Goal: Task Accomplishment & Management: Complete application form

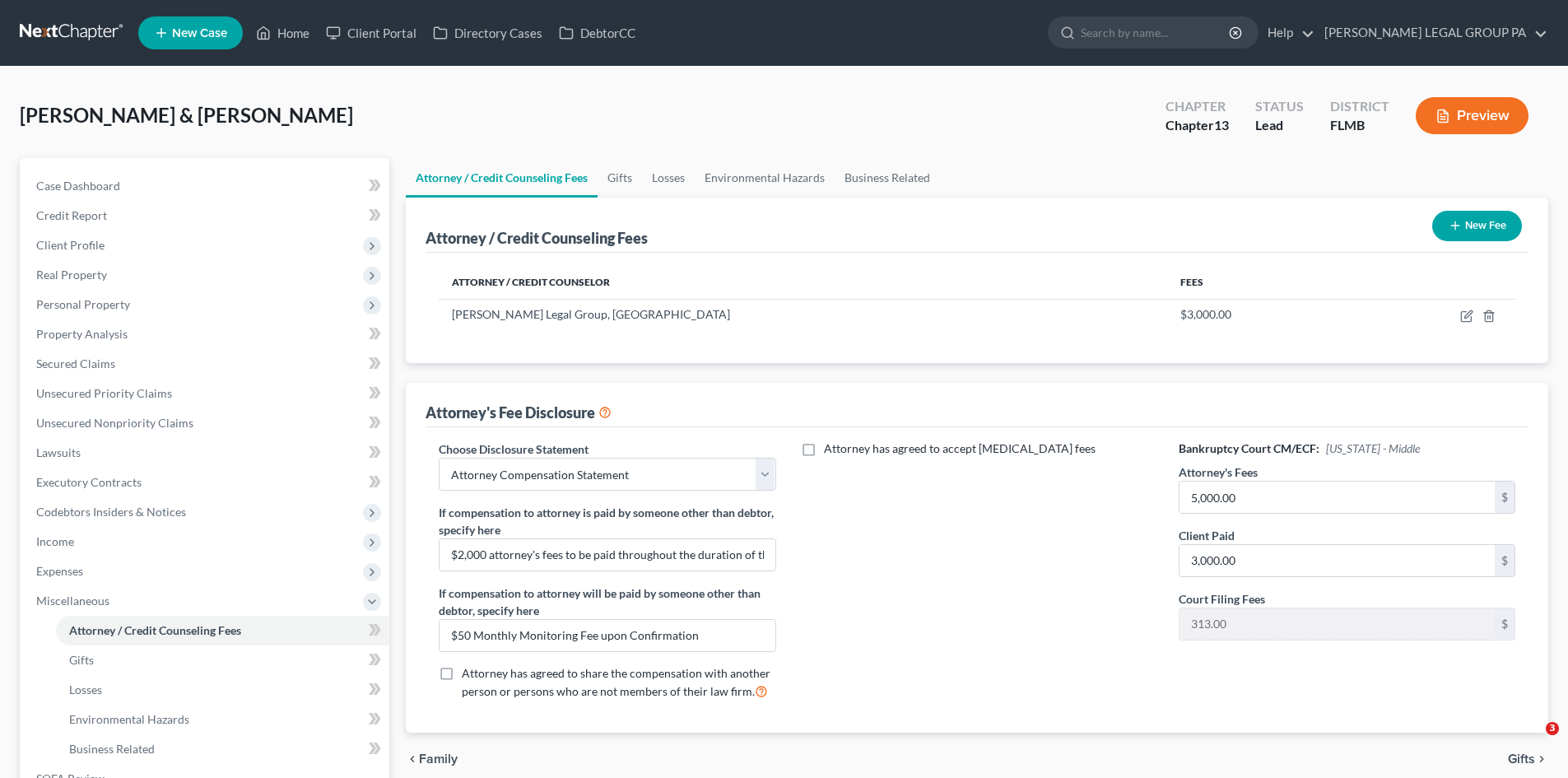
select select "0"
click at [116, 433] on link "Unsecured Nonpriority Claims" at bounding box center [205, 422] width 366 height 29
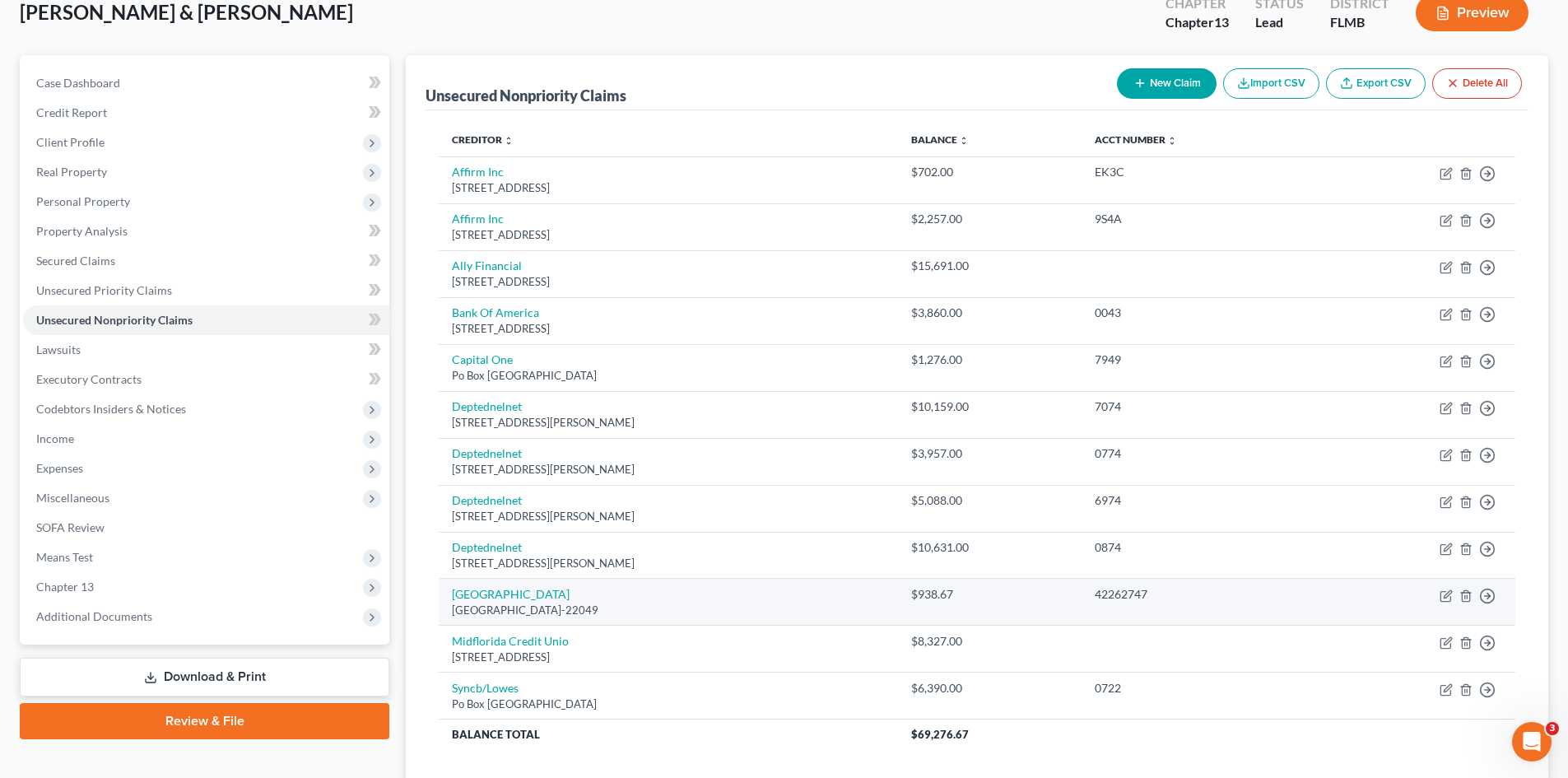
scroll to position [222, 0]
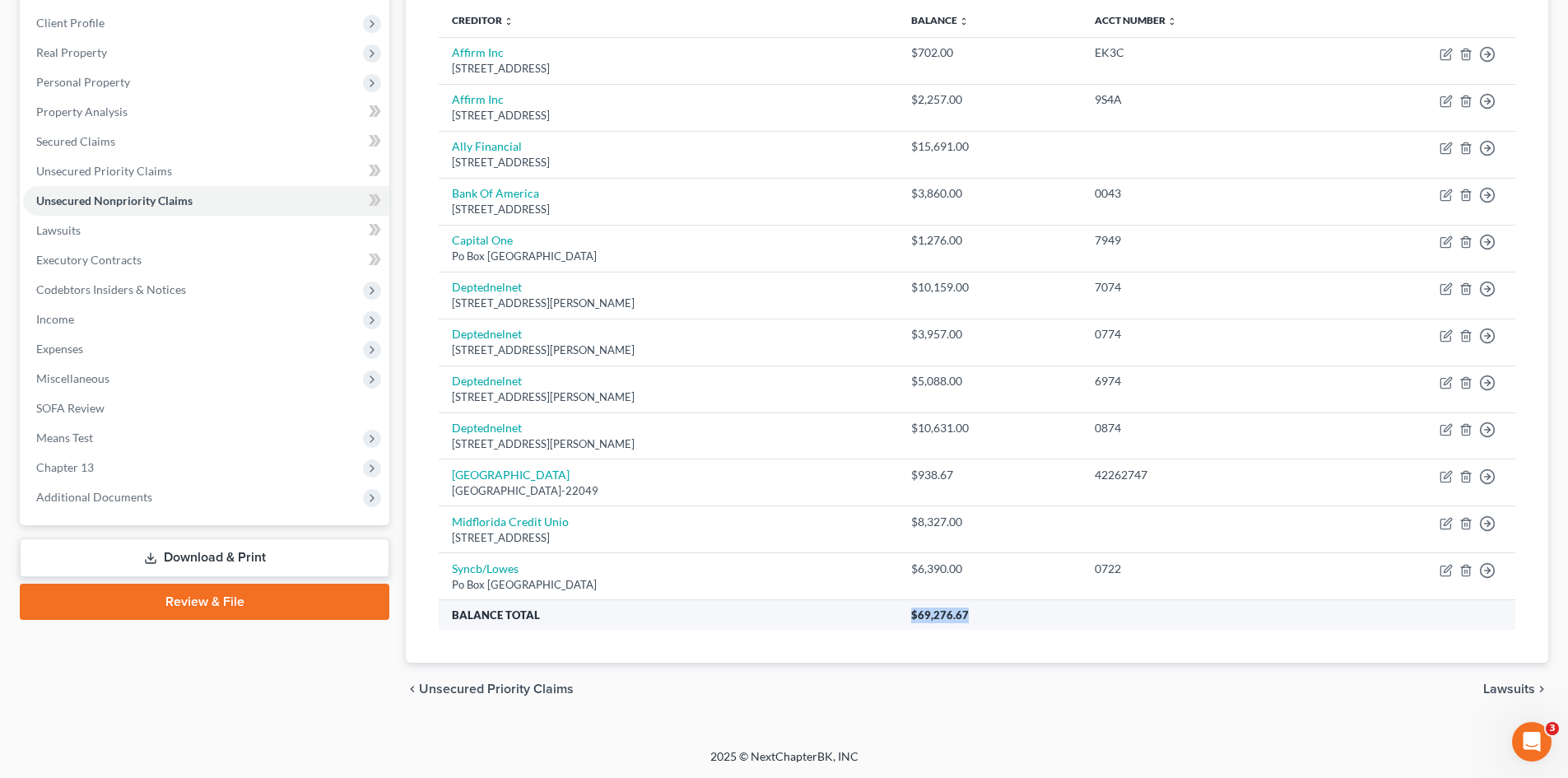
drag, startPoint x: 1008, startPoint y: 613, endPoint x: 943, endPoint y: 615, distance: 65.0
click at [943, 615] on th "$69,276.67" at bounding box center [1207, 614] width 617 height 29
click at [967, 624] on th "$69,276.67" at bounding box center [1207, 614] width 617 height 29
click at [940, 604] on th "$69,276.67" at bounding box center [1207, 614] width 617 height 29
drag, startPoint x: 1002, startPoint y: 615, endPoint x: 949, endPoint y: 619, distance: 53.2
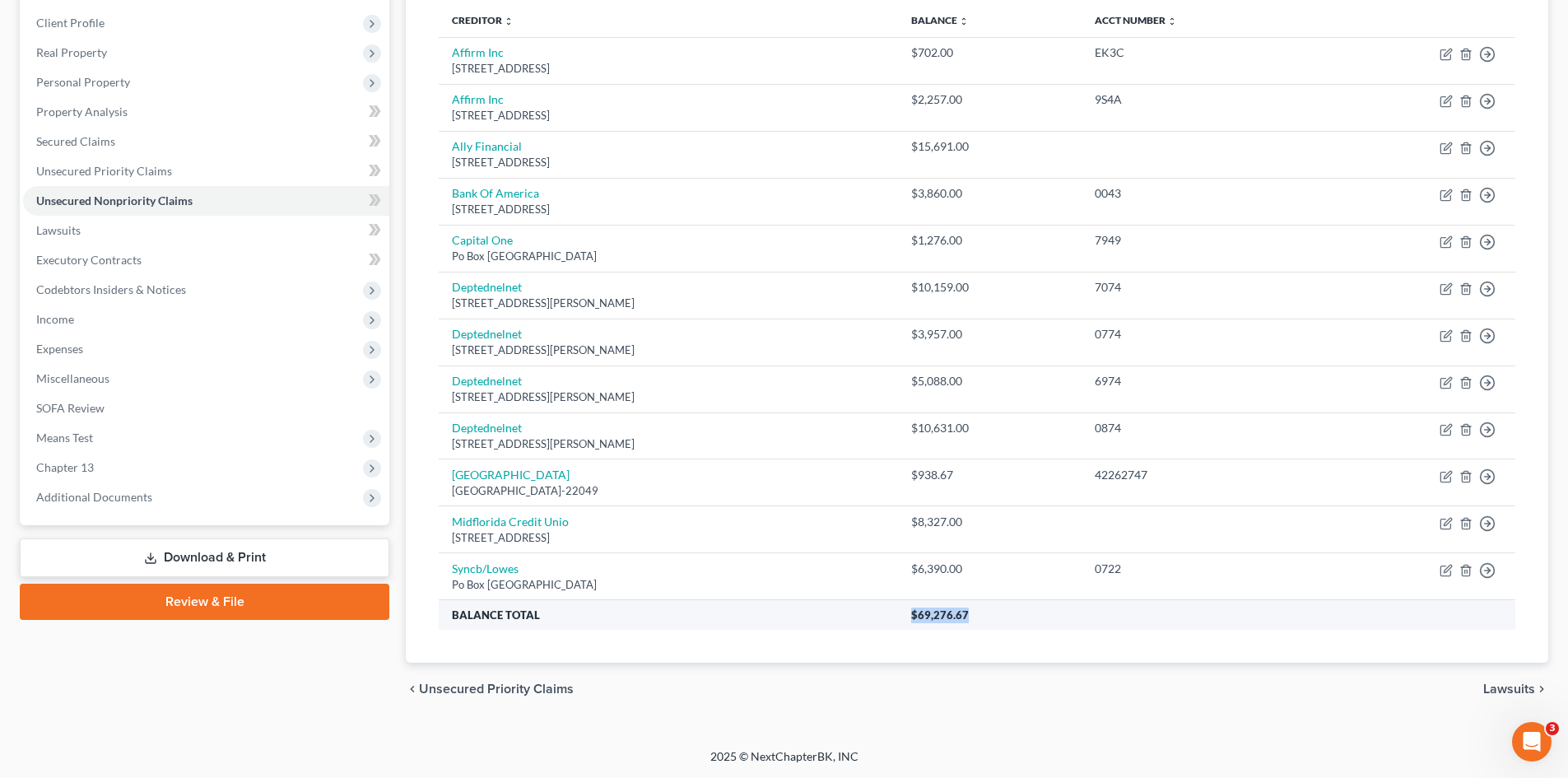
click at [931, 621] on th "$69,276.67" at bounding box center [1207, 614] width 617 height 29
click at [1039, 624] on th "$69,276.67" at bounding box center [1207, 614] width 617 height 29
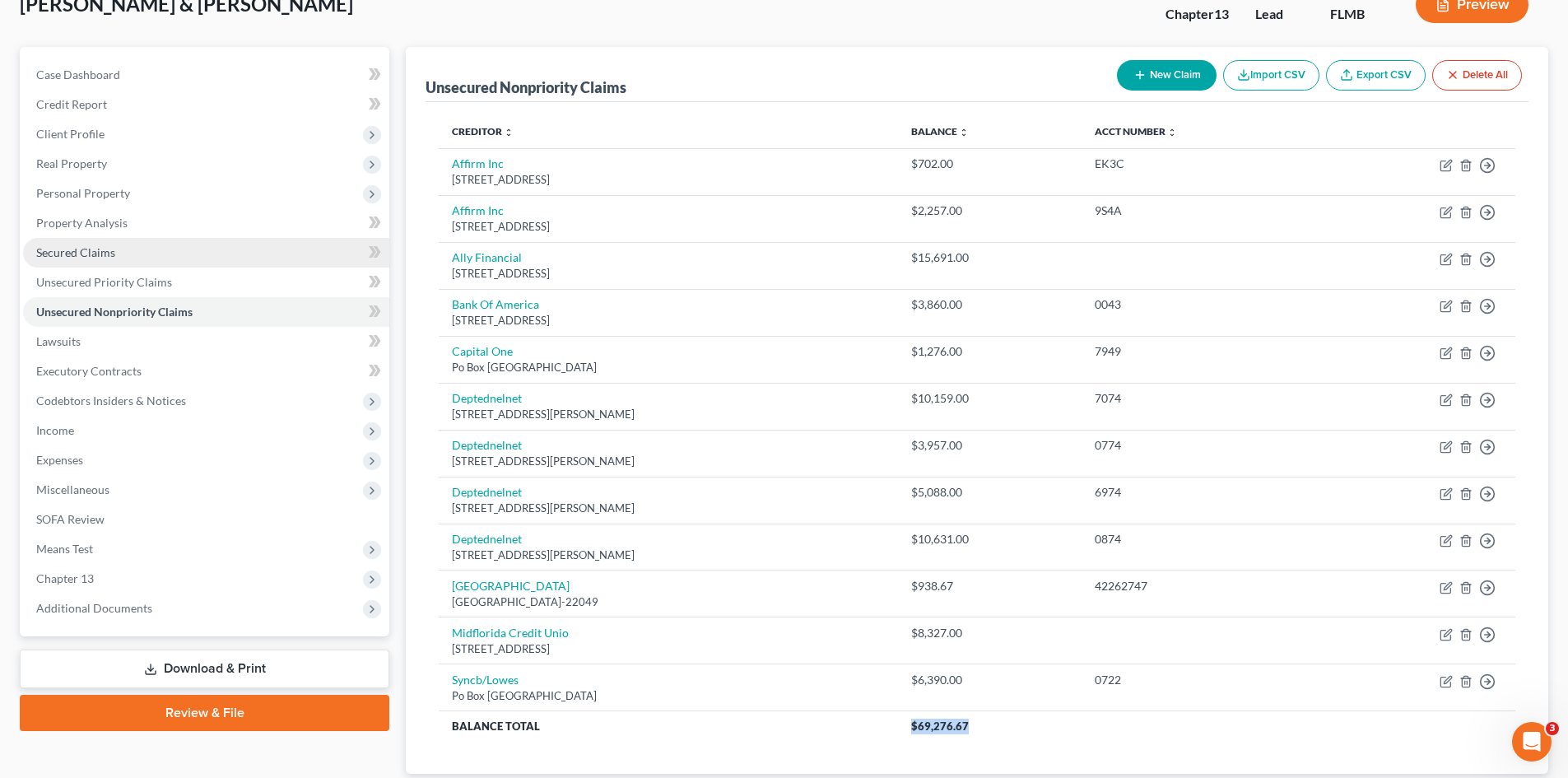
scroll to position [0, 0]
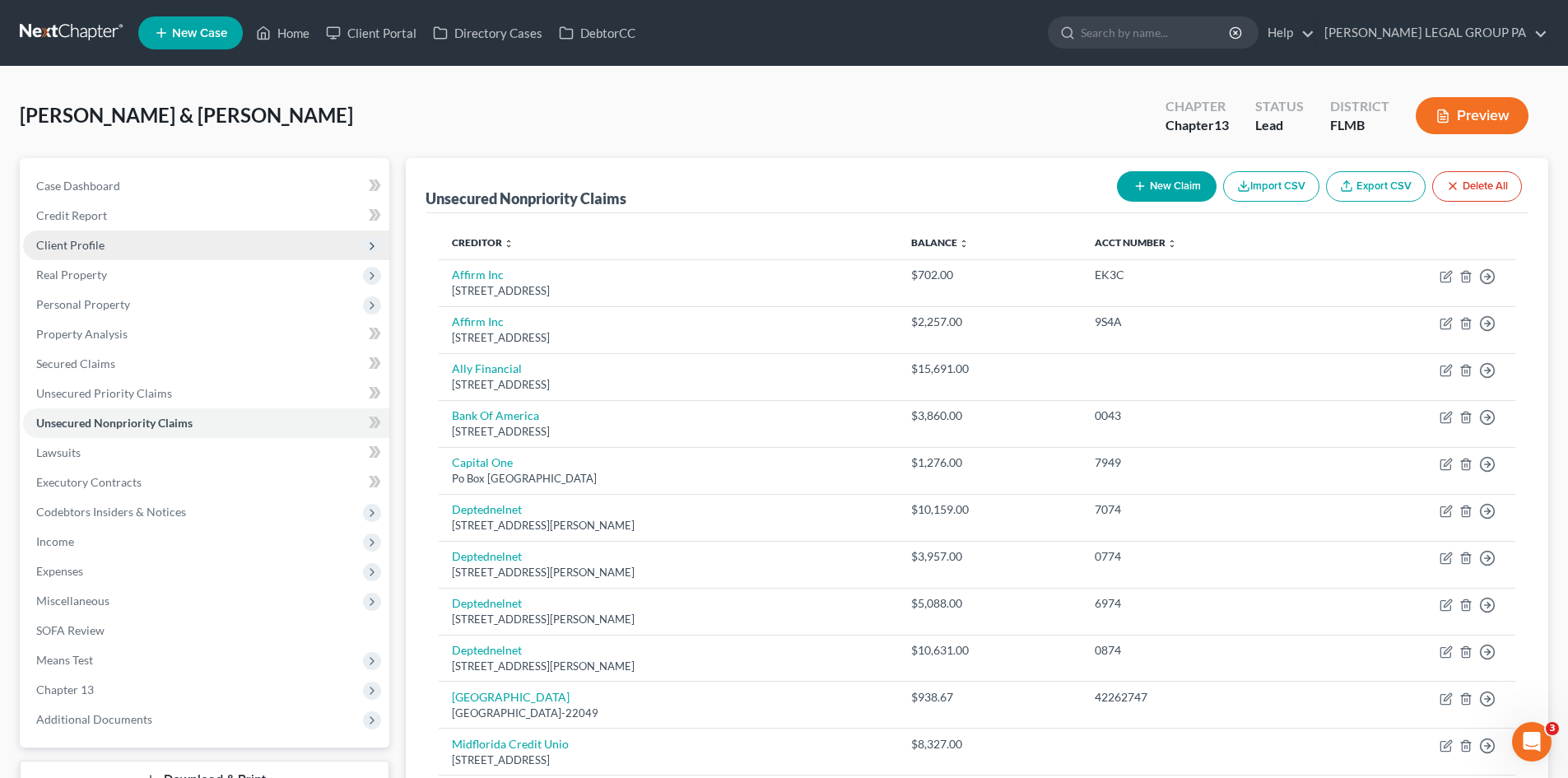
click at [123, 253] on span "Client Profile" at bounding box center [205, 245] width 366 height 29
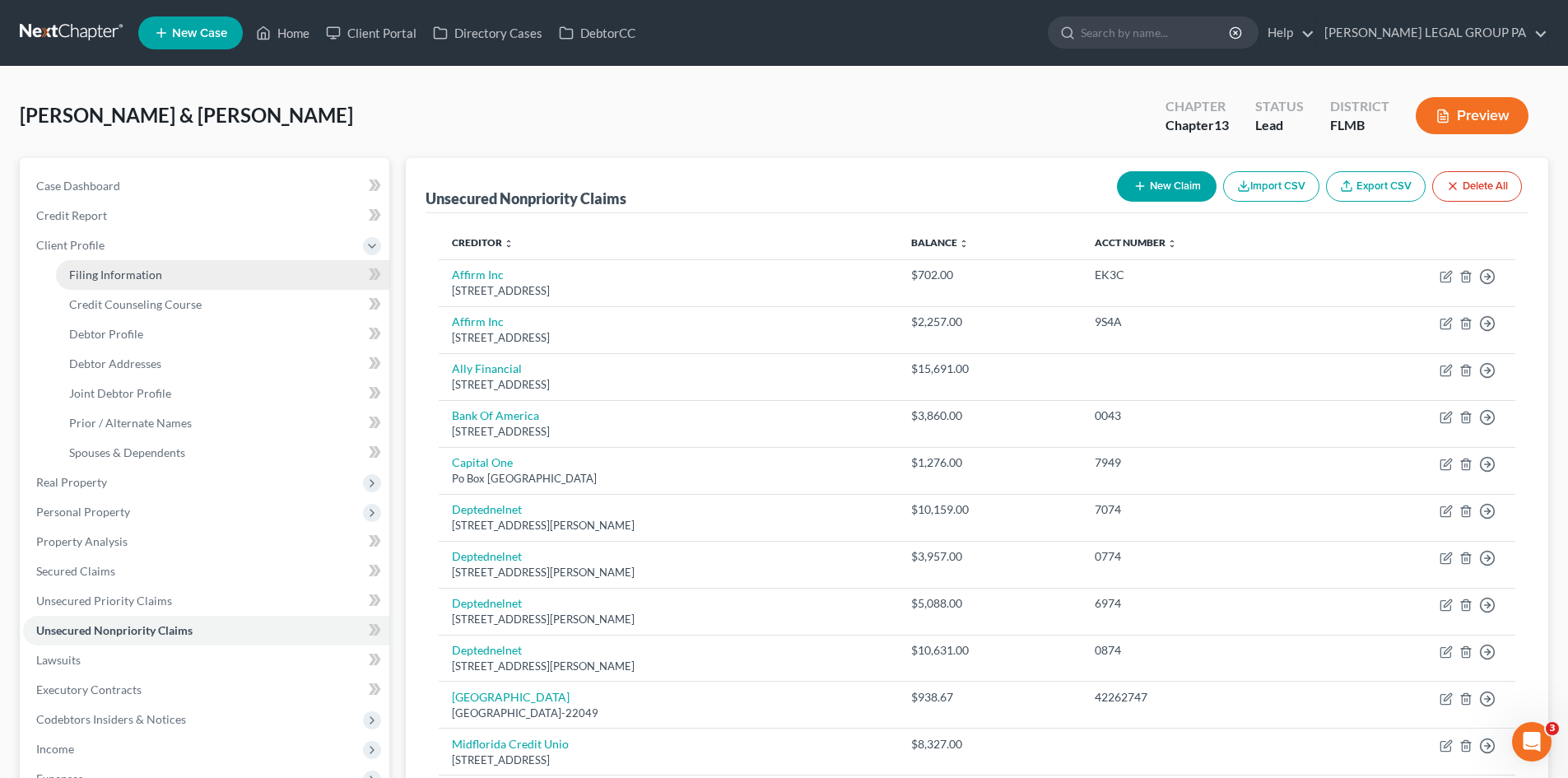
click at [137, 277] on span "Filing Information" at bounding box center [115, 274] width 93 height 14
select select "1"
select select "3"
select select "15"
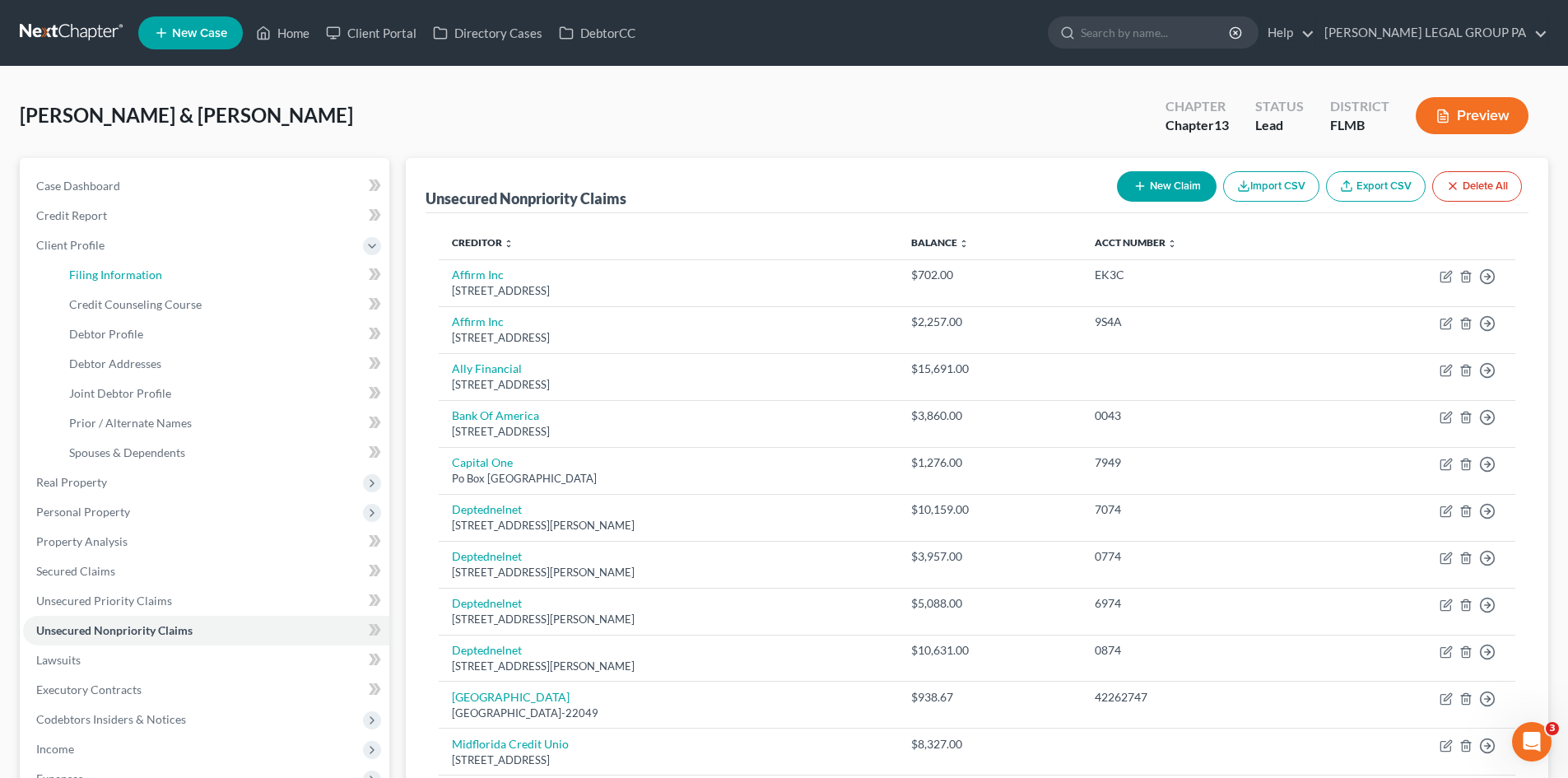
select select "0"
select select "9"
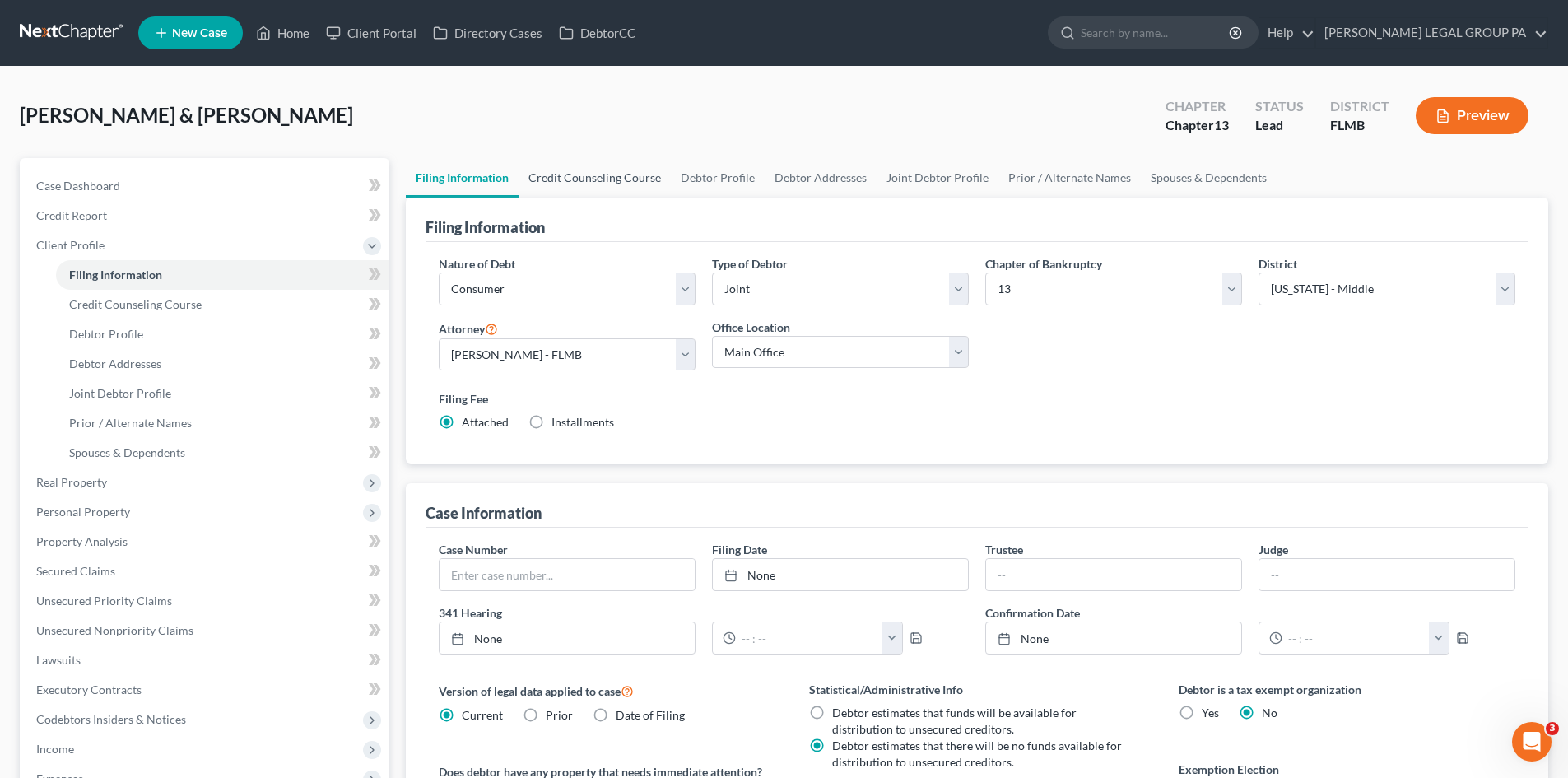
click at [572, 181] on link "Credit Counseling Course" at bounding box center [595, 178] width 152 height 40
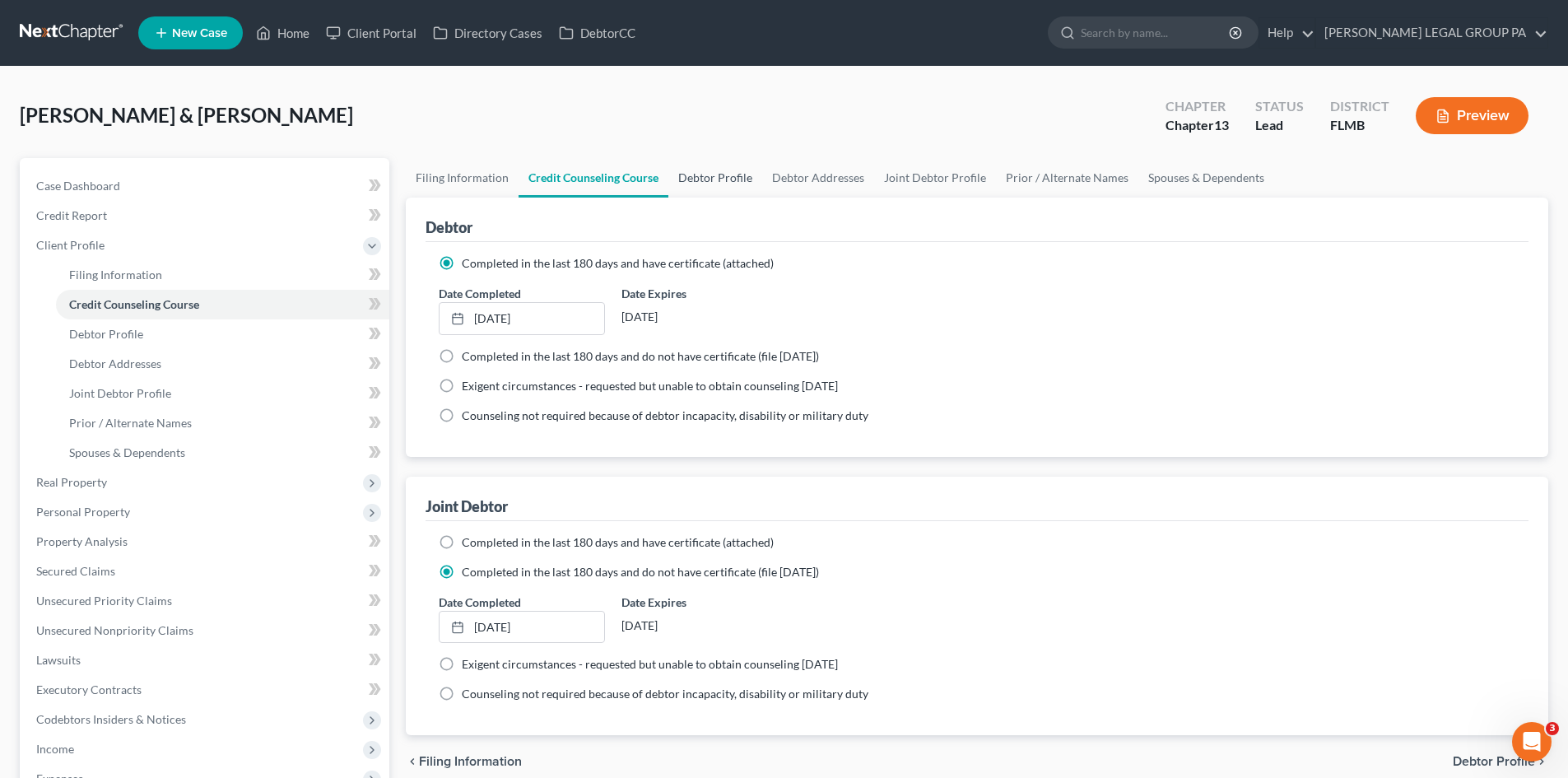
click at [724, 177] on link "Debtor Profile" at bounding box center [715, 178] width 94 height 40
select select "1"
select select "3"
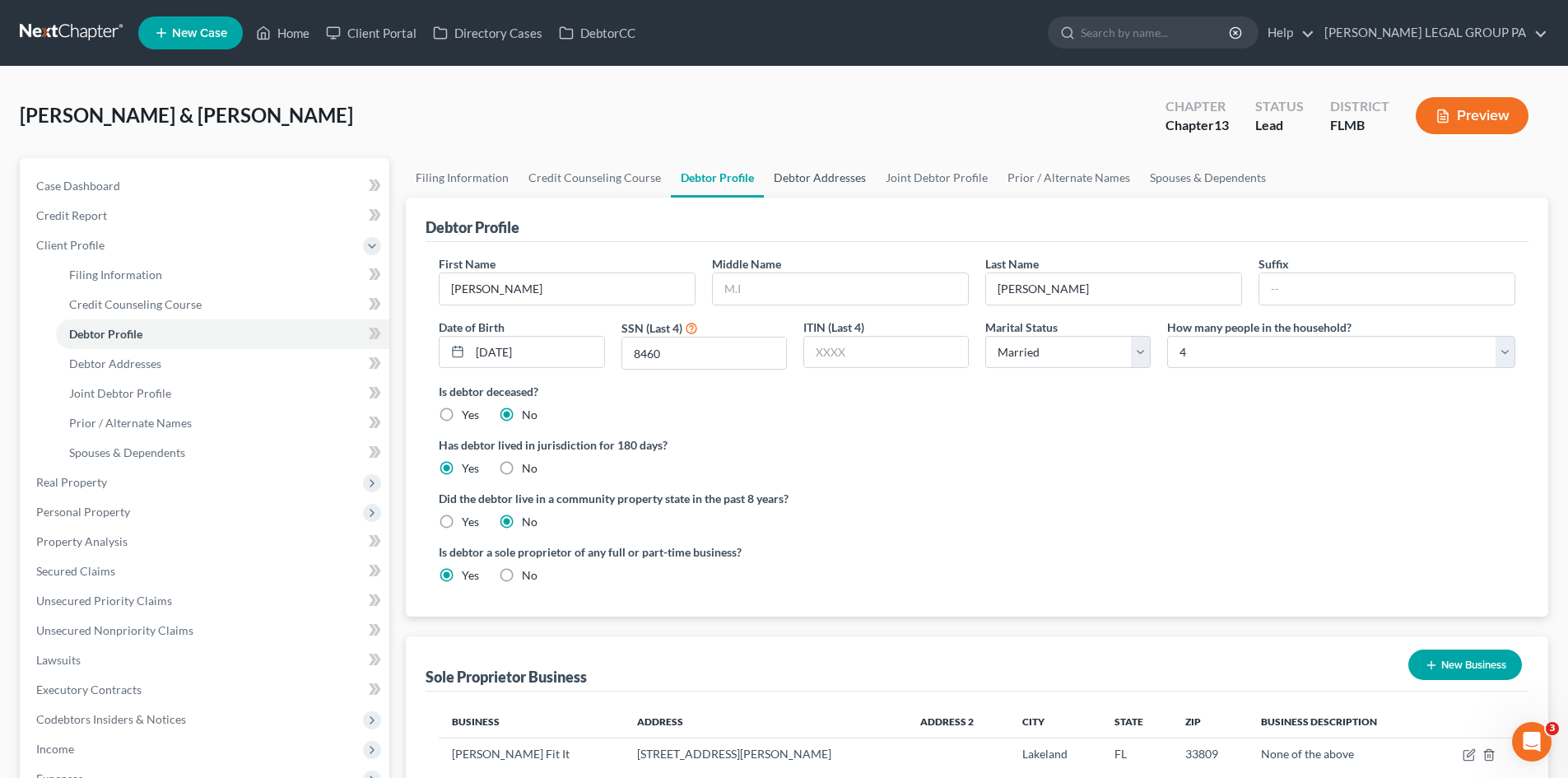
click at [826, 178] on link "Debtor Addresses" at bounding box center [820, 178] width 112 height 40
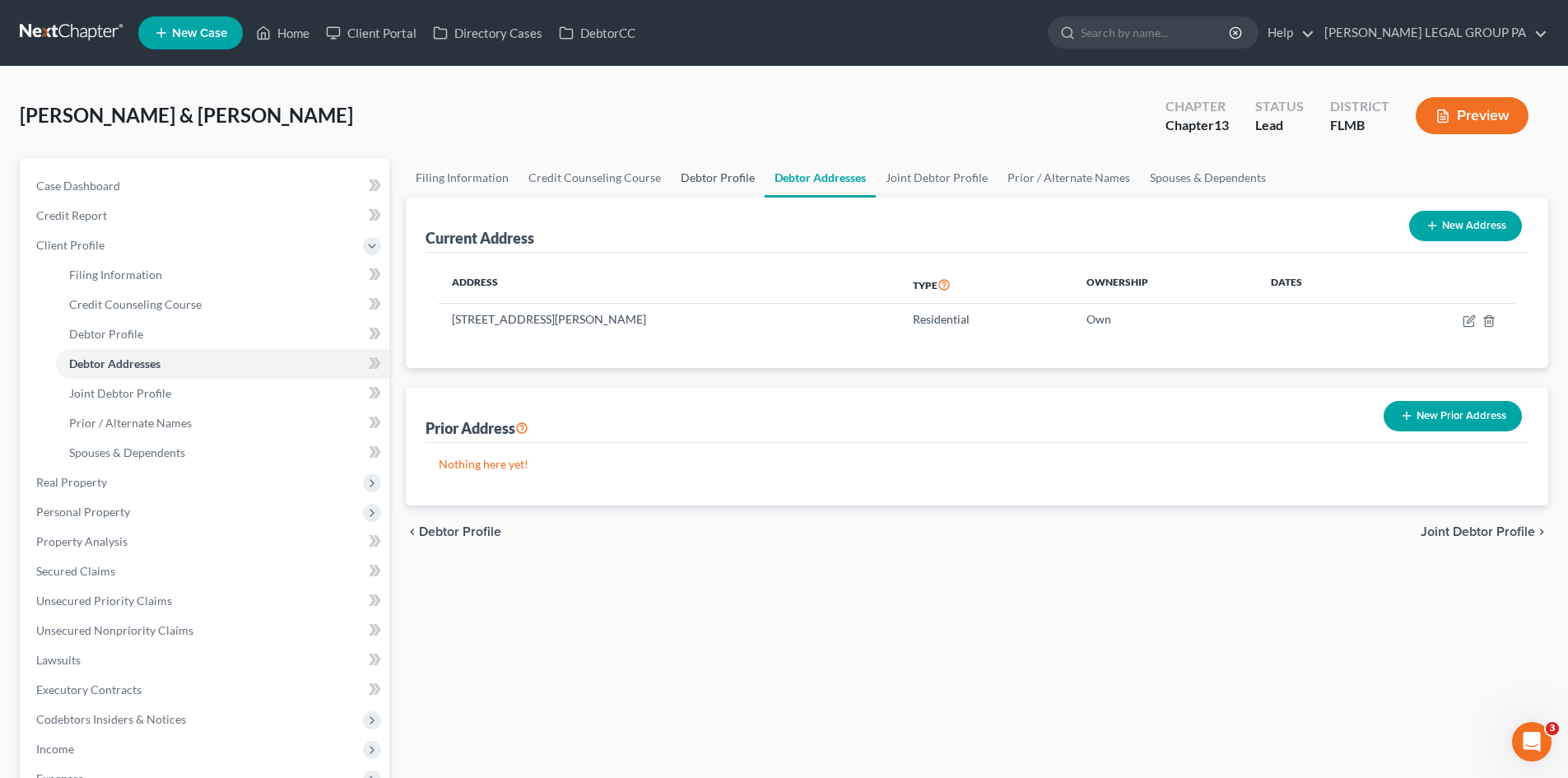
click at [722, 186] on link "Debtor Profile" at bounding box center [718, 178] width 94 height 40
select select "1"
select select "3"
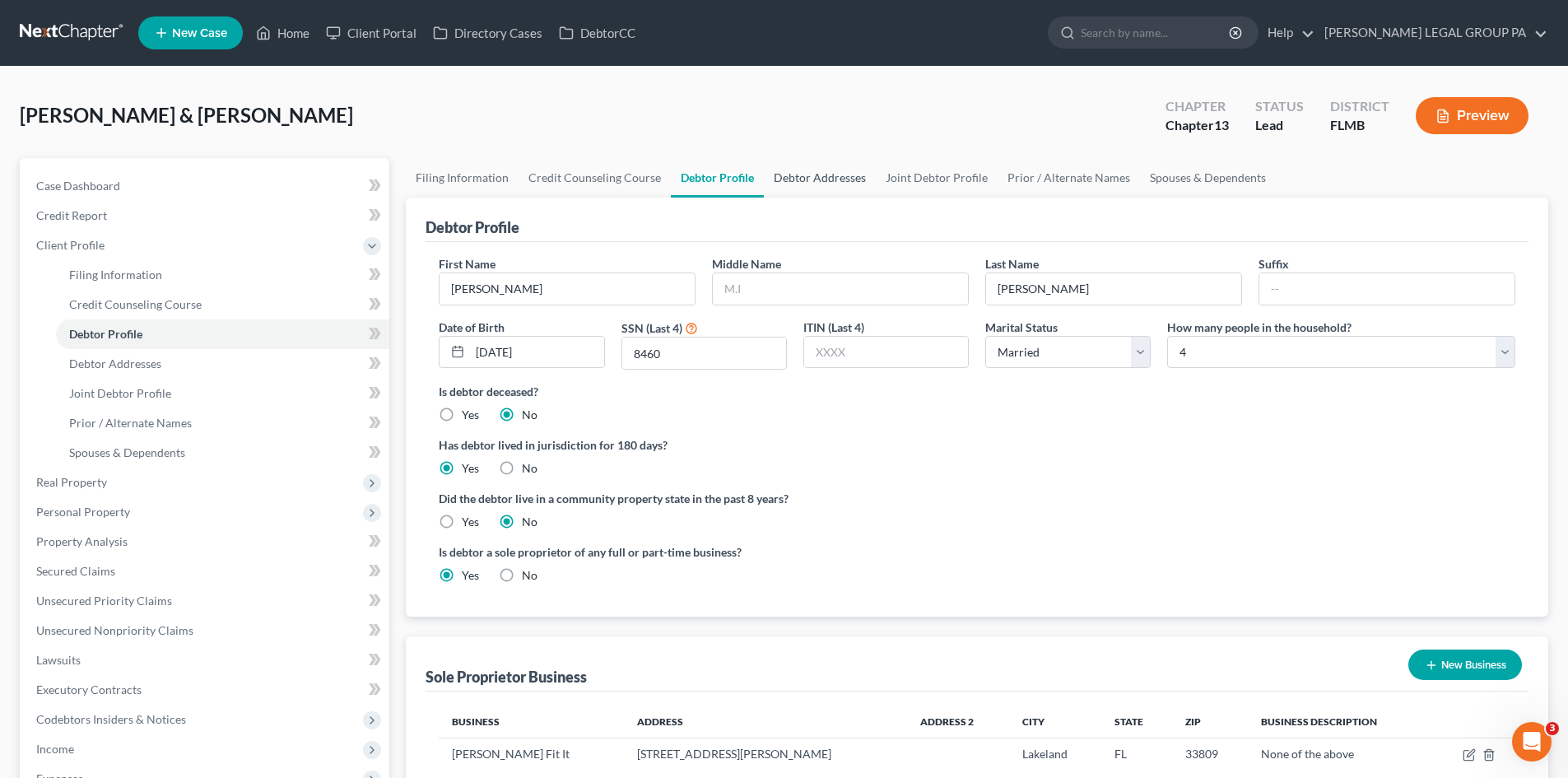
drag, startPoint x: 833, startPoint y: 180, endPoint x: 949, endPoint y: 193, distance: 116.7
click at [834, 181] on link "Debtor Addresses" at bounding box center [820, 178] width 112 height 40
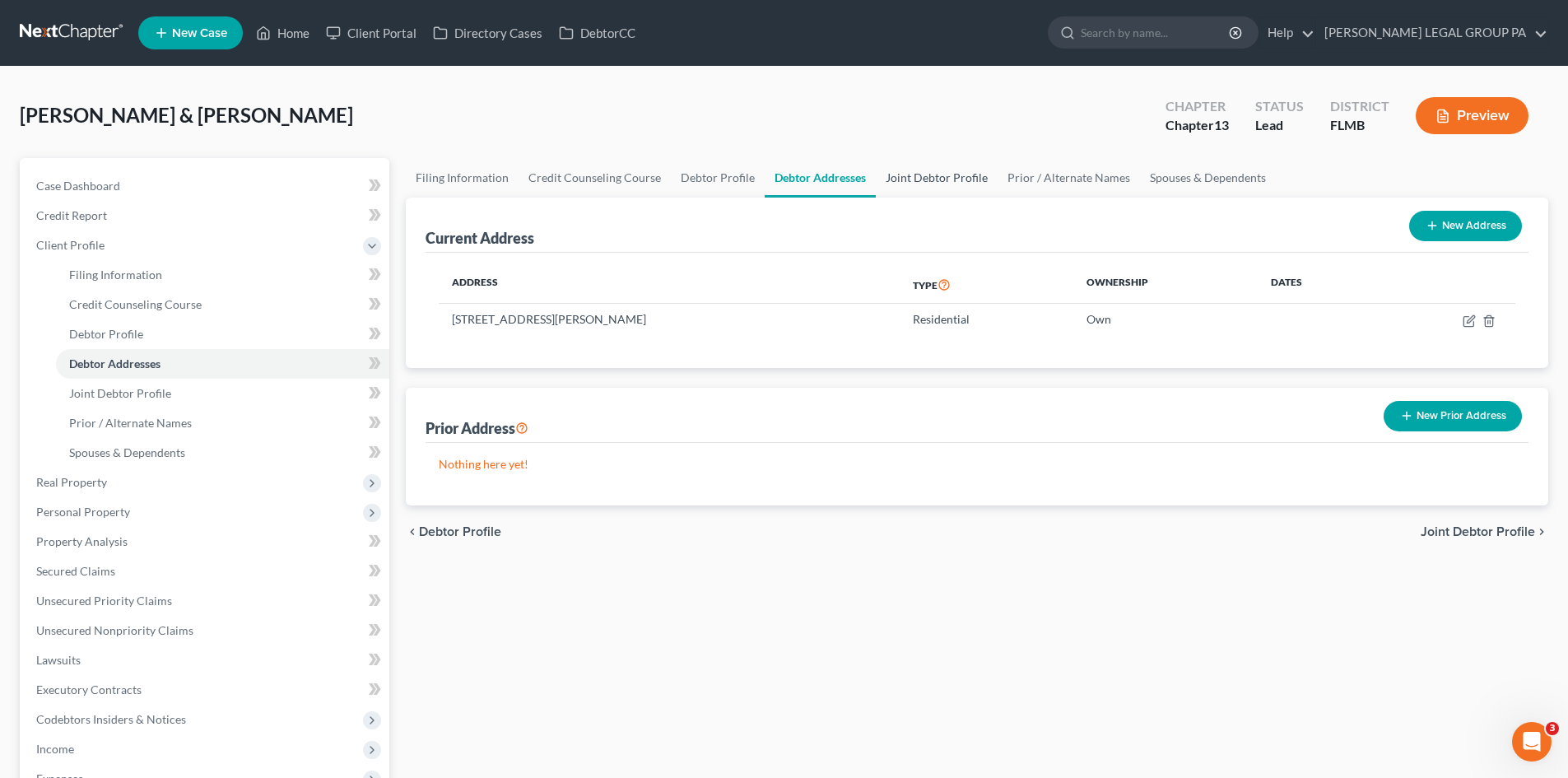
click at [936, 183] on link "Joint Debtor Profile" at bounding box center [936, 178] width 121 height 40
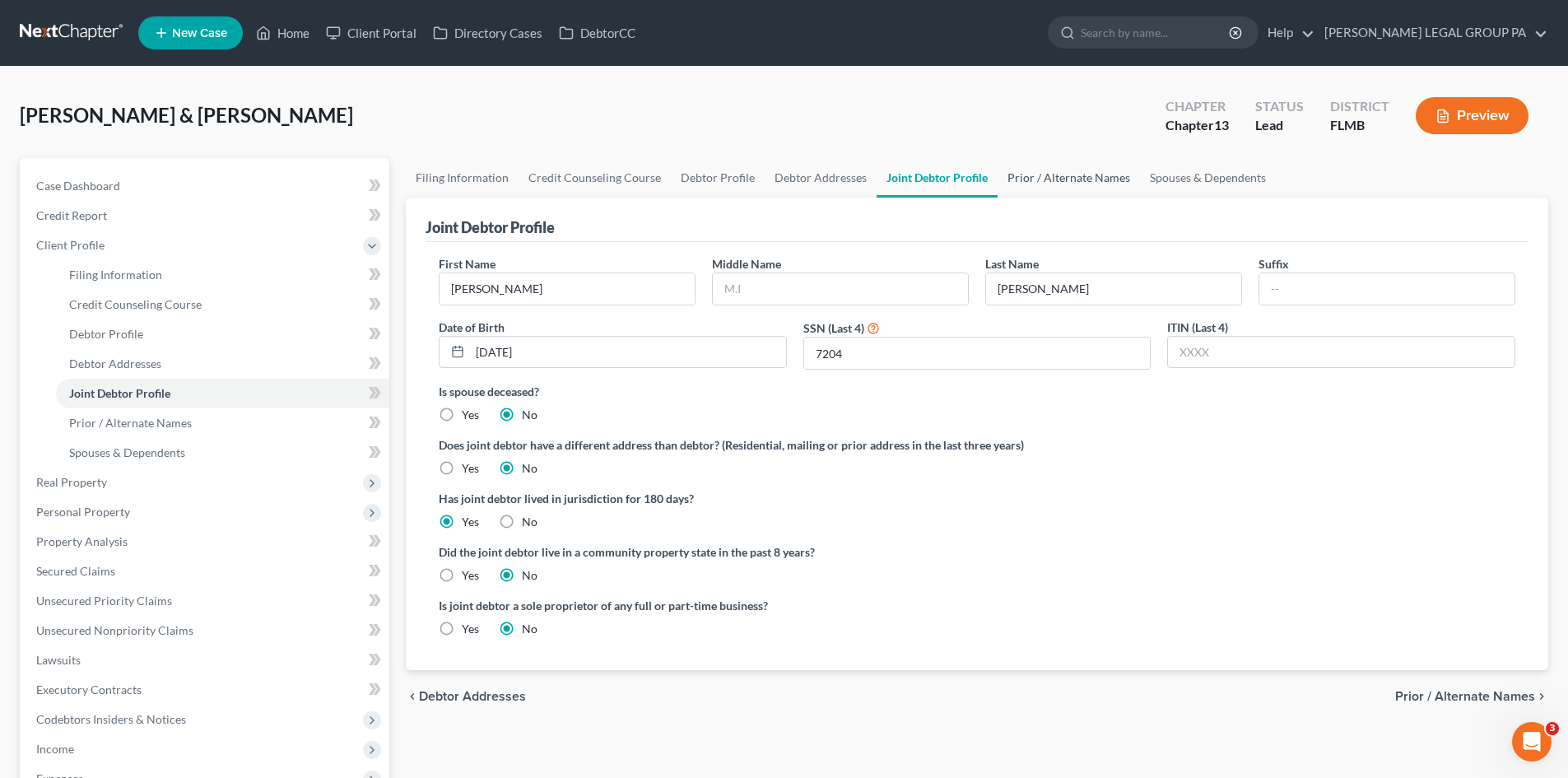
click at [1041, 183] on link "Prior / Alternate Names" at bounding box center [1068, 178] width 142 height 40
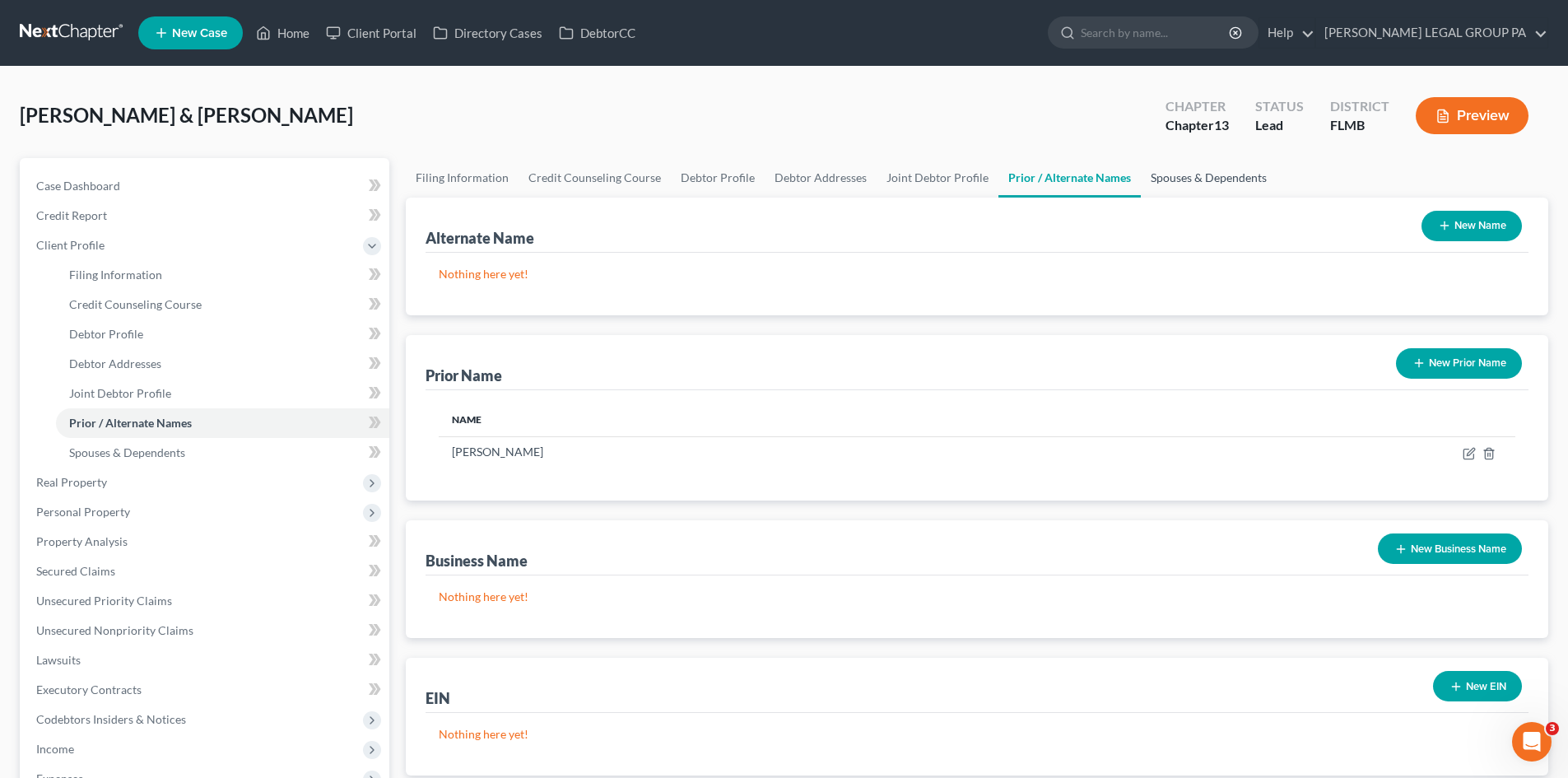
click at [1172, 178] on link "Spouses & Dependents" at bounding box center [1208, 178] width 136 height 40
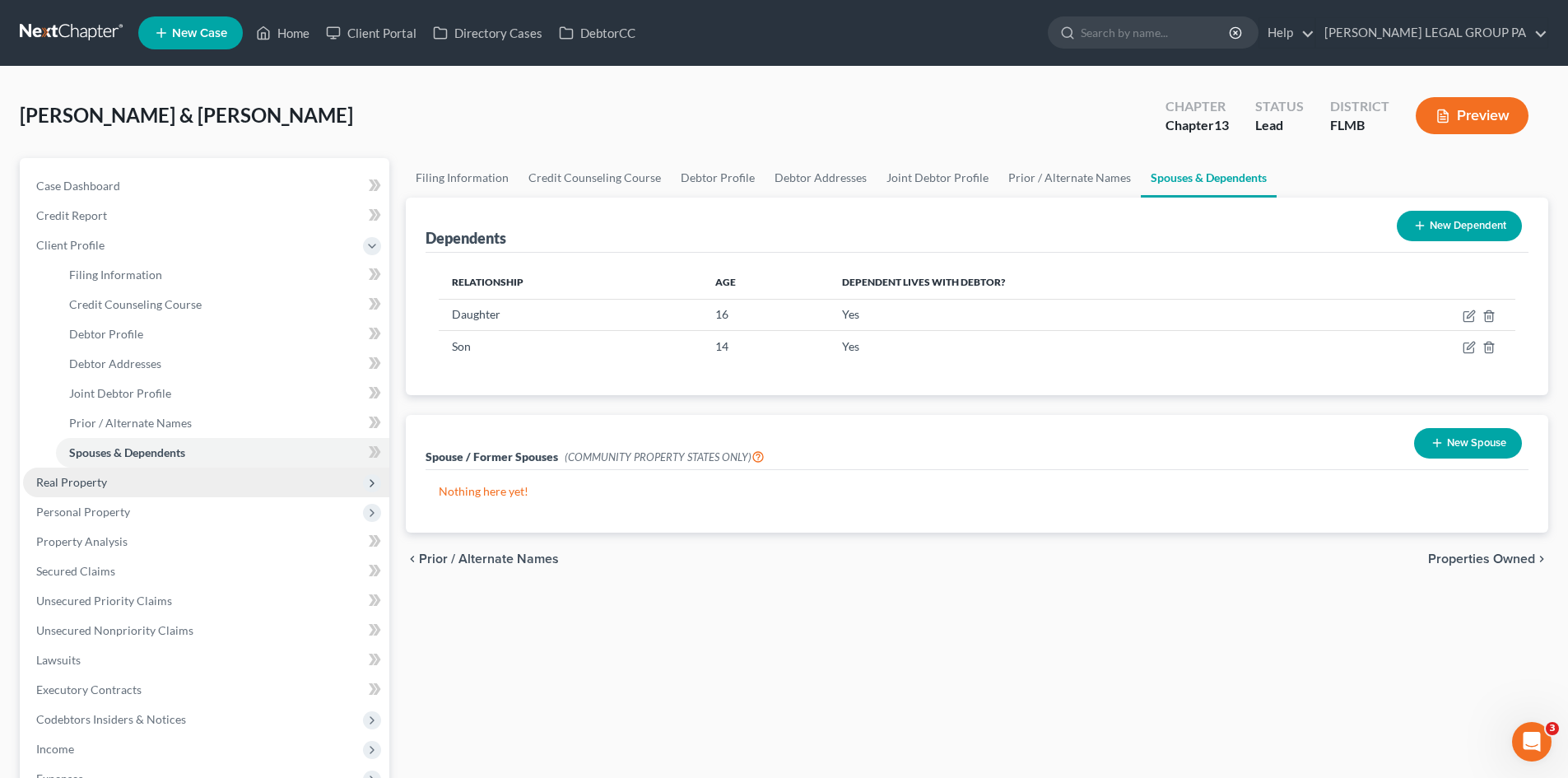
click at [56, 483] on span "Real Property" at bounding box center [71, 482] width 71 height 14
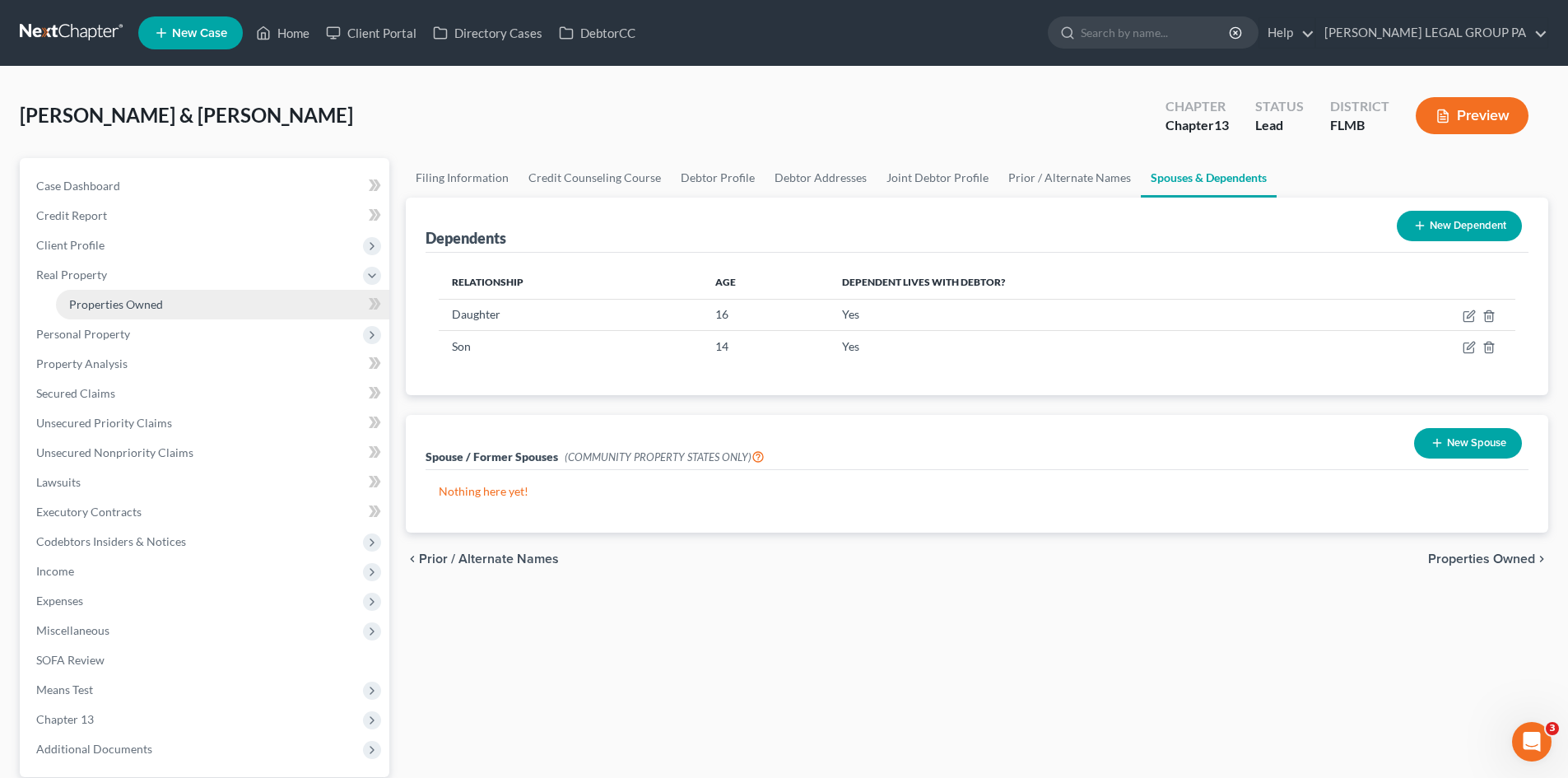
click at [120, 293] on link "Properties Owned" at bounding box center [222, 304] width 333 height 29
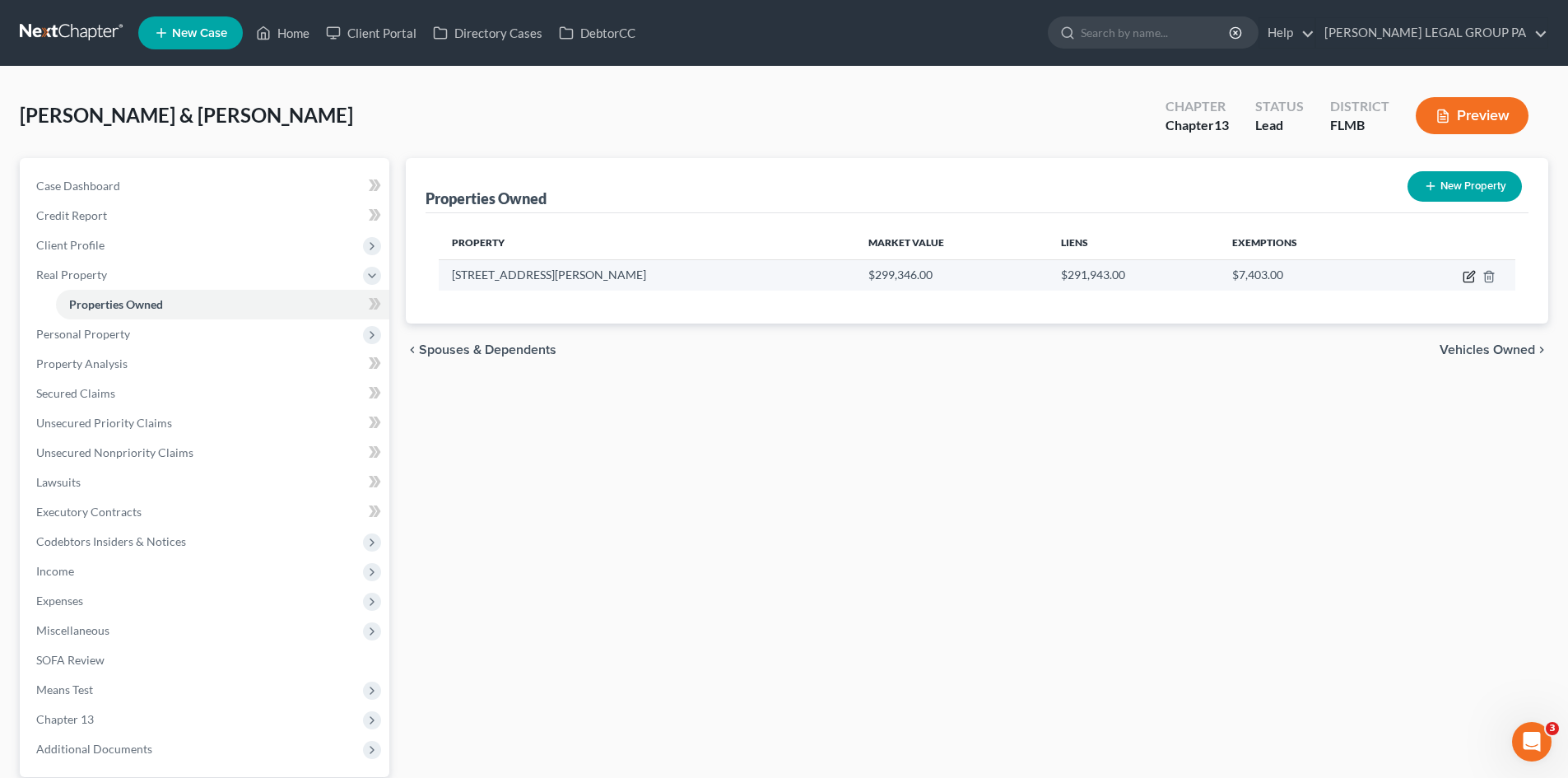
click at [1467, 274] on icon "button" at bounding box center [1469, 277] width 13 height 13
select select "9"
select select "2"
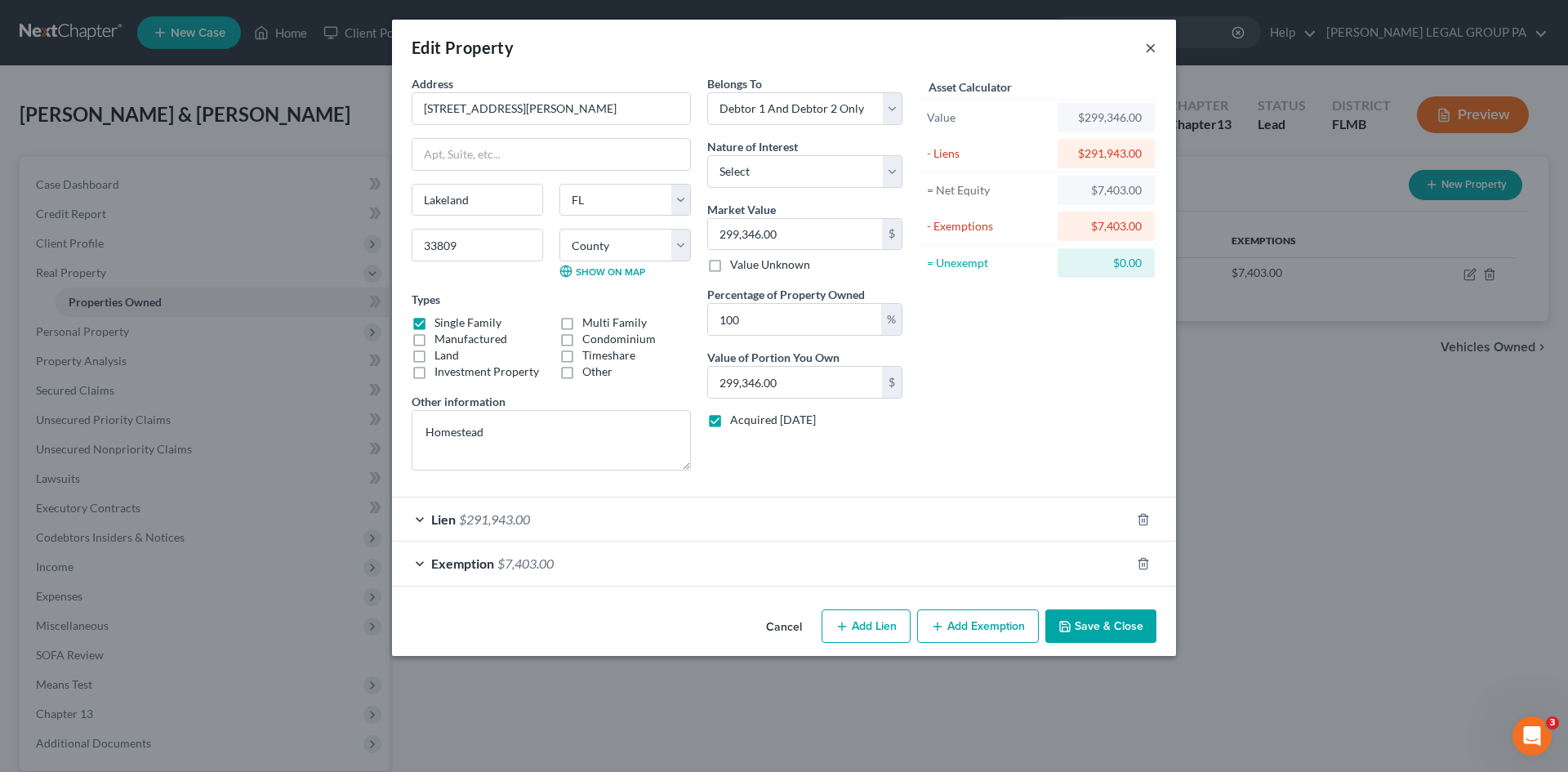
click at [1150, 49] on button "×" at bounding box center [1151, 47] width 11 height 20
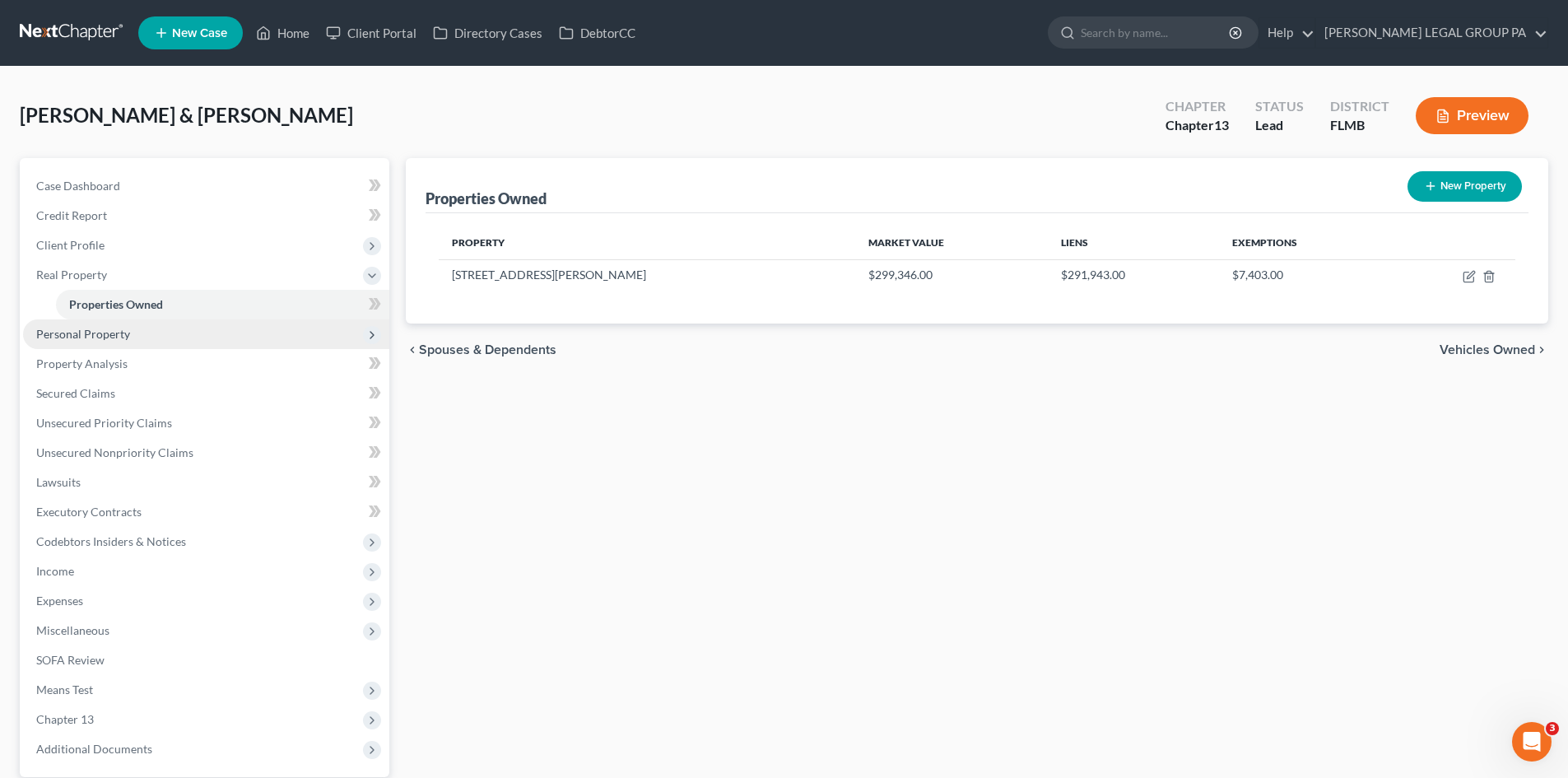
click at [134, 334] on span "Personal Property" at bounding box center [205, 333] width 366 height 29
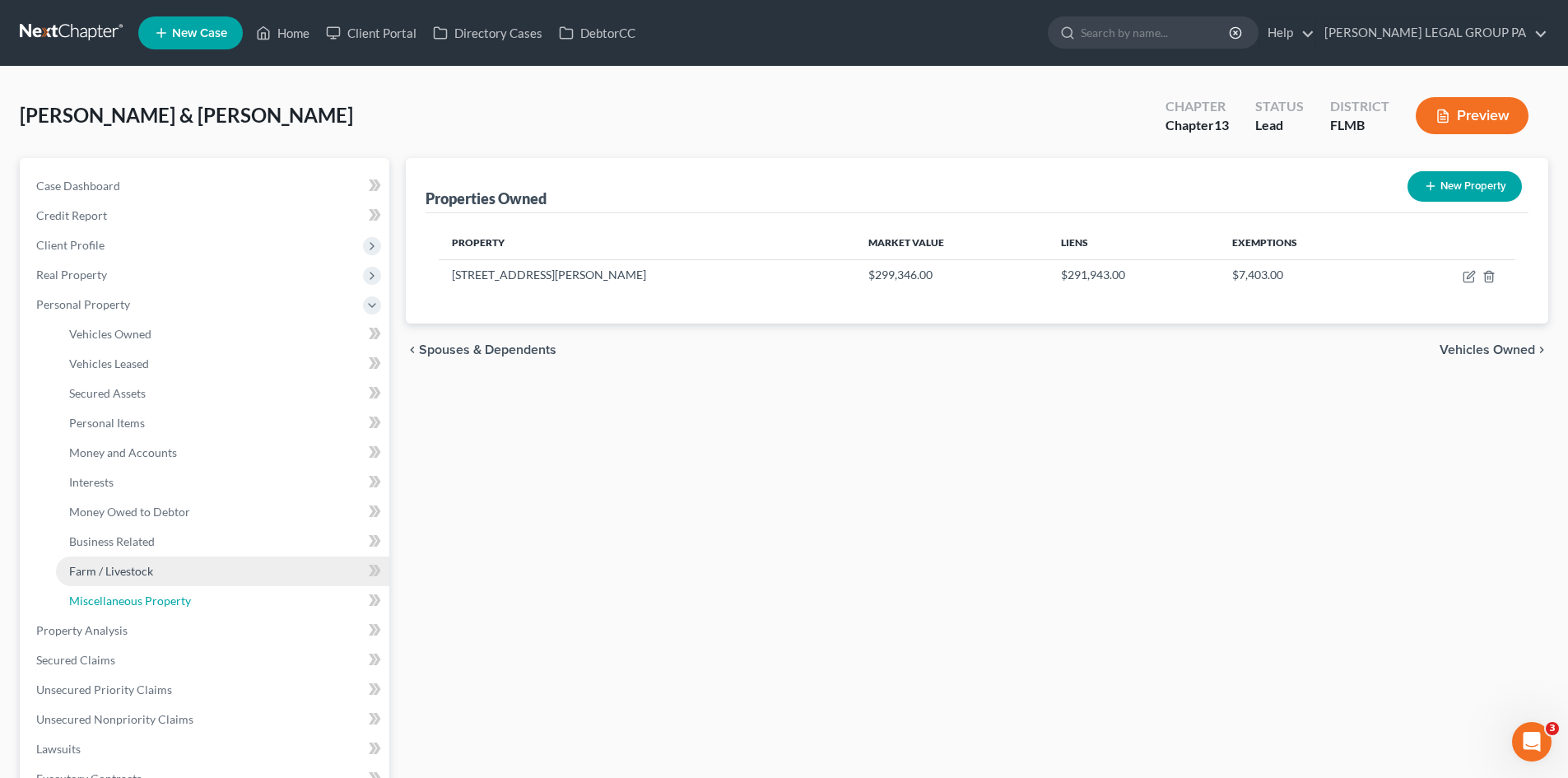
drag, startPoint x: 155, startPoint y: 599, endPoint x: 183, endPoint y: 577, distance: 35.6
click at [157, 599] on span "Miscellaneous Property" at bounding box center [129, 600] width 121 height 14
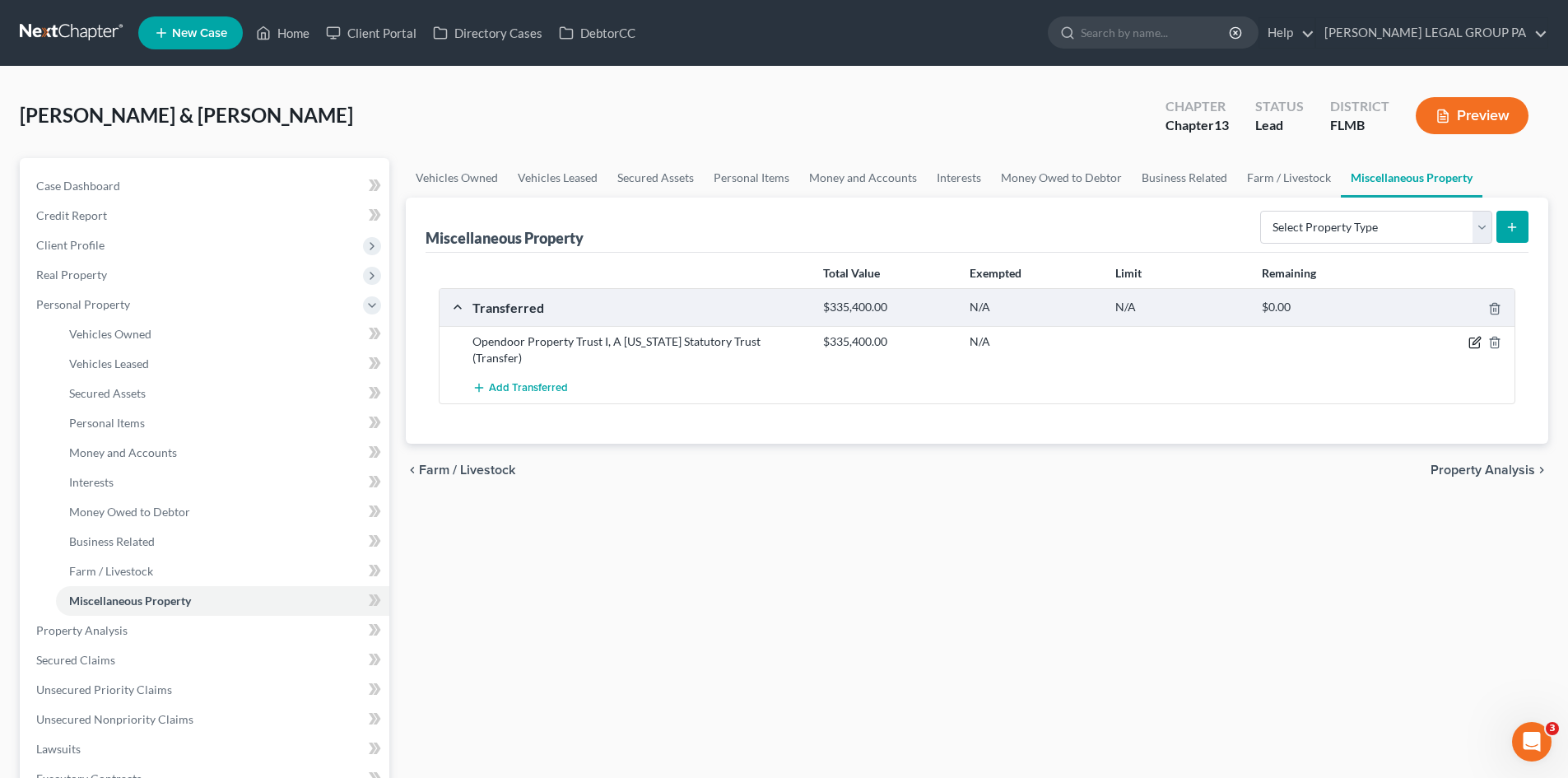
click at [1472, 343] on icon "button" at bounding box center [1475, 342] width 13 height 13
select select "Ordinary ([DATE])"
select select "3"
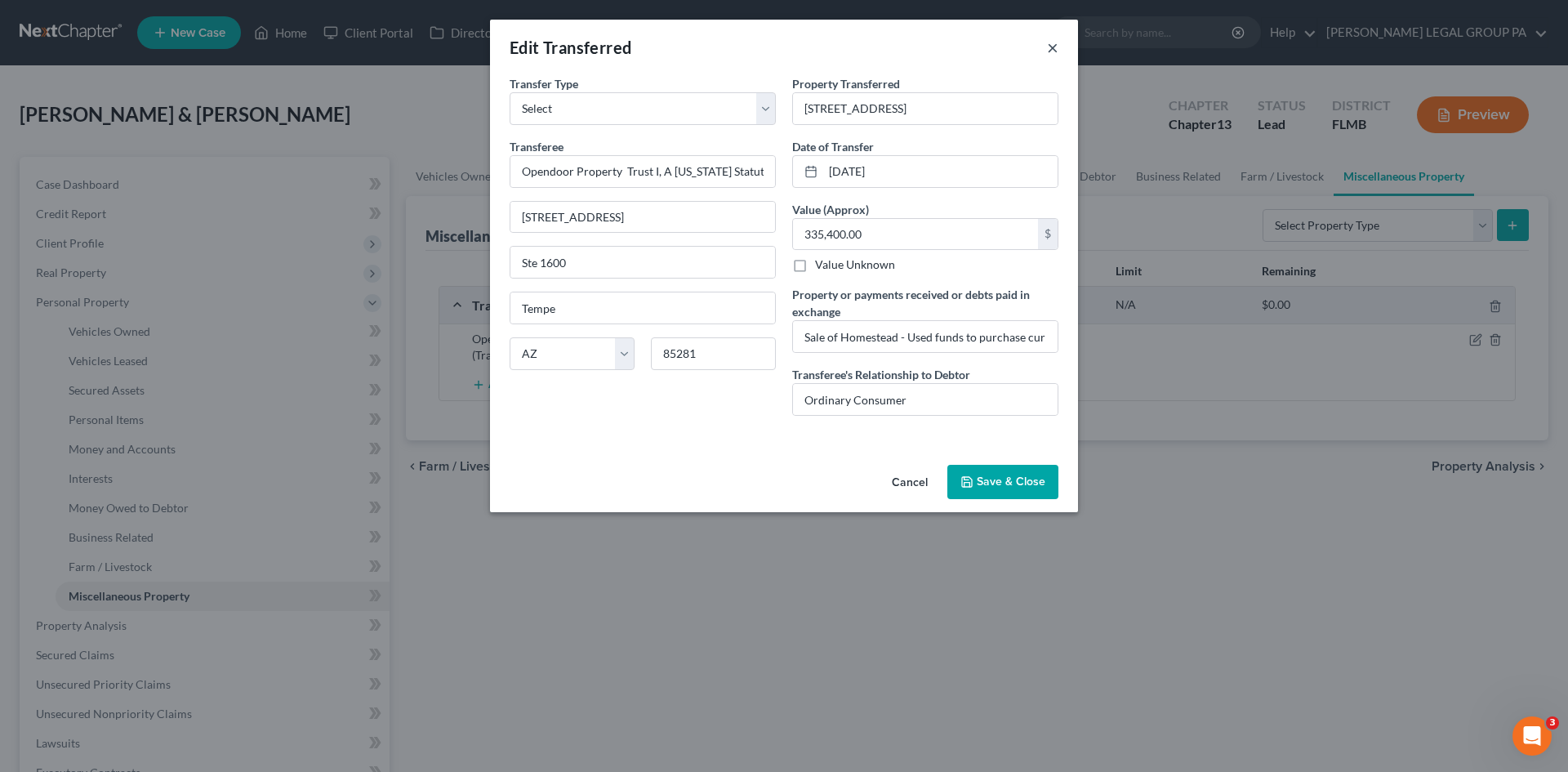
click at [1052, 47] on button "×" at bounding box center [1052, 47] width 11 height 20
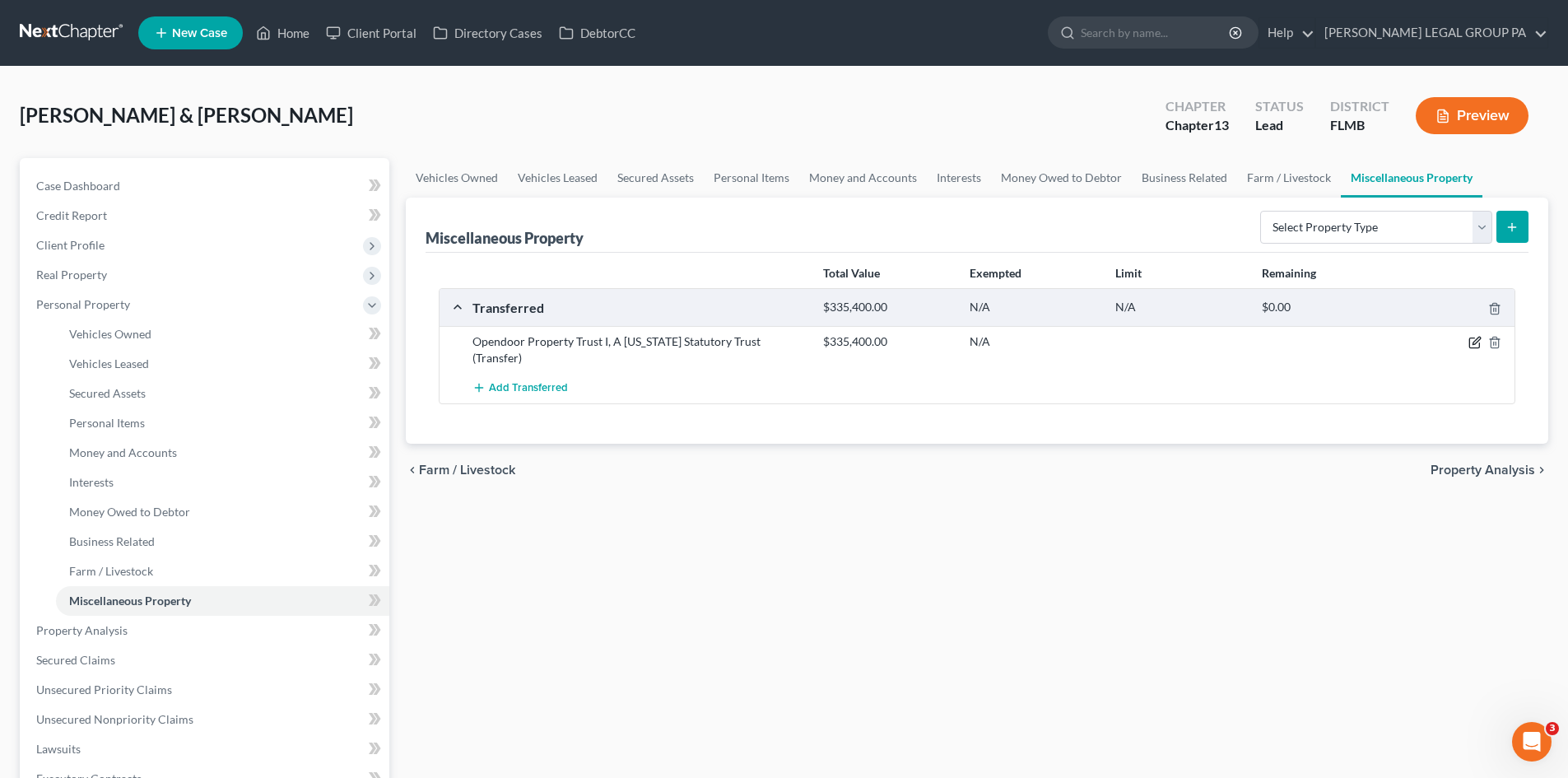
click at [1470, 339] on icon "button" at bounding box center [1475, 342] width 13 height 13
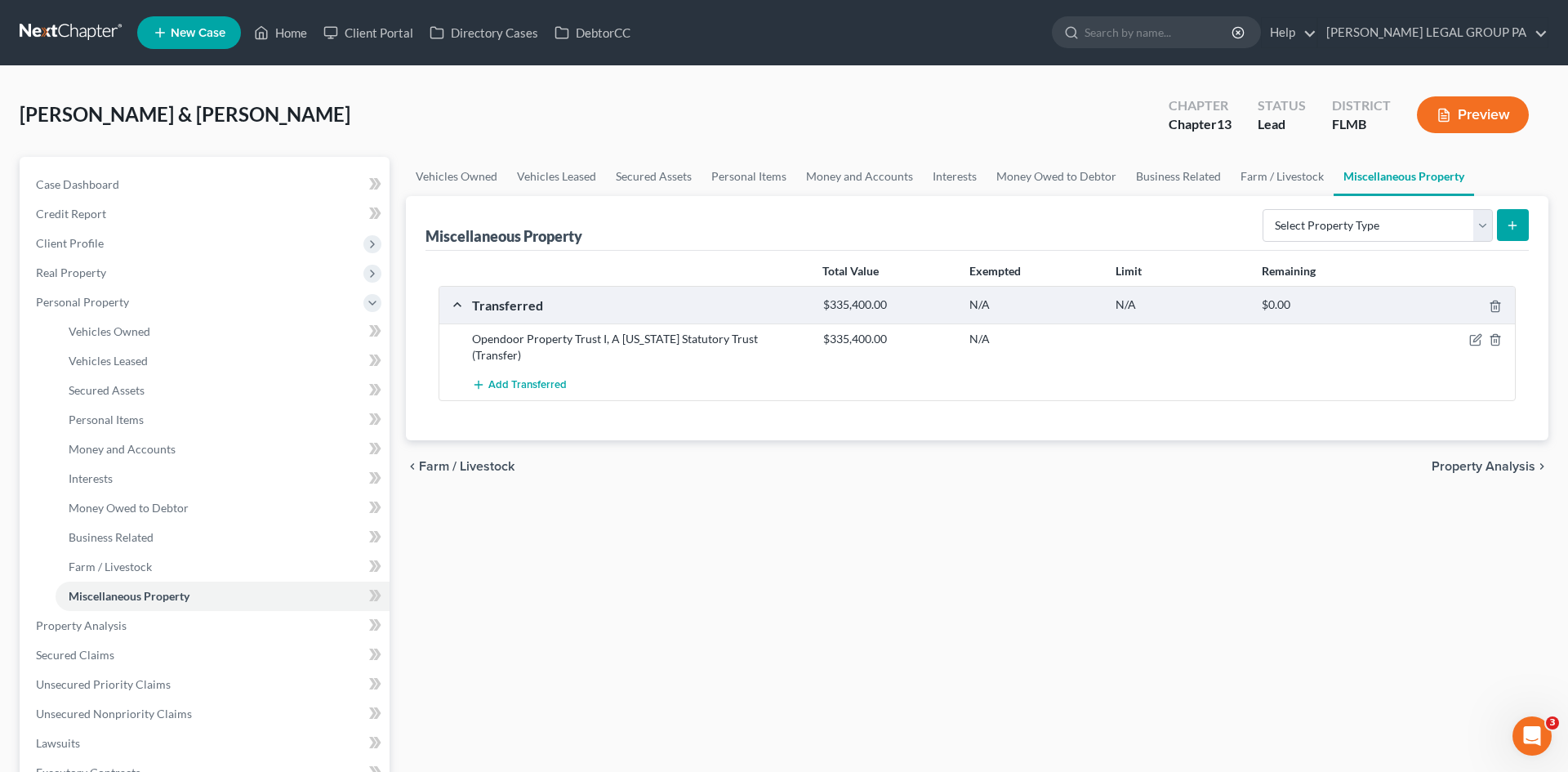
select select "Ordinary ([DATE])"
select select "3"
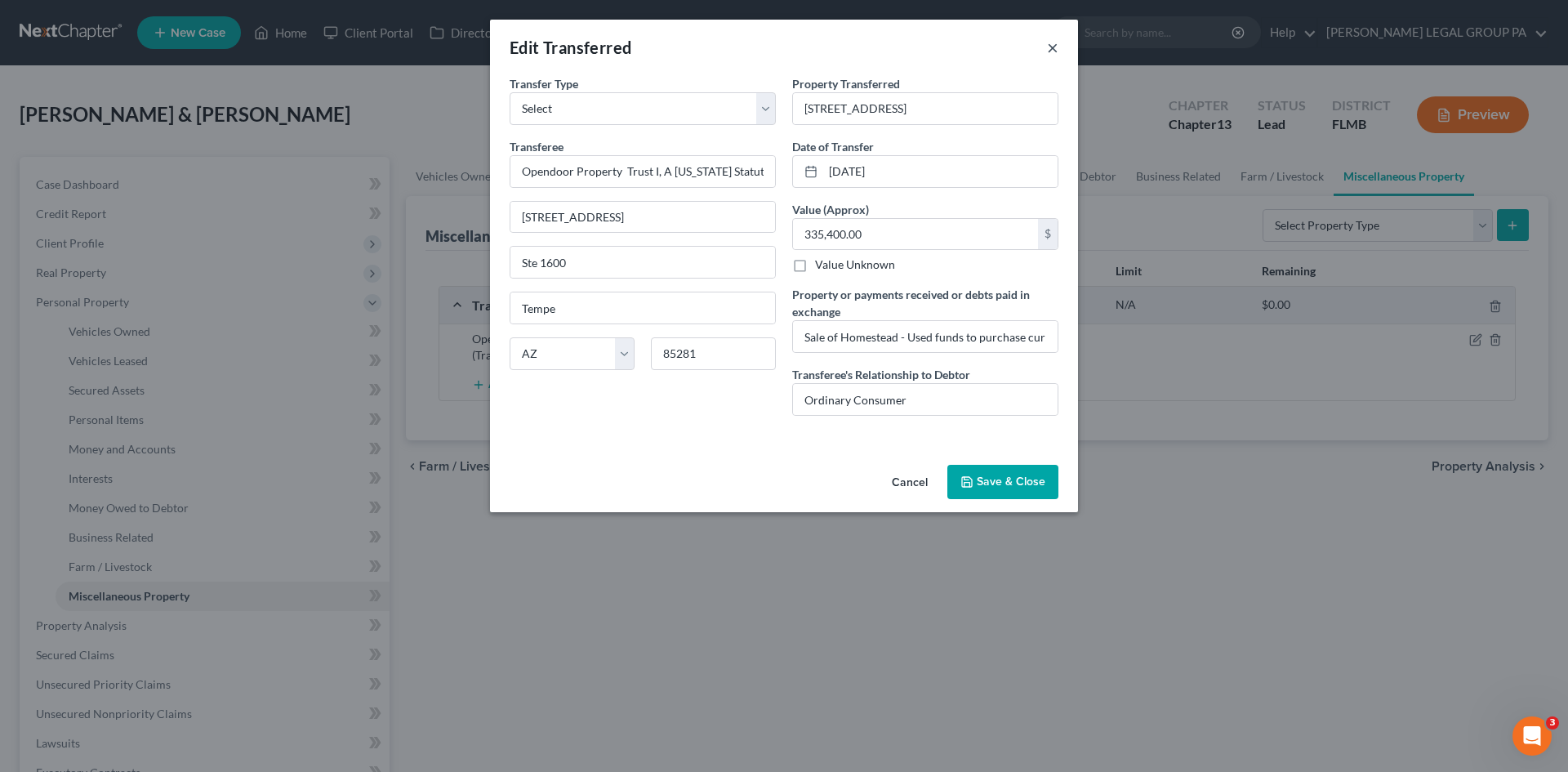
click at [1052, 44] on button "×" at bounding box center [1052, 47] width 11 height 20
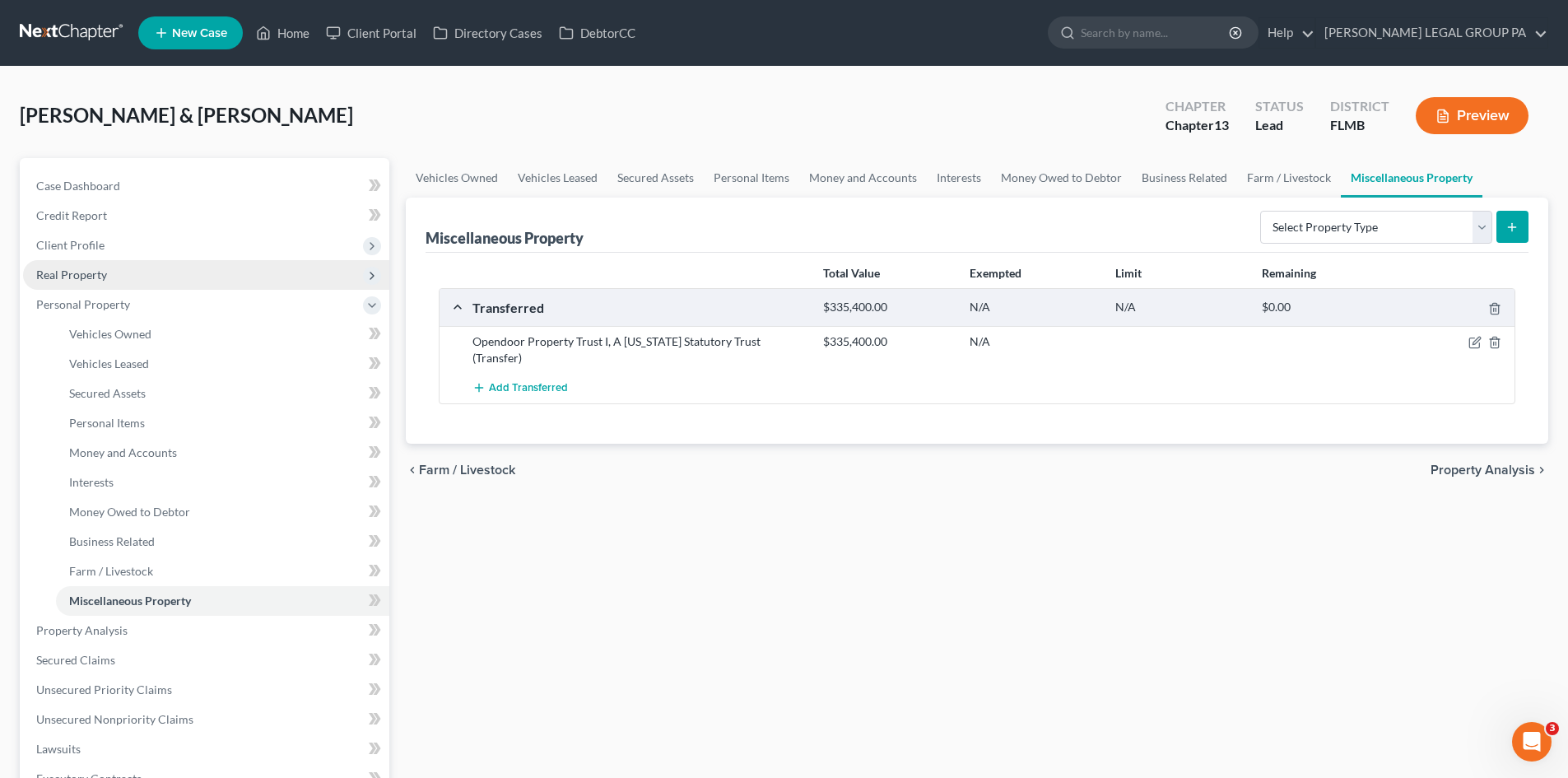
click at [85, 277] on span "Real Property" at bounding box center [71, 274] width 71 height 14
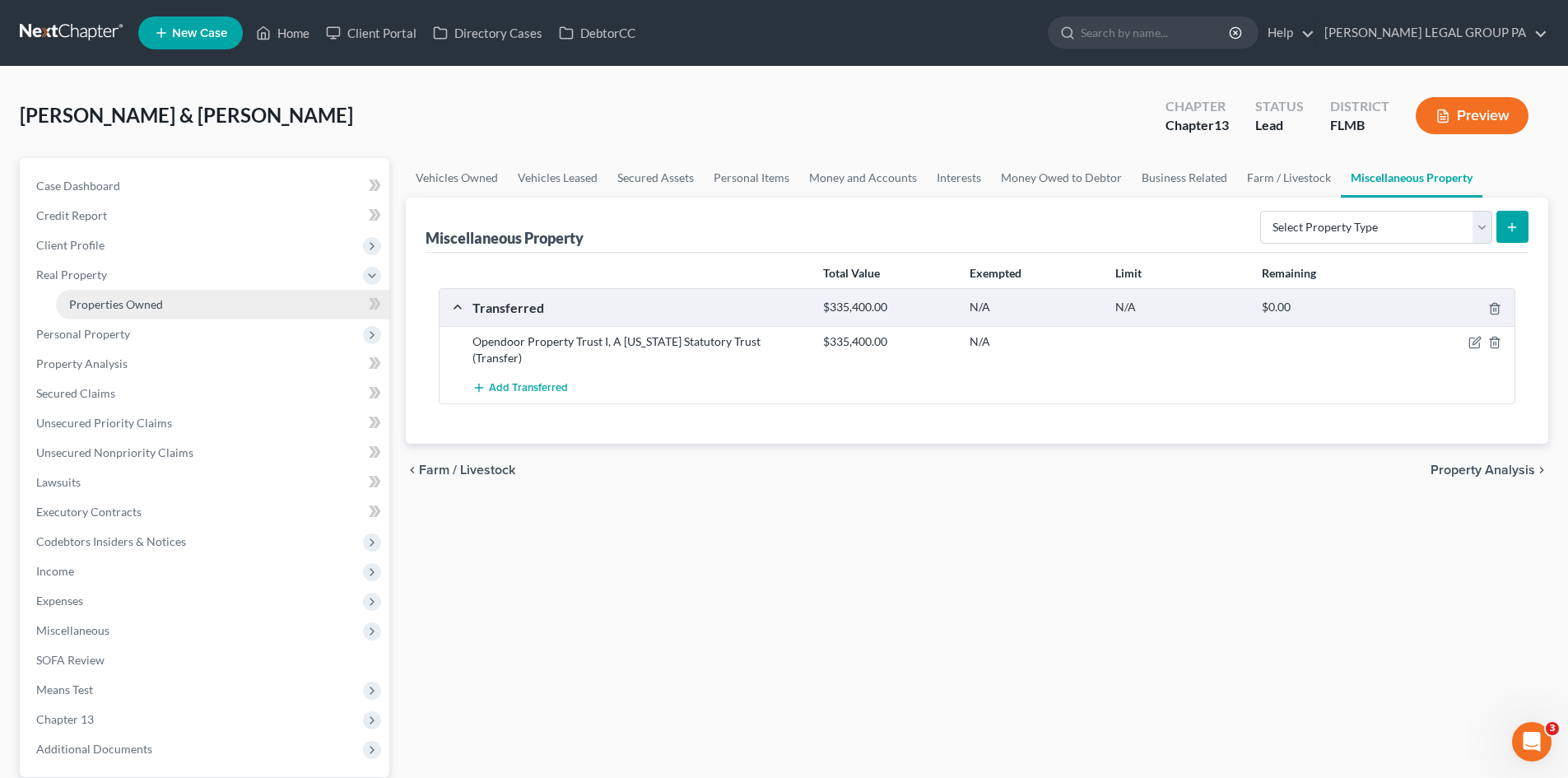
click at [108, 310] on span "Properties Owned" at bounding box center [116, 304] width 94 height 14
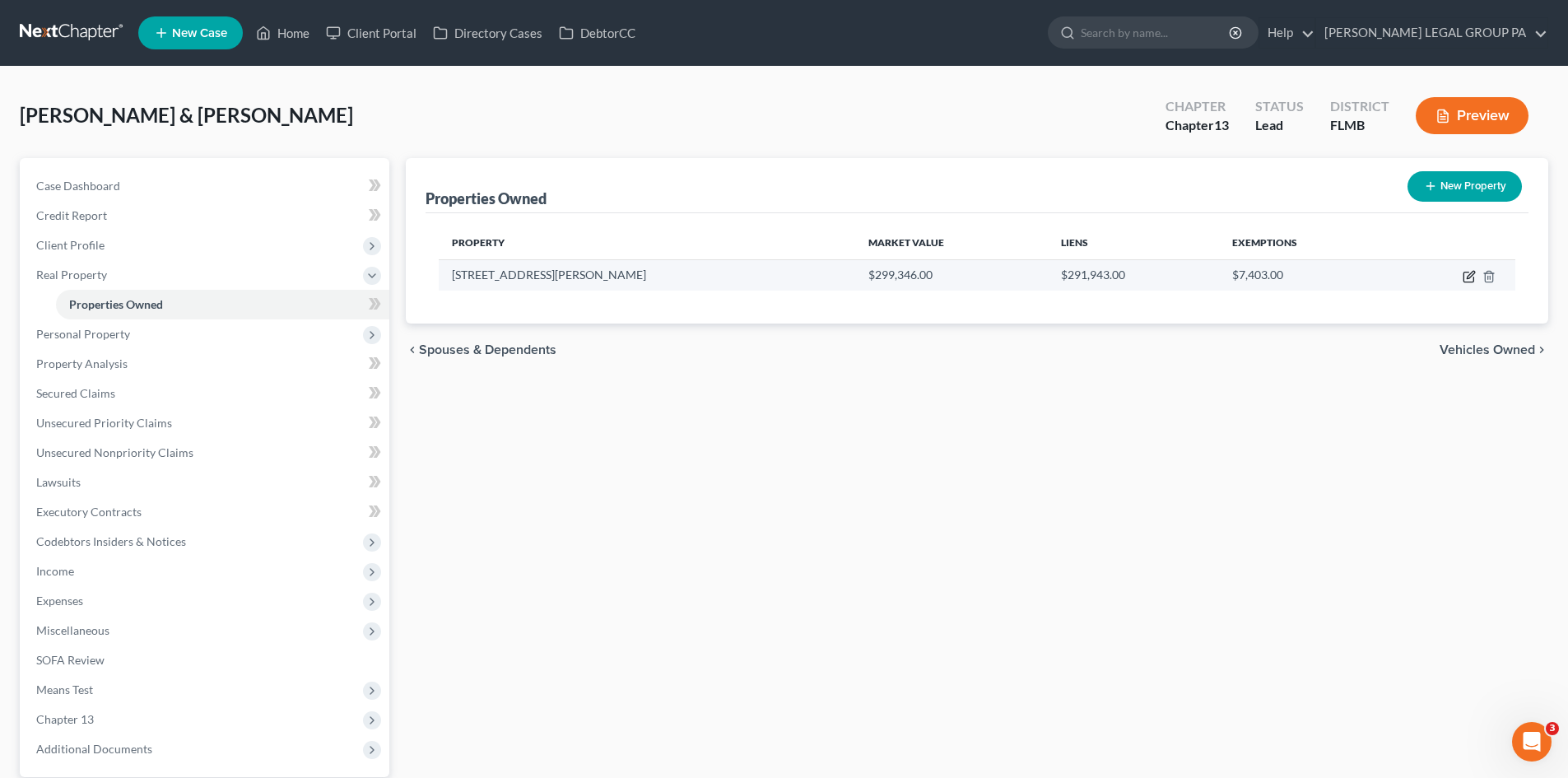
click at [1466, 276] on icon "button" at bounding box center [1469, 277] width 13 height 13
select select "9"
select select "52"
select select "2"
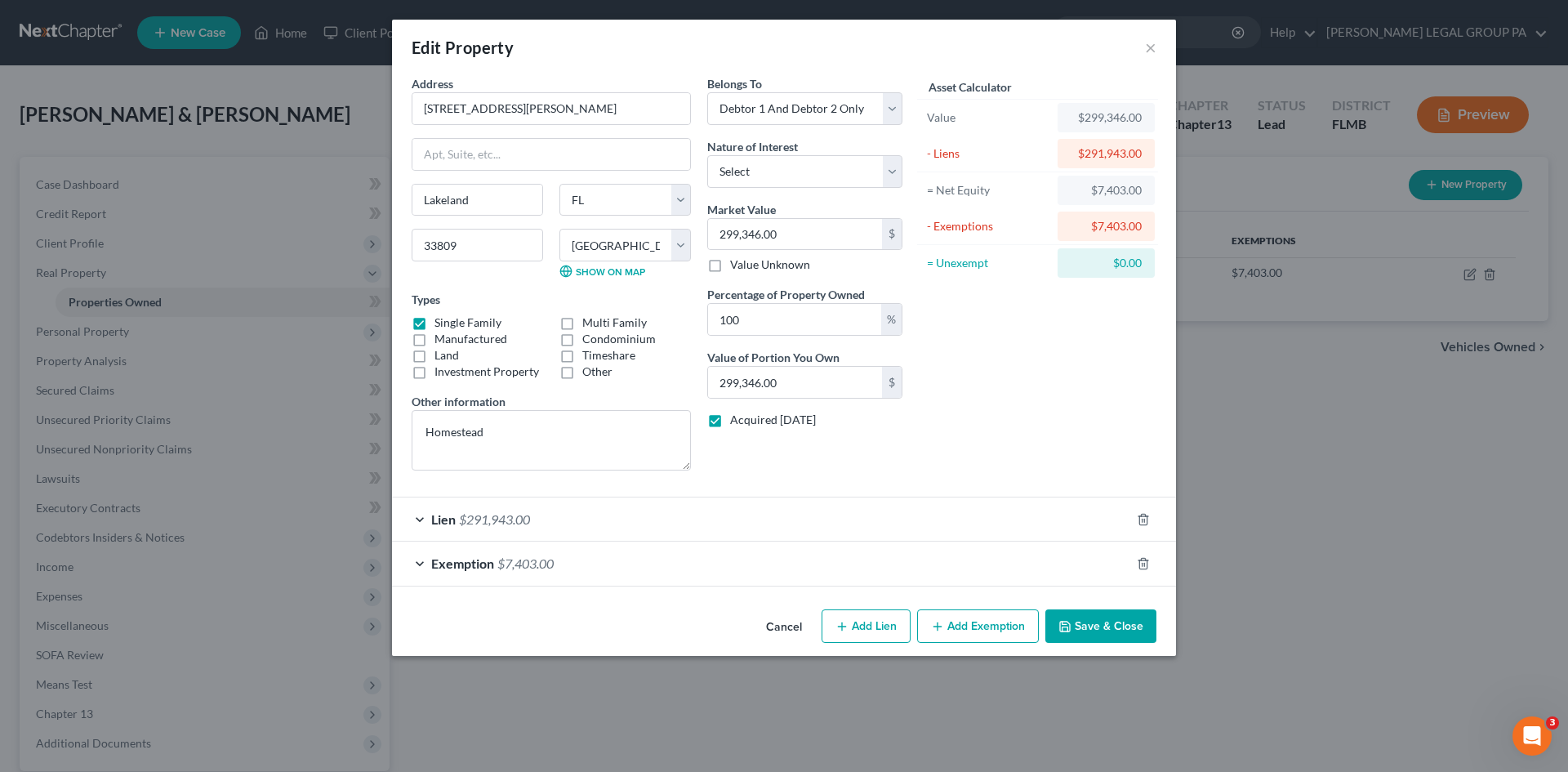
drag, startPoint x: 715, startPoint y: 425, endPoint x: 1028, endPoint y: 577, distance: 348.0
click at [730, 425] on label "Acquired [DATE]" at bounding box center [773, 419] width 86 height 16
click at [737, 422] on input "Acquired [DATE]" at bounding box center [742, 416] width 10 height 10
checkbox input "false"
click at [1098, 628] on button "Save & Close" at bounding box center [1101, 625] width 111 height 35
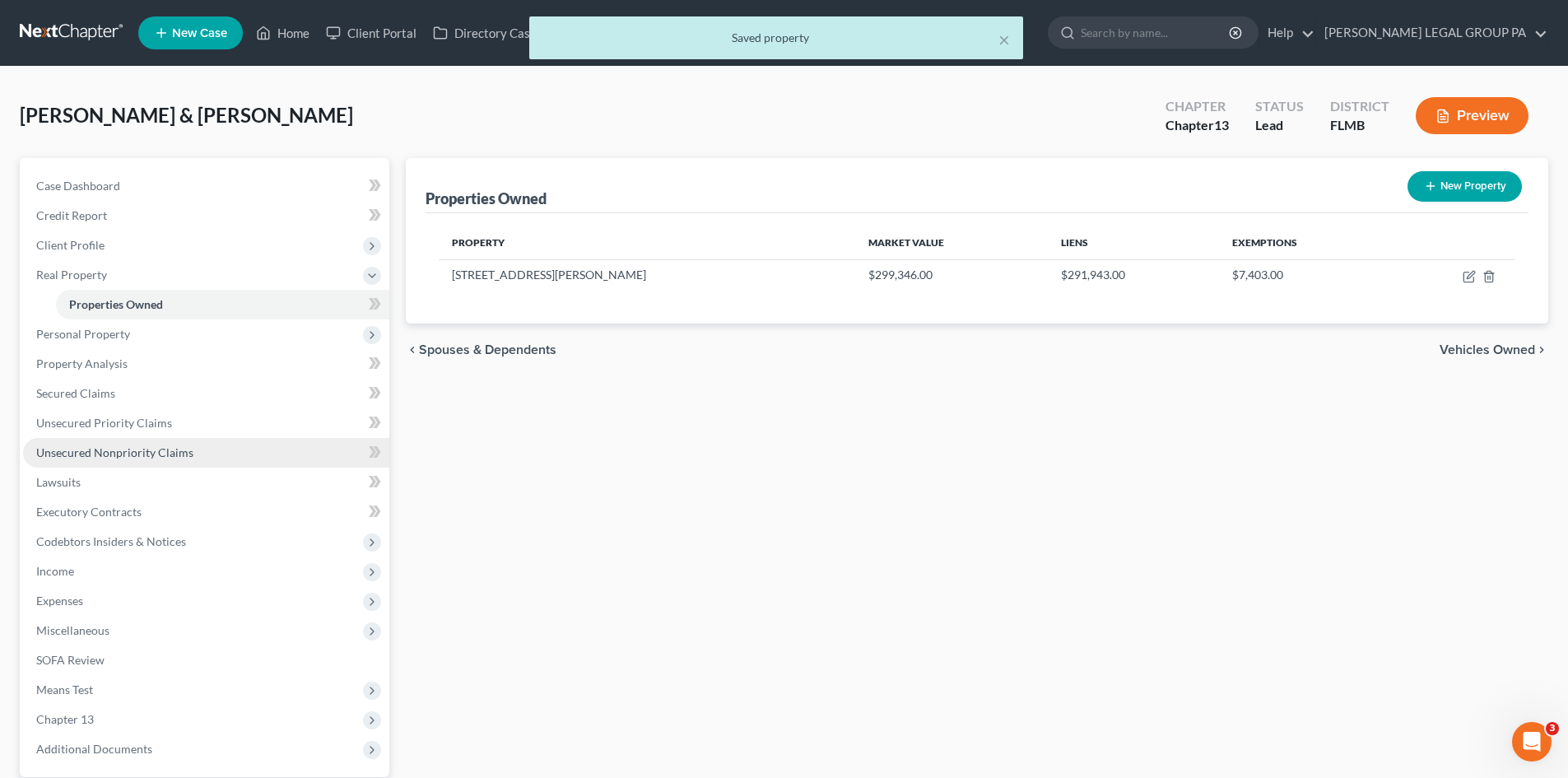
click at [118, 462] on link "Unsecured Nonpriority Claims" at bounding box center [205, 452] width 366 height 29
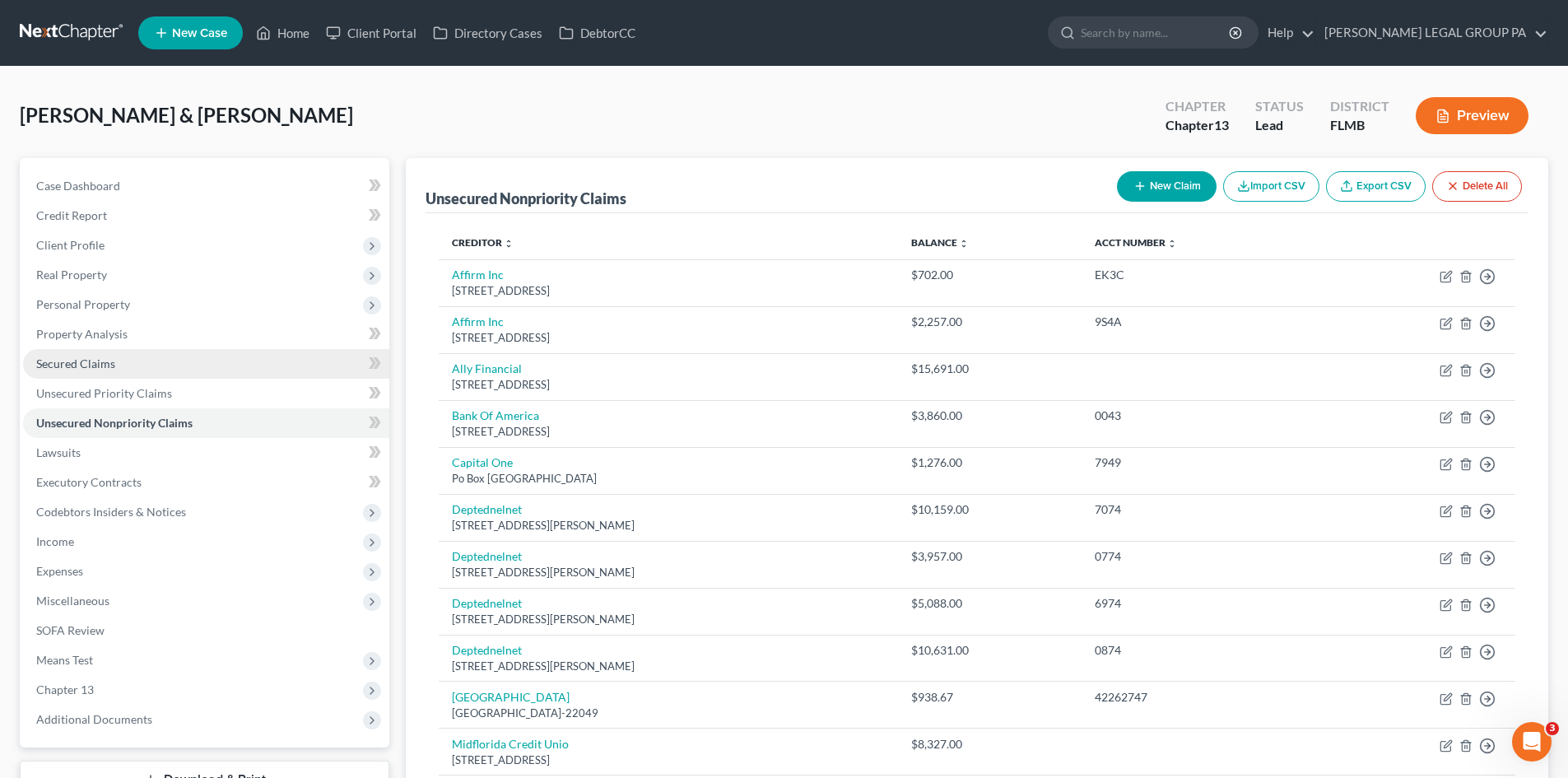
drag, startPoint x: 138, startPoint y: 374, endPoint x: 194, endPoint y: 360, distance: 57.7
click at [140, 375] on link "Secured Claims" at bounding box center [205, 363] width 366 height 29
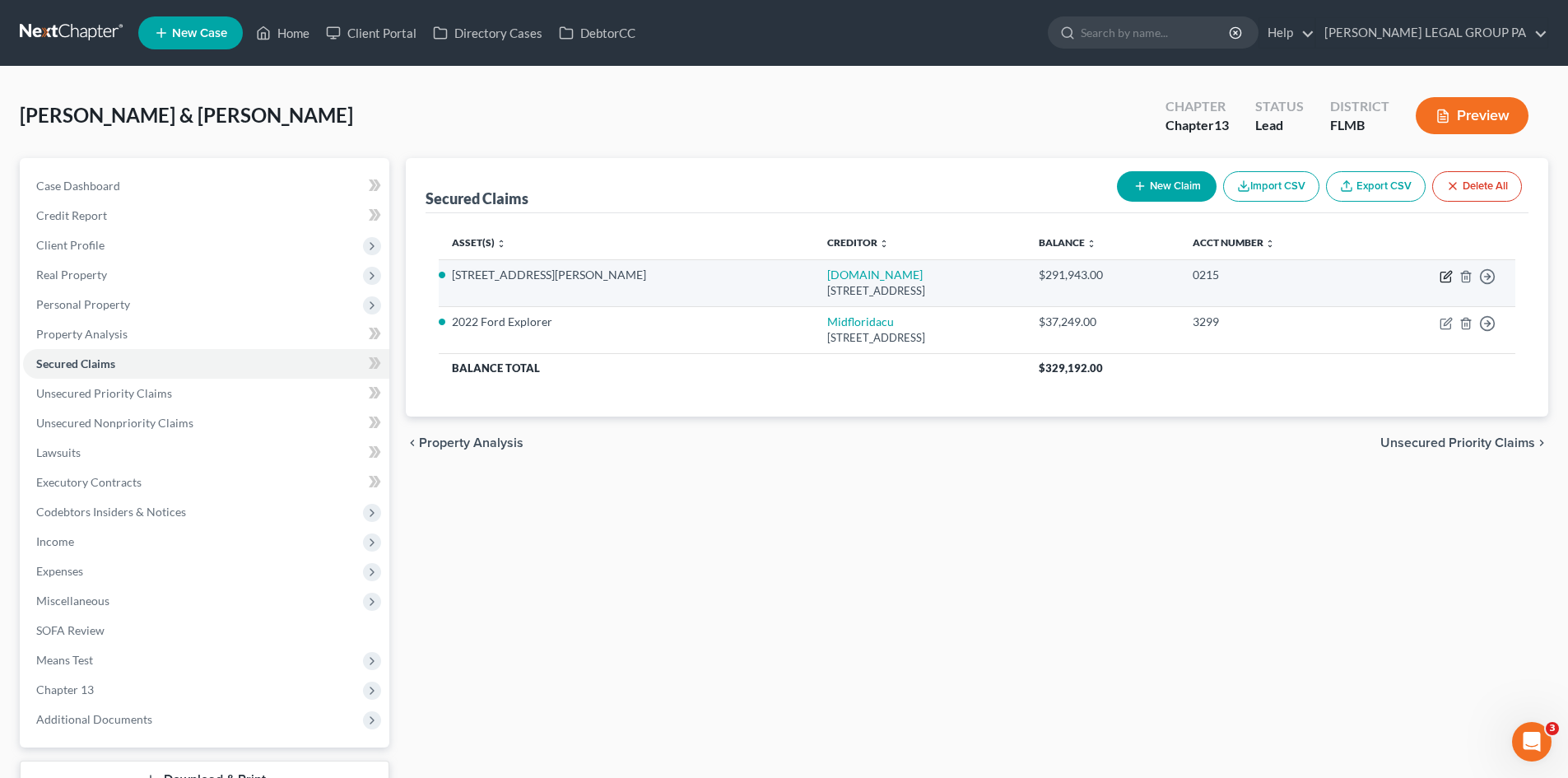
click at [1442, 276] on icon "button" at bounding box center [1447, 277] width 13 height 13
select select "4"
select select "9"
select select "2"
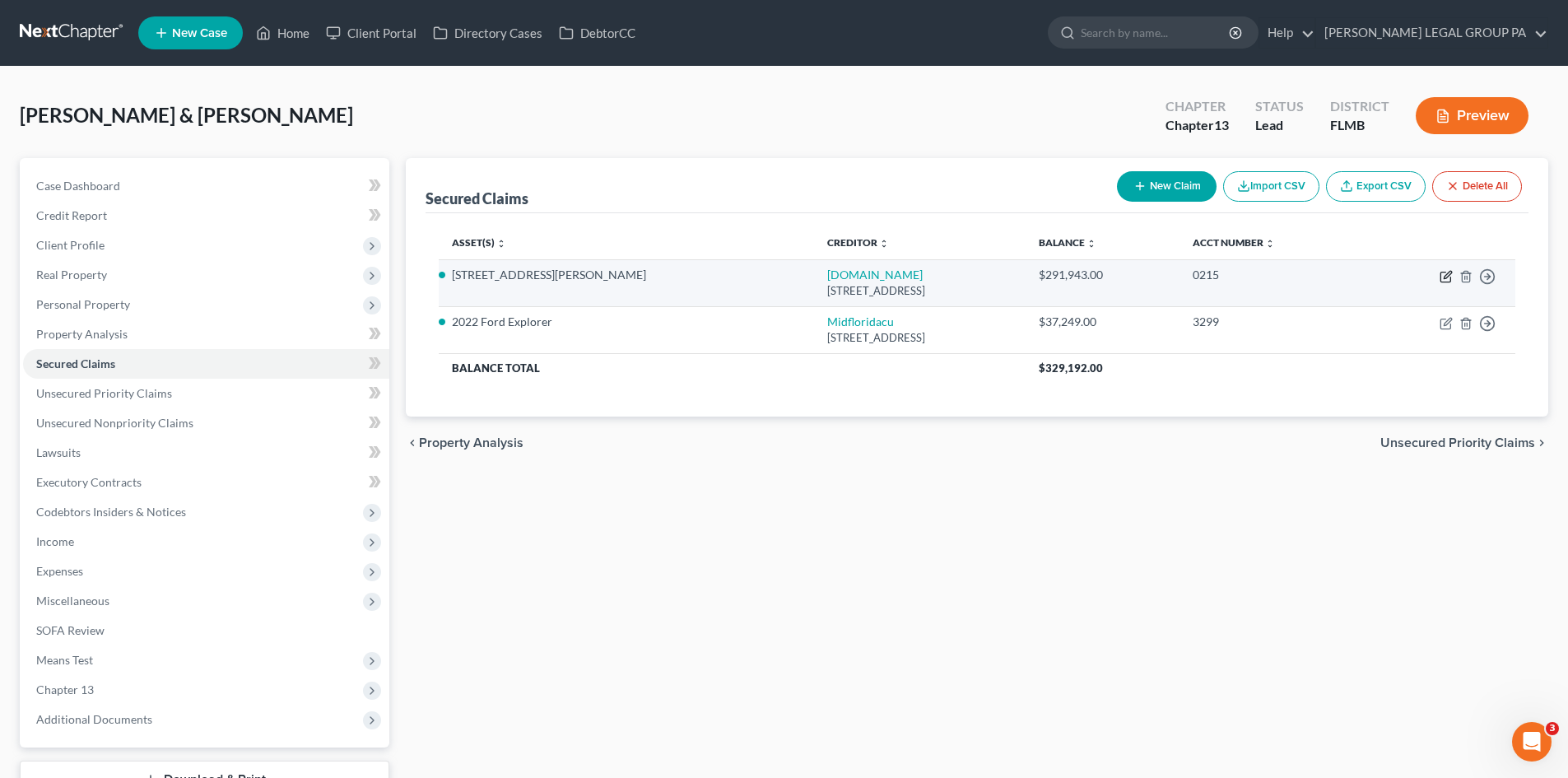
select select "0"
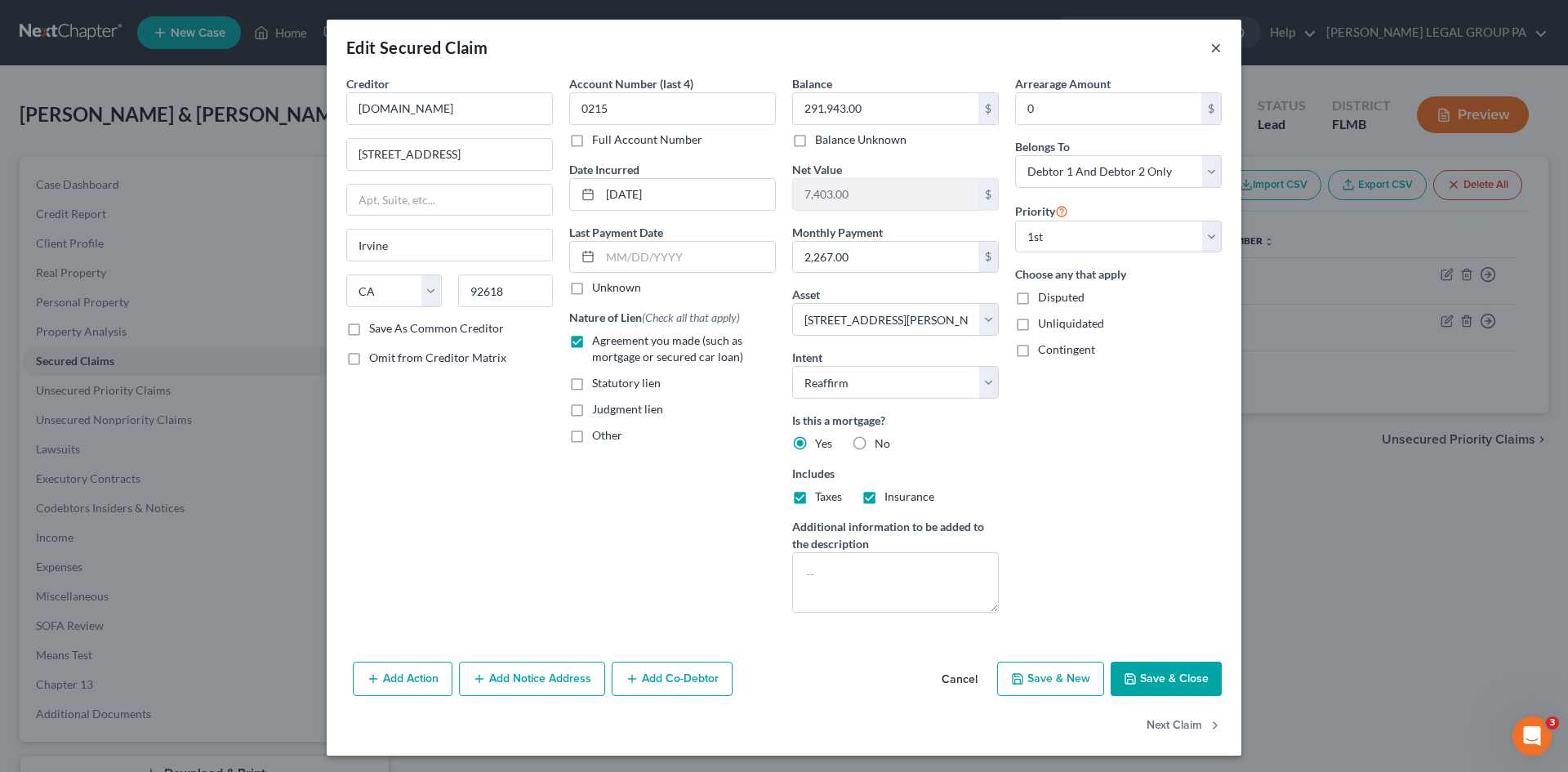
click at [1210, 52] on button "×" at bounding box center [1216, 47] width 11 height 20
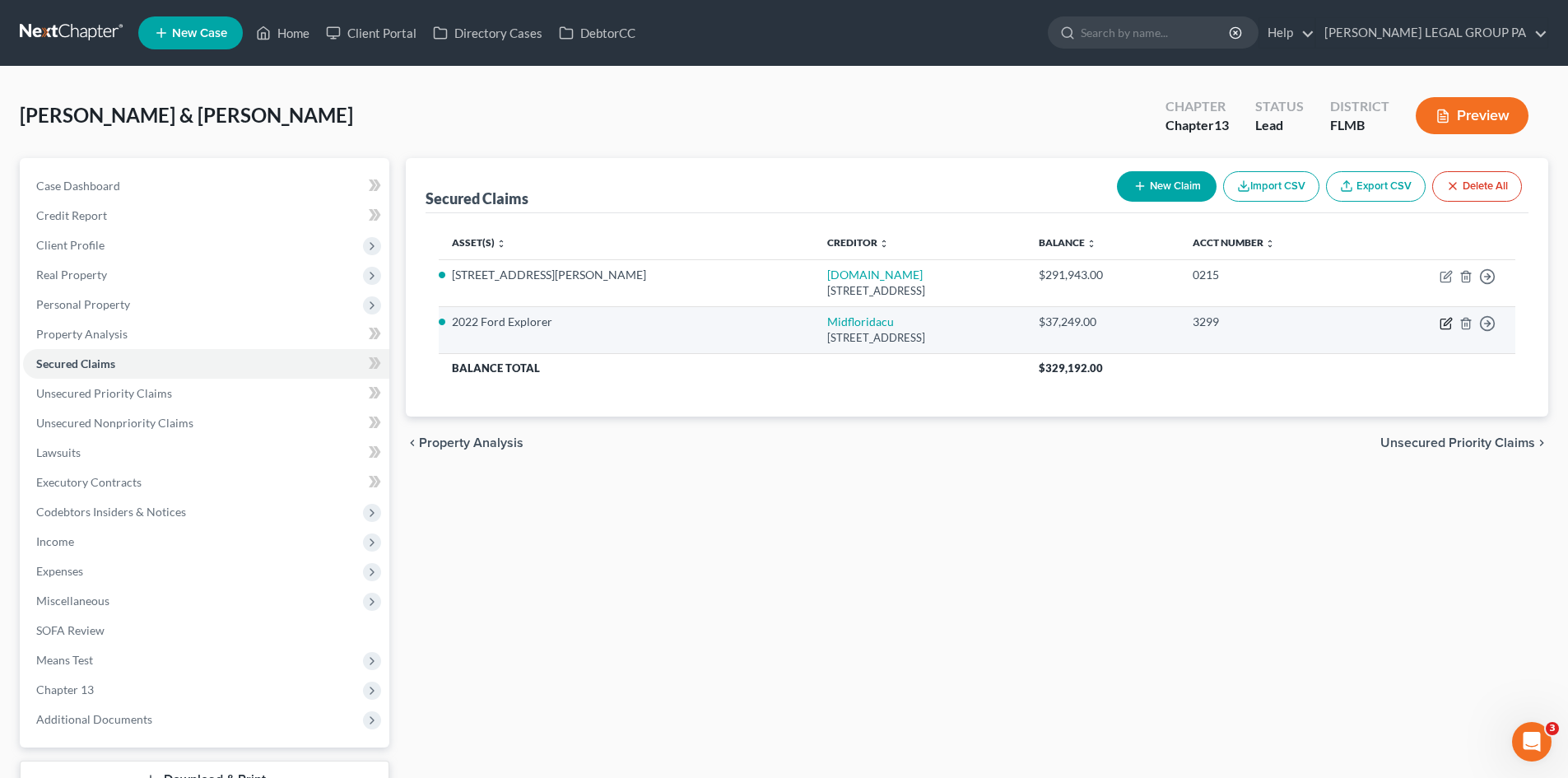
click at [1447, 326] on icon "button" at bounding box center [1447, 324] width 13 height 13
select select "9"
select select "4"
select select "2"
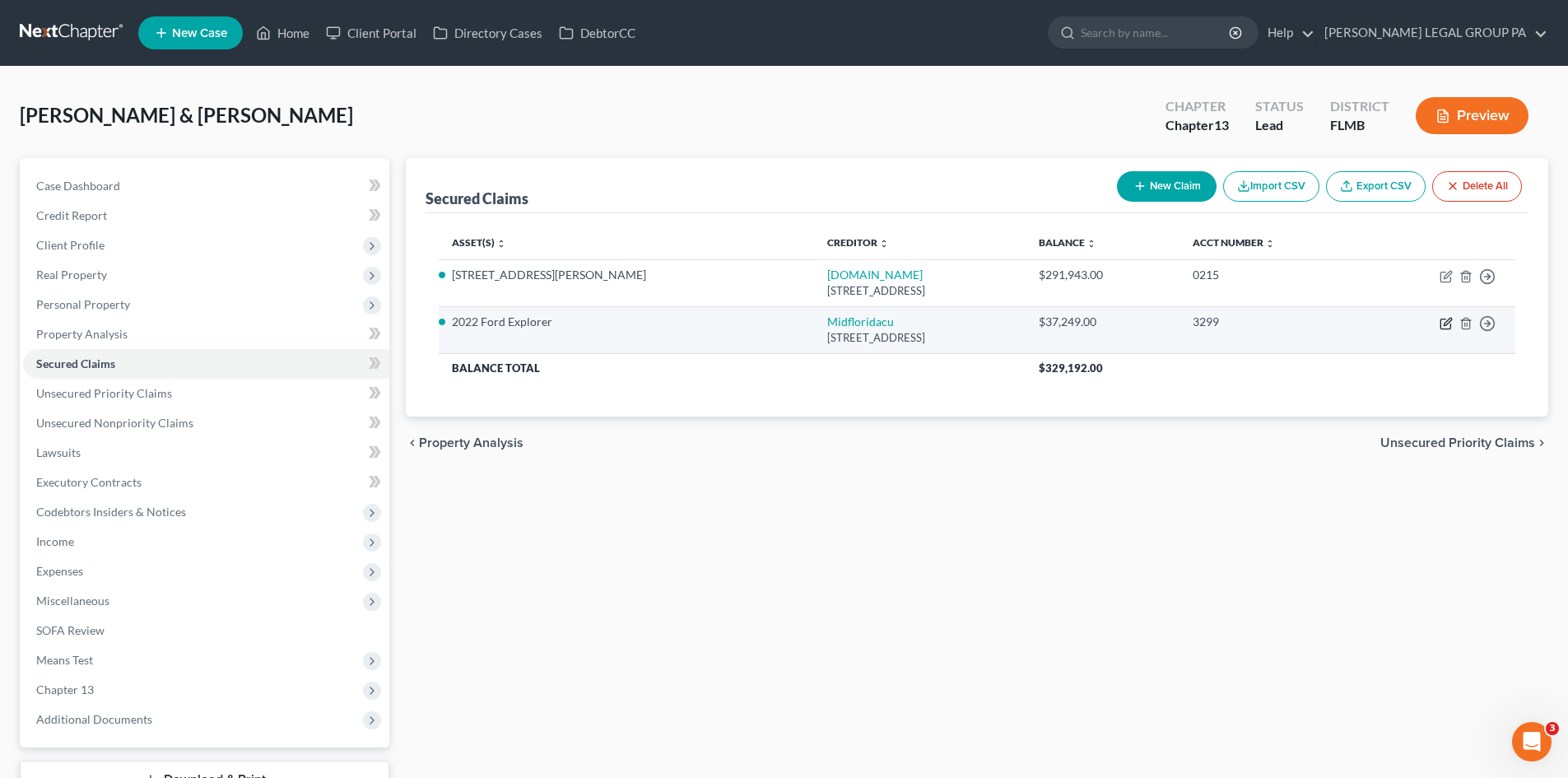
select select "0"
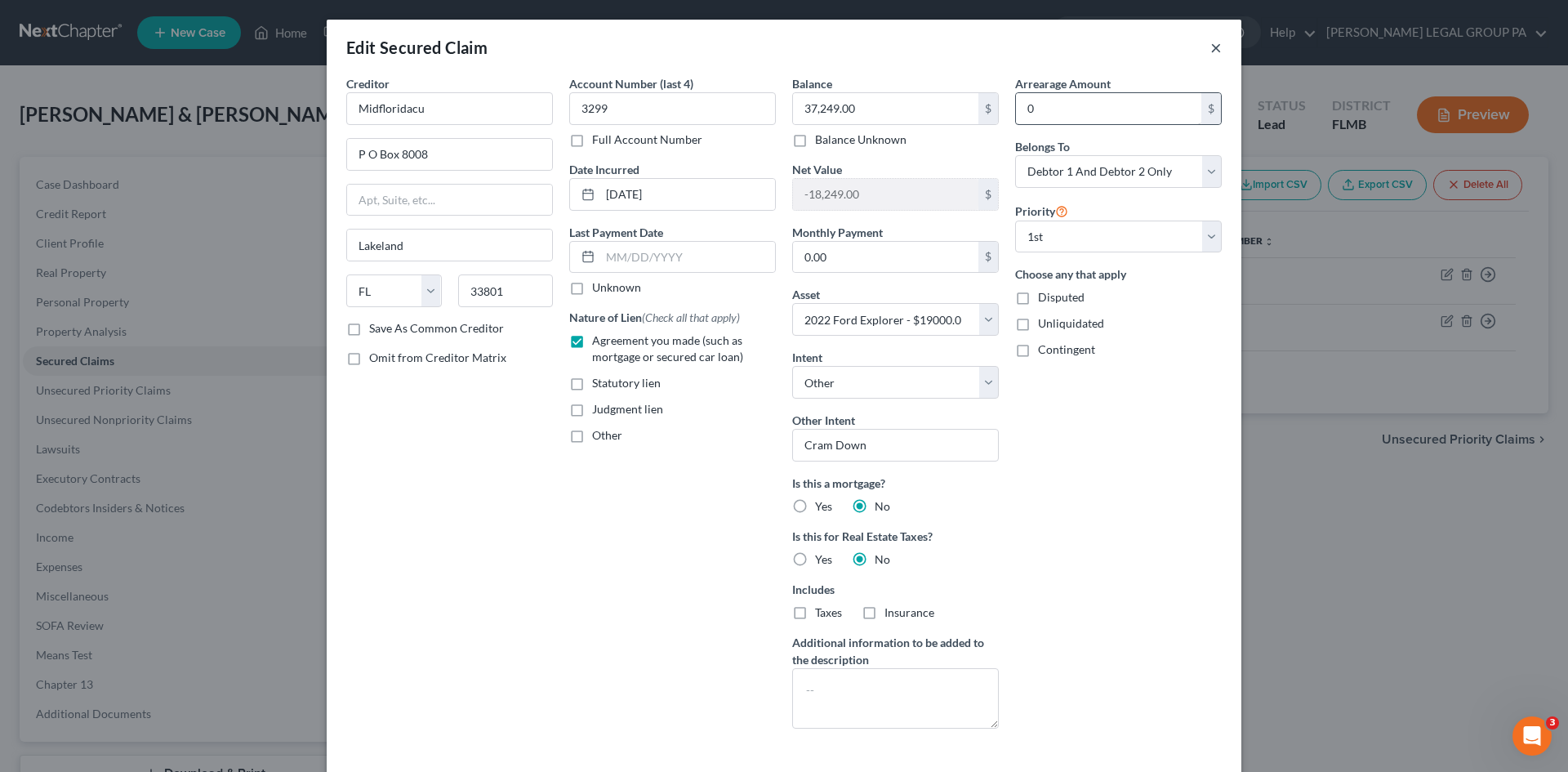
drag, startPoint x: 1213, startPoint y: 44, endPoint x: 1120, endPoint y: 94, distance: 105.6
click at [1213, 43] on button "×" at bounding box center [1216, 47] width 11 height 20
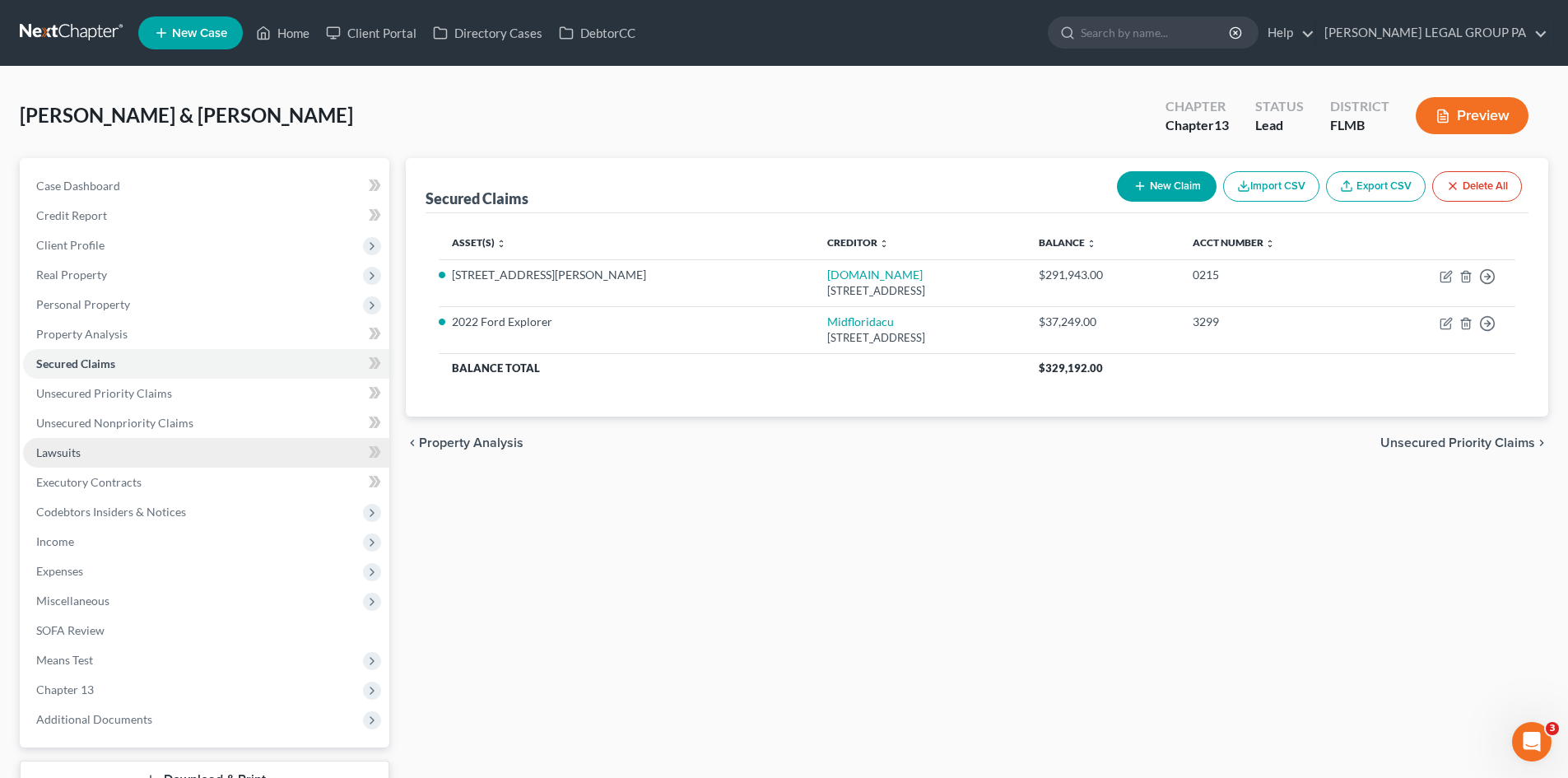
click at [118, 456] on link "Lawsuits" at bounding box center [205, 452] width 366 height 29
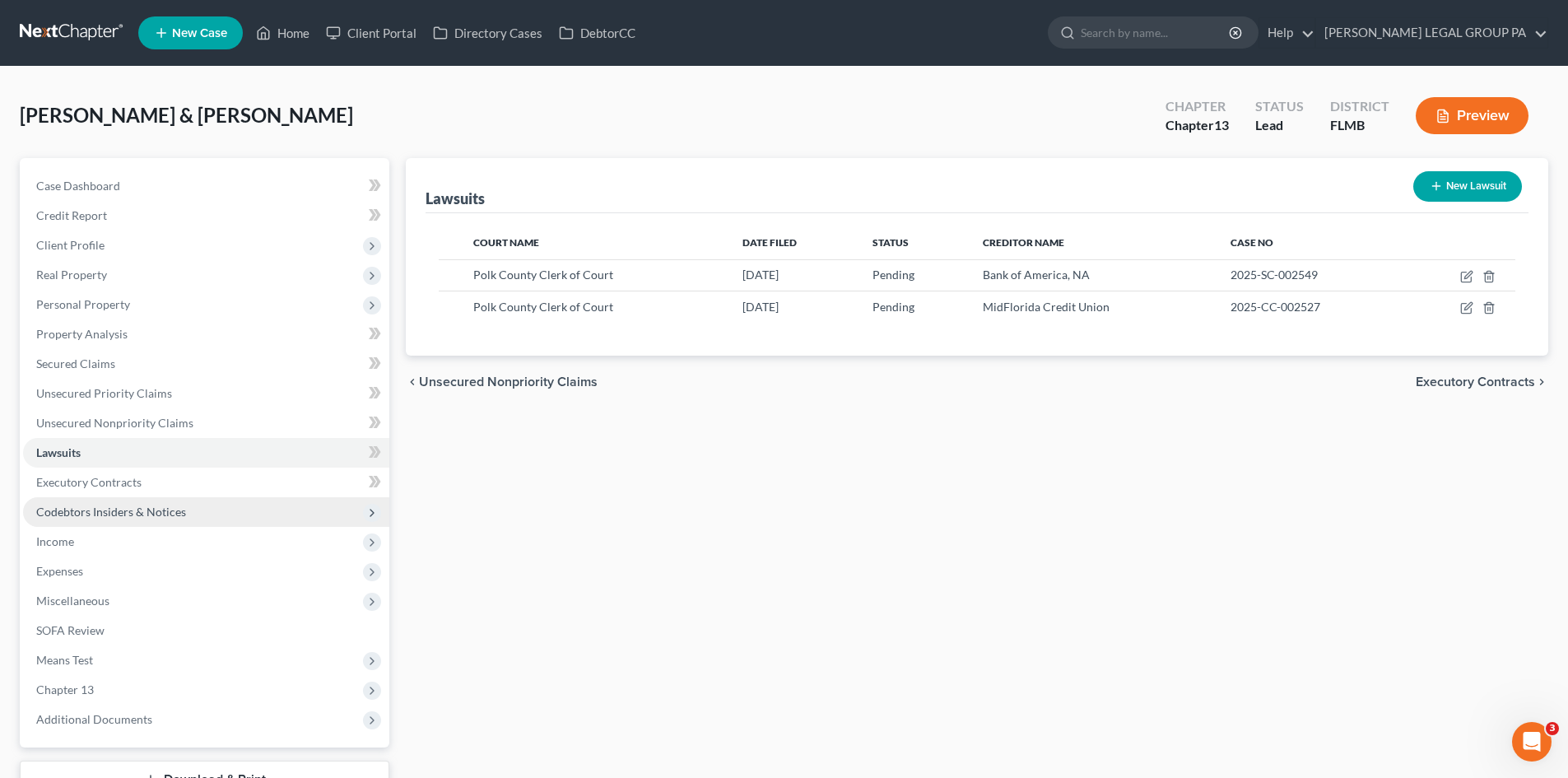
click at [56, 505] on span "Codebtors Insiders & Notices" at bounding box center [110, 511] width 150 height 14
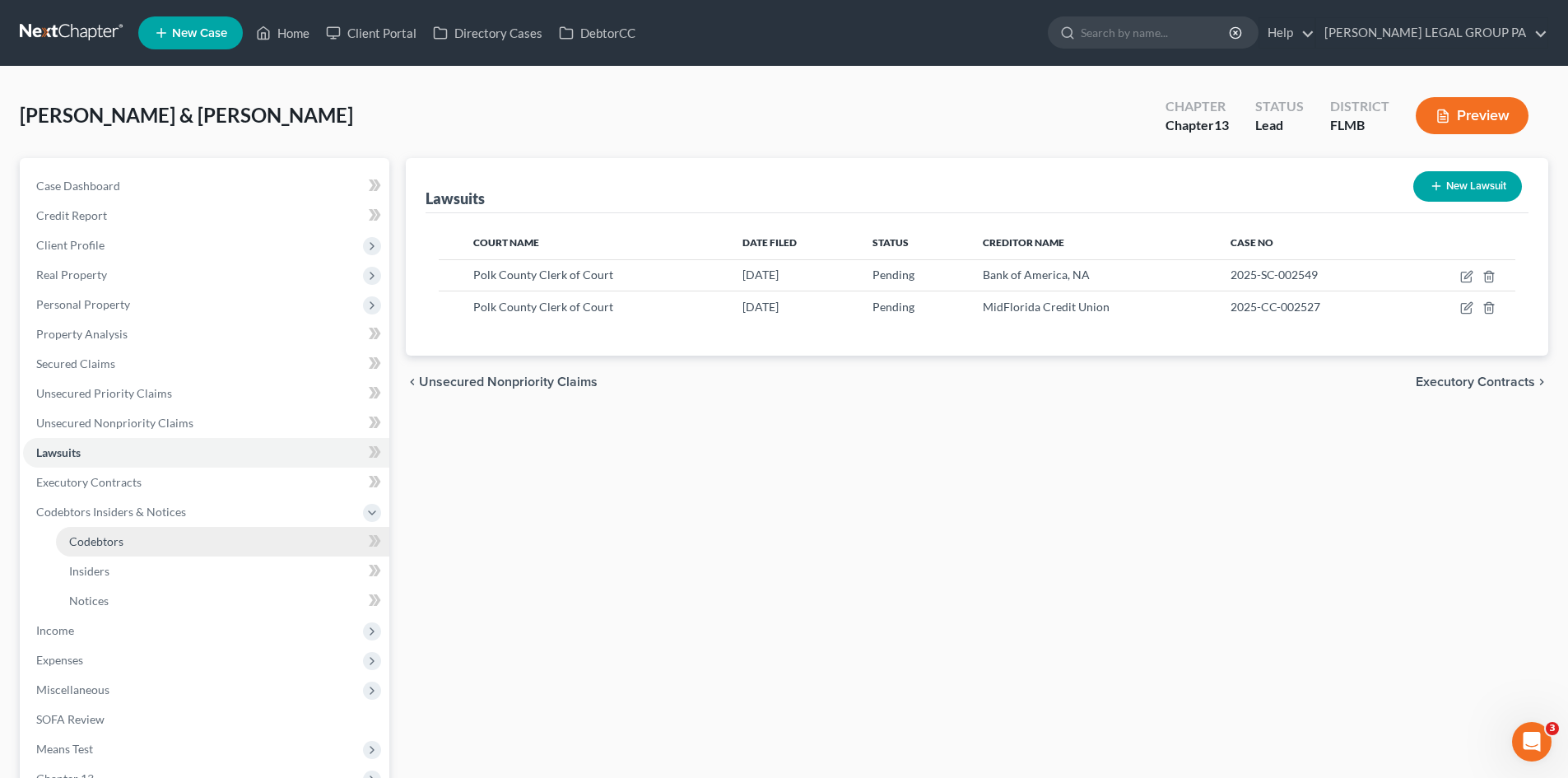
click at [98, 535] on span "Codebtors" at bounding box center [96, 541] width 55 height 14
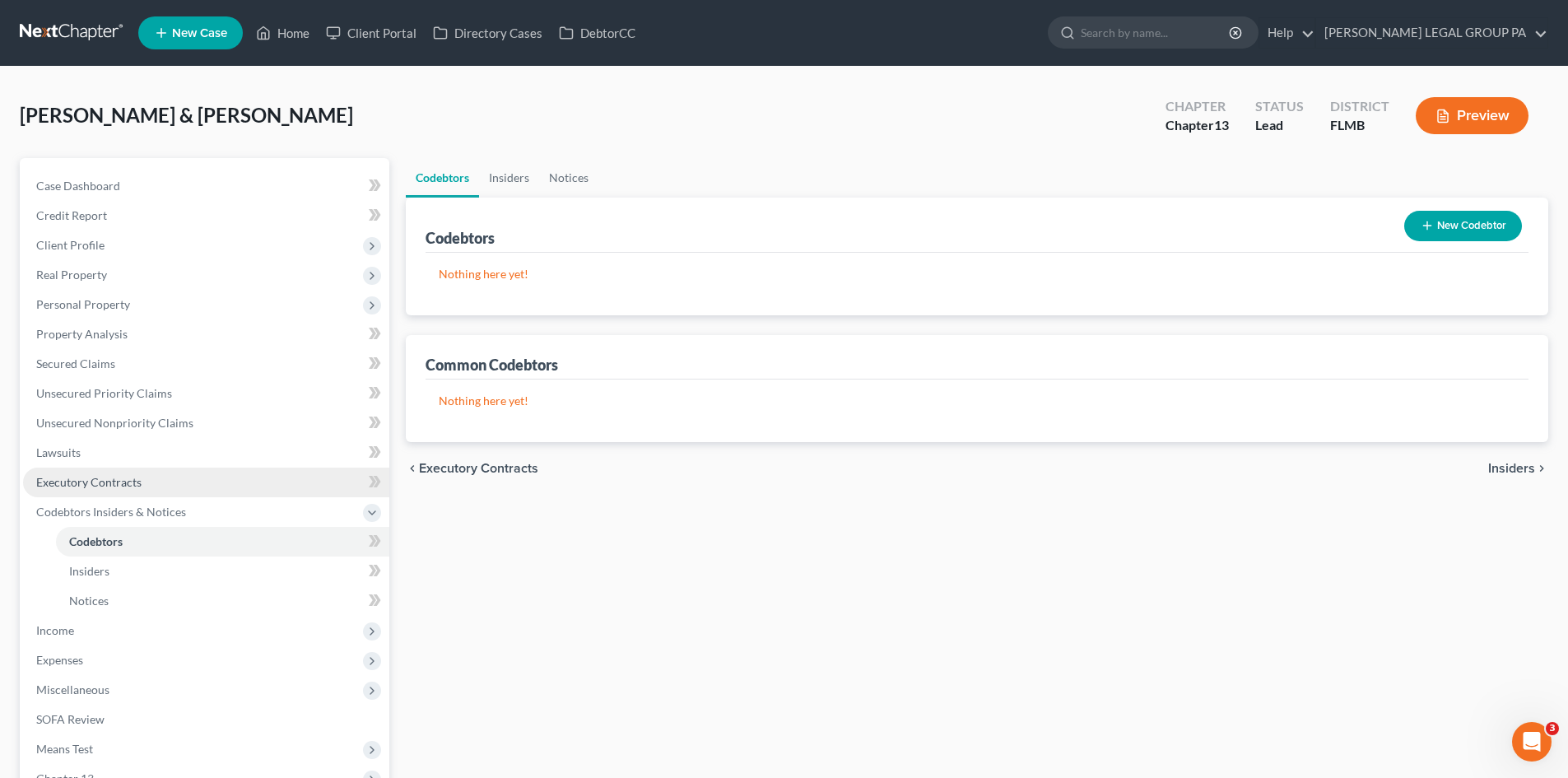
click at [111, 480] on span "Executory Contracts" at bounding box center [88, 482] width 105 height 14
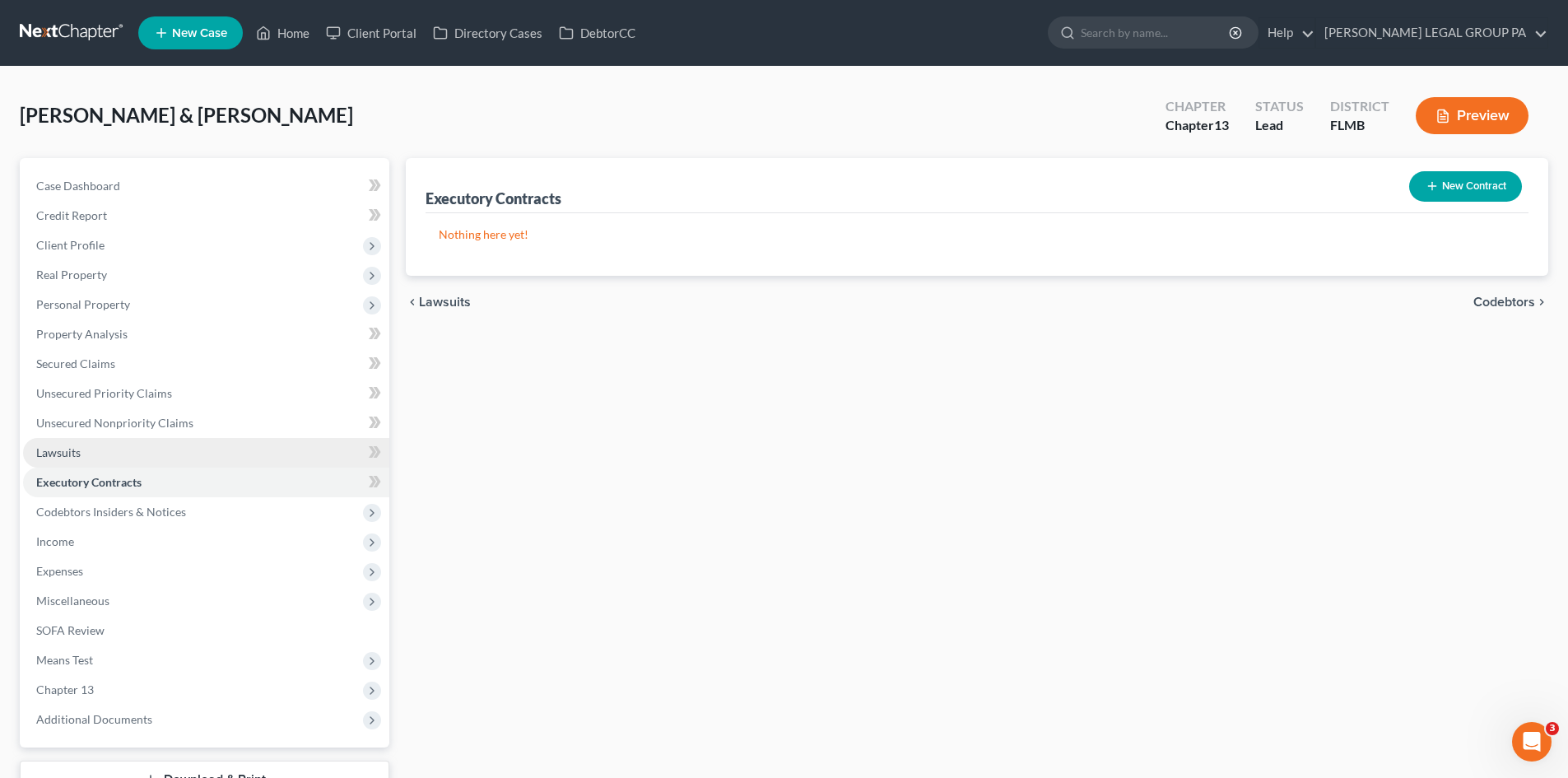
click at [102, 453] on link "Lawsuits" at bounding box center [205, 452] width 366 height 29
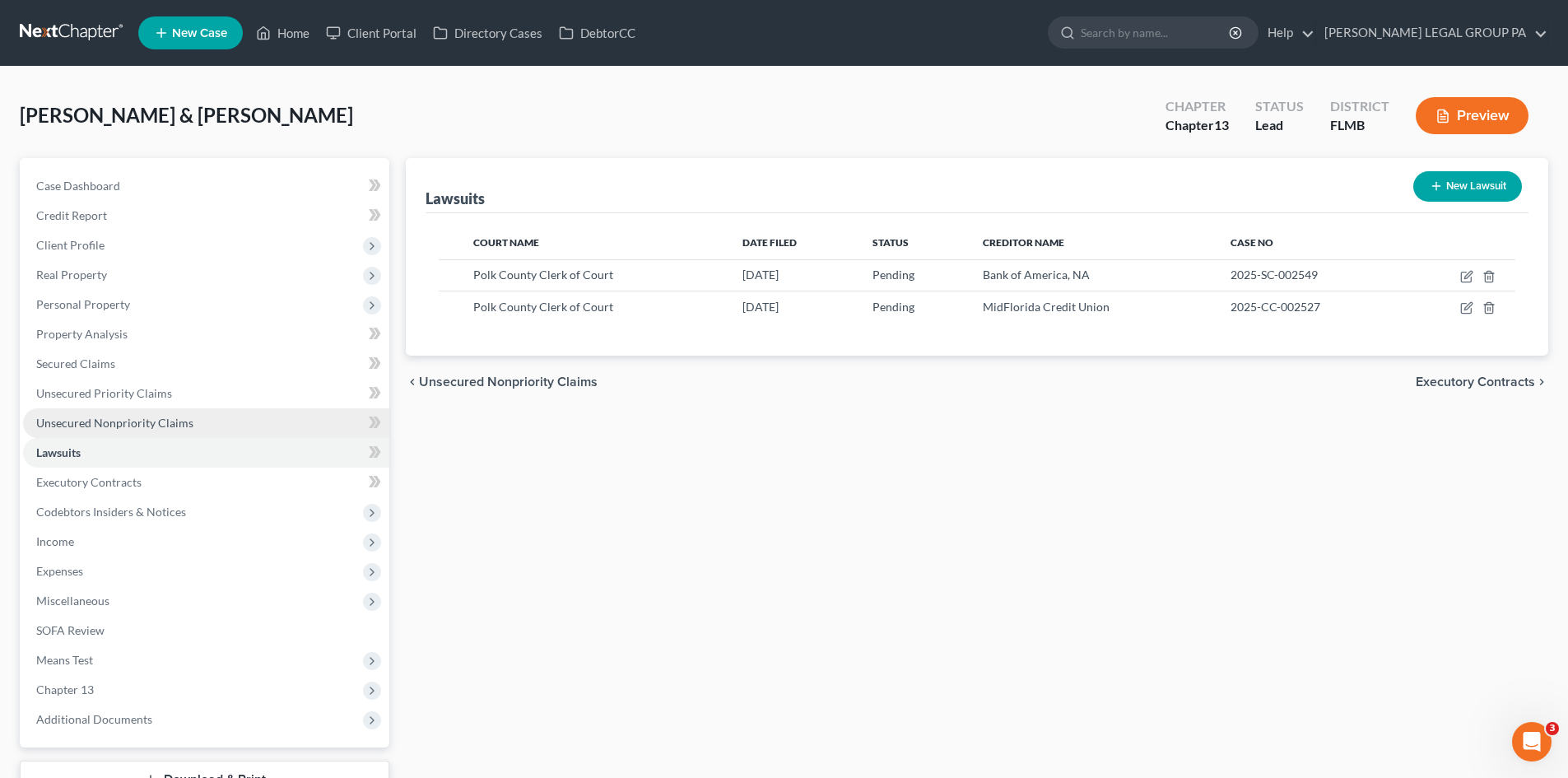
click at [128, 425] on span "Unsecured Nonpriority Claims" at bounding box center [114, 422] width 157 height 14
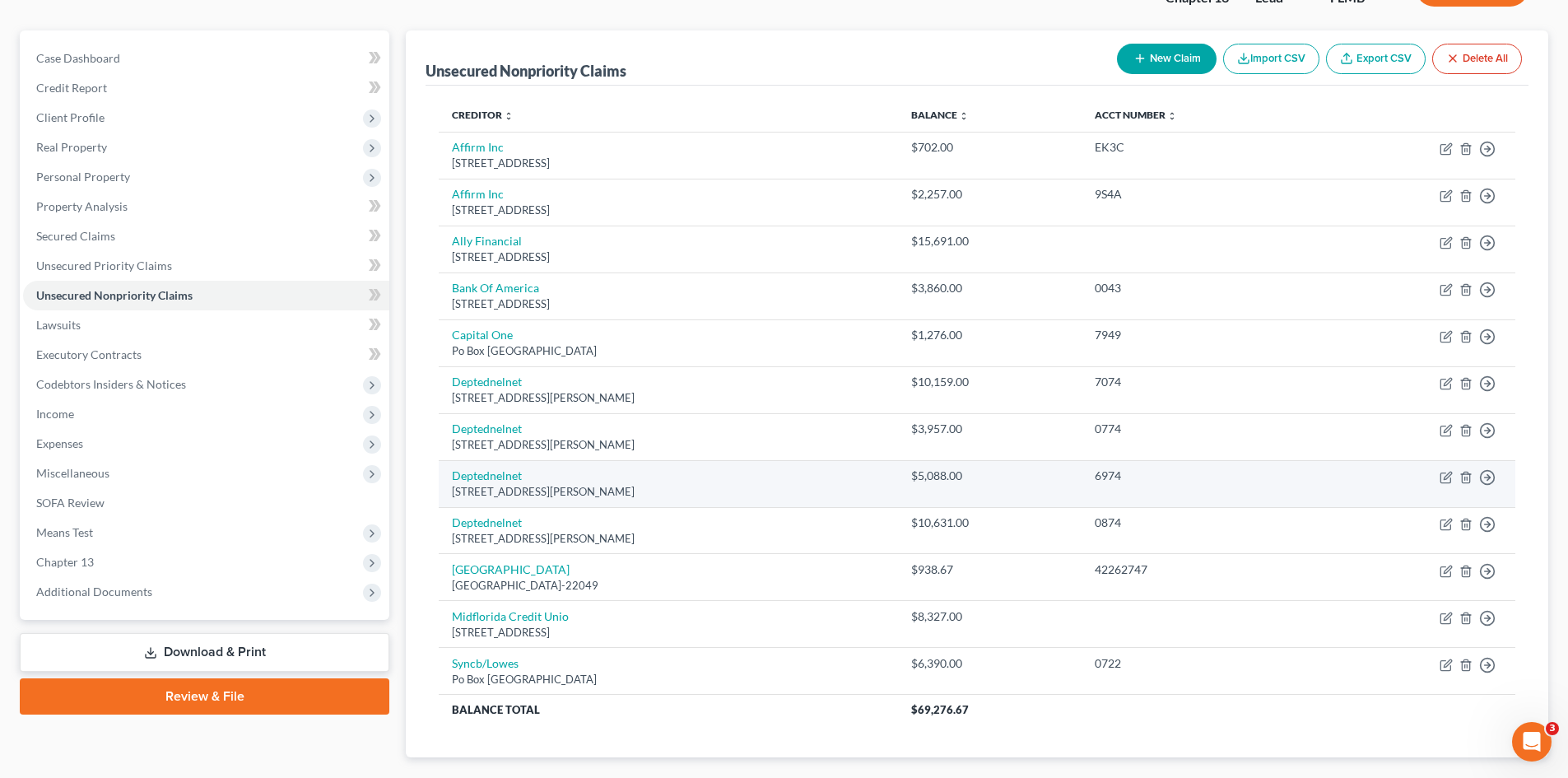
scroll to position [222, 0]
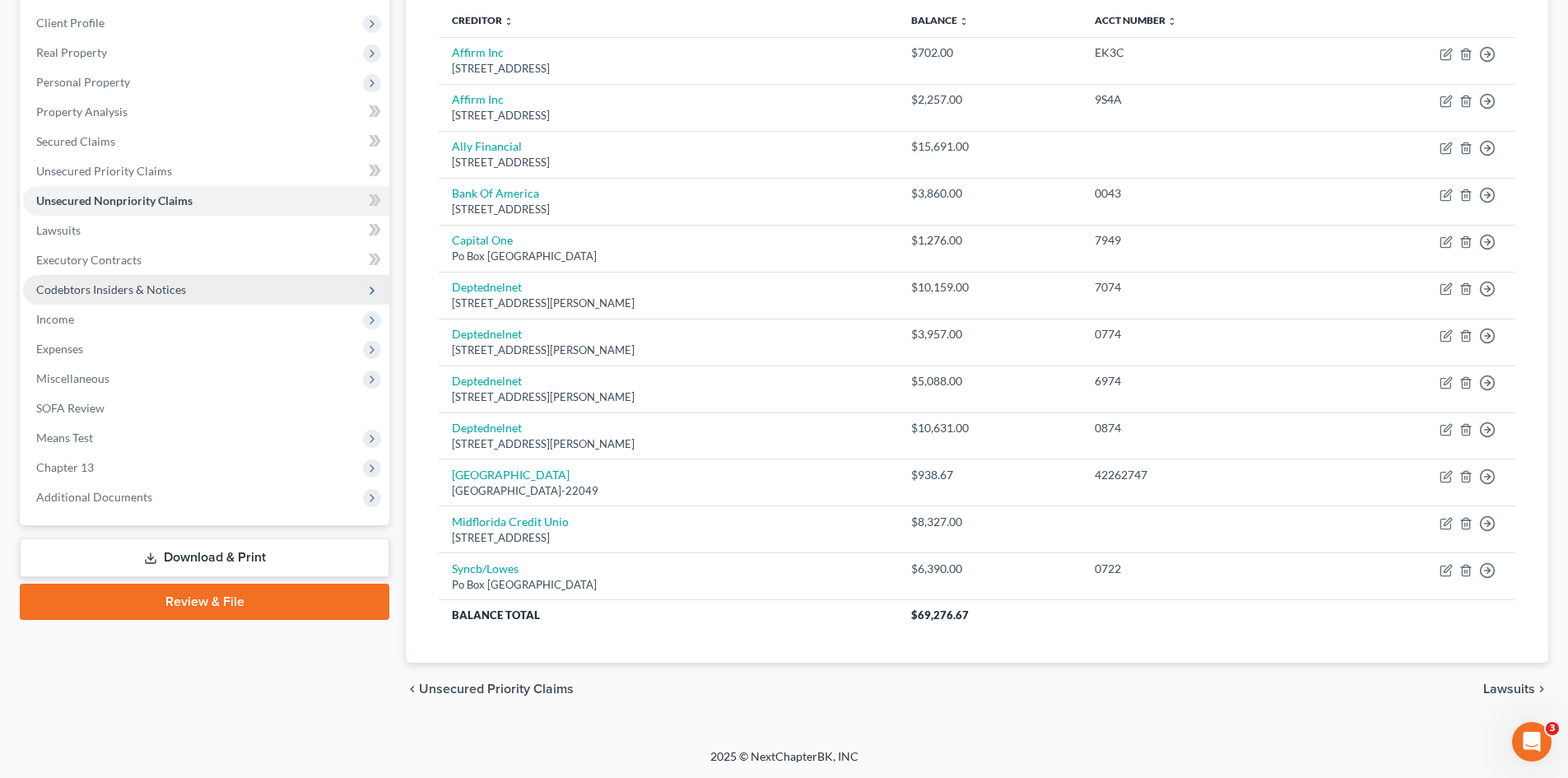
click at [99, 285] on span "Codebtors Insiders & Notices" at bounding box center [110, 289] width 150 height 14
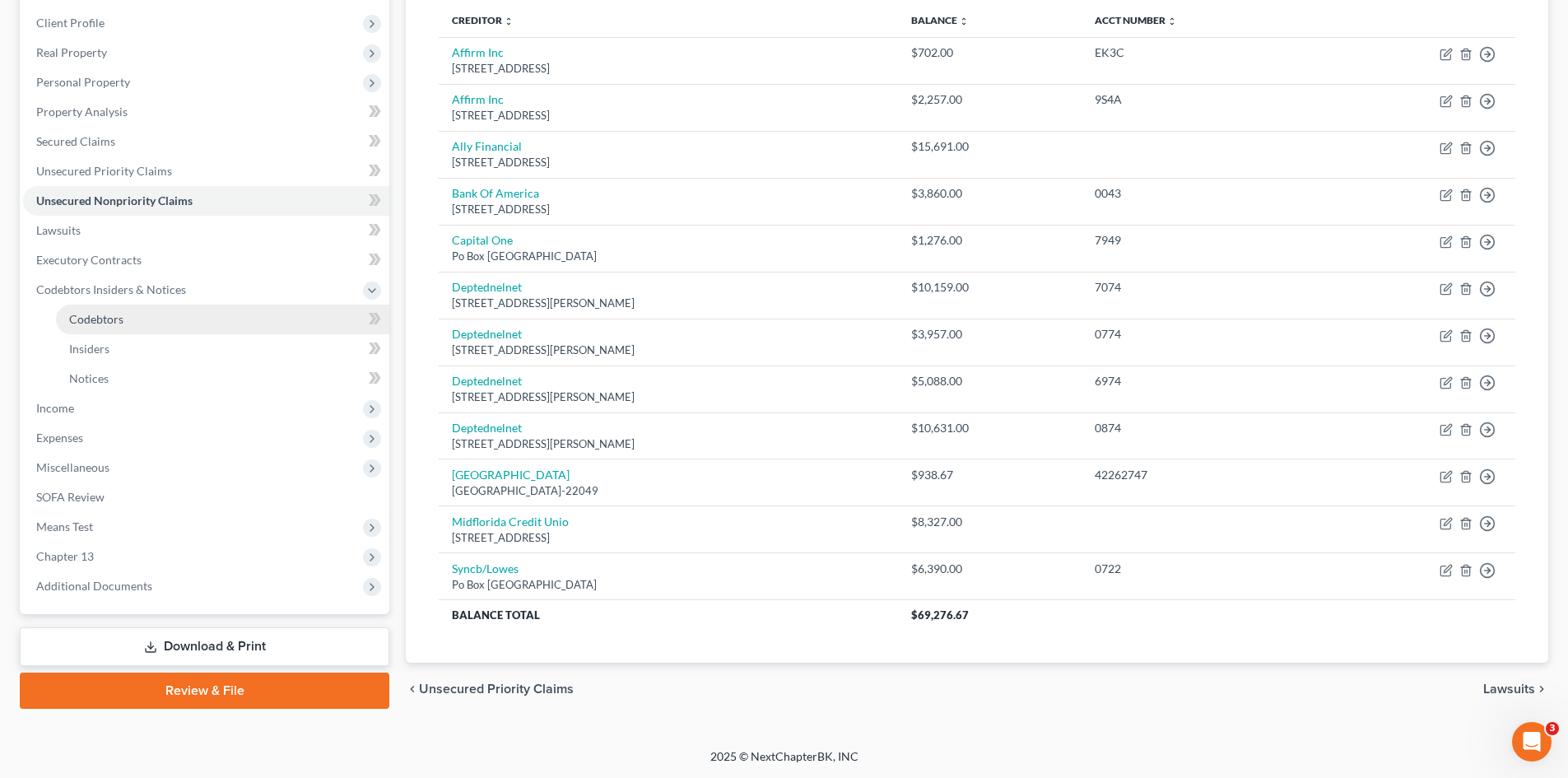
click at [102, 320] on span "Codebtors" at bounding box center [96, 318] width 55 height 14
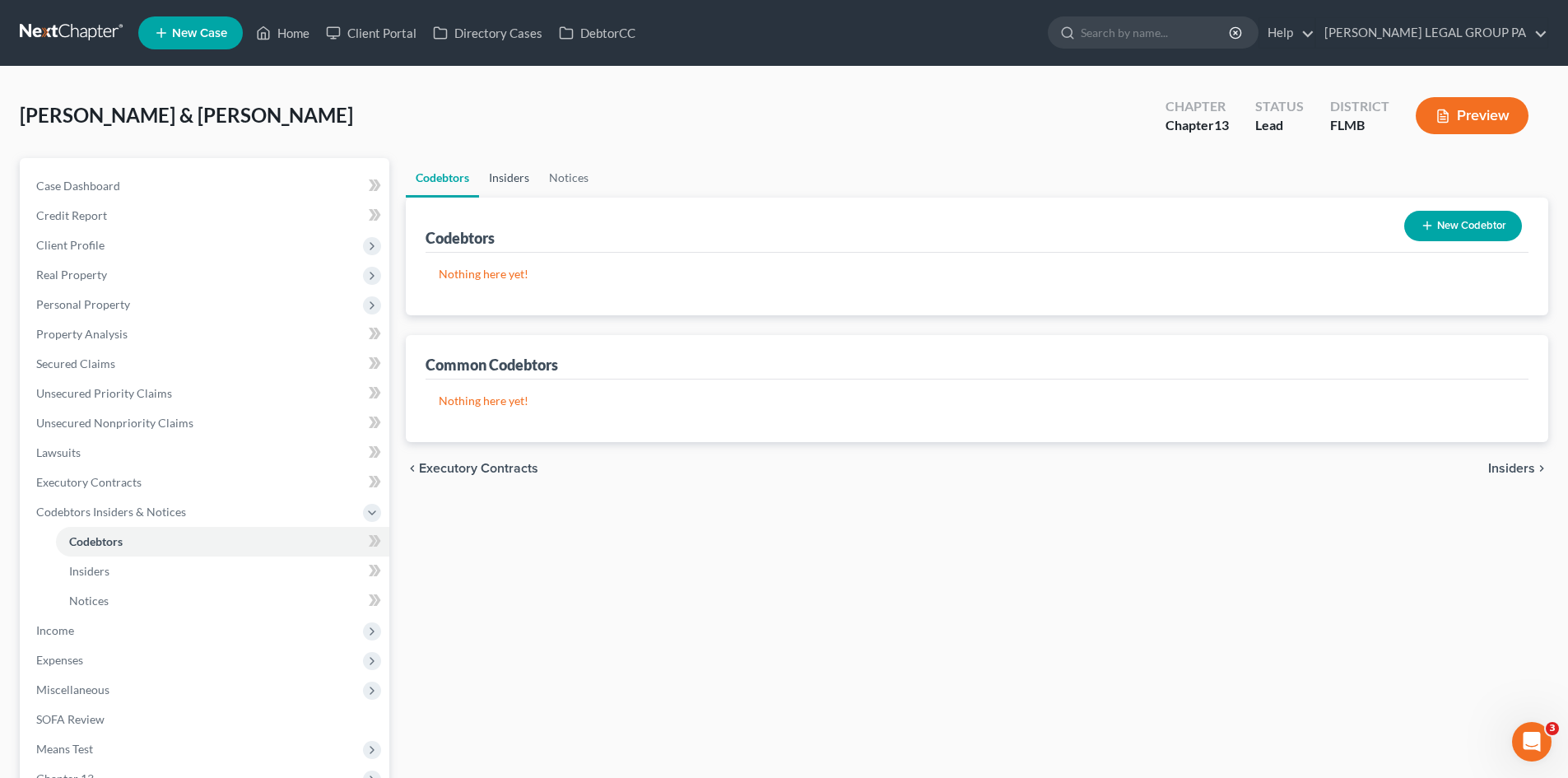
click at [531, 181] on link "Insiders" at bounding box center [509, 178] width 60 height 40
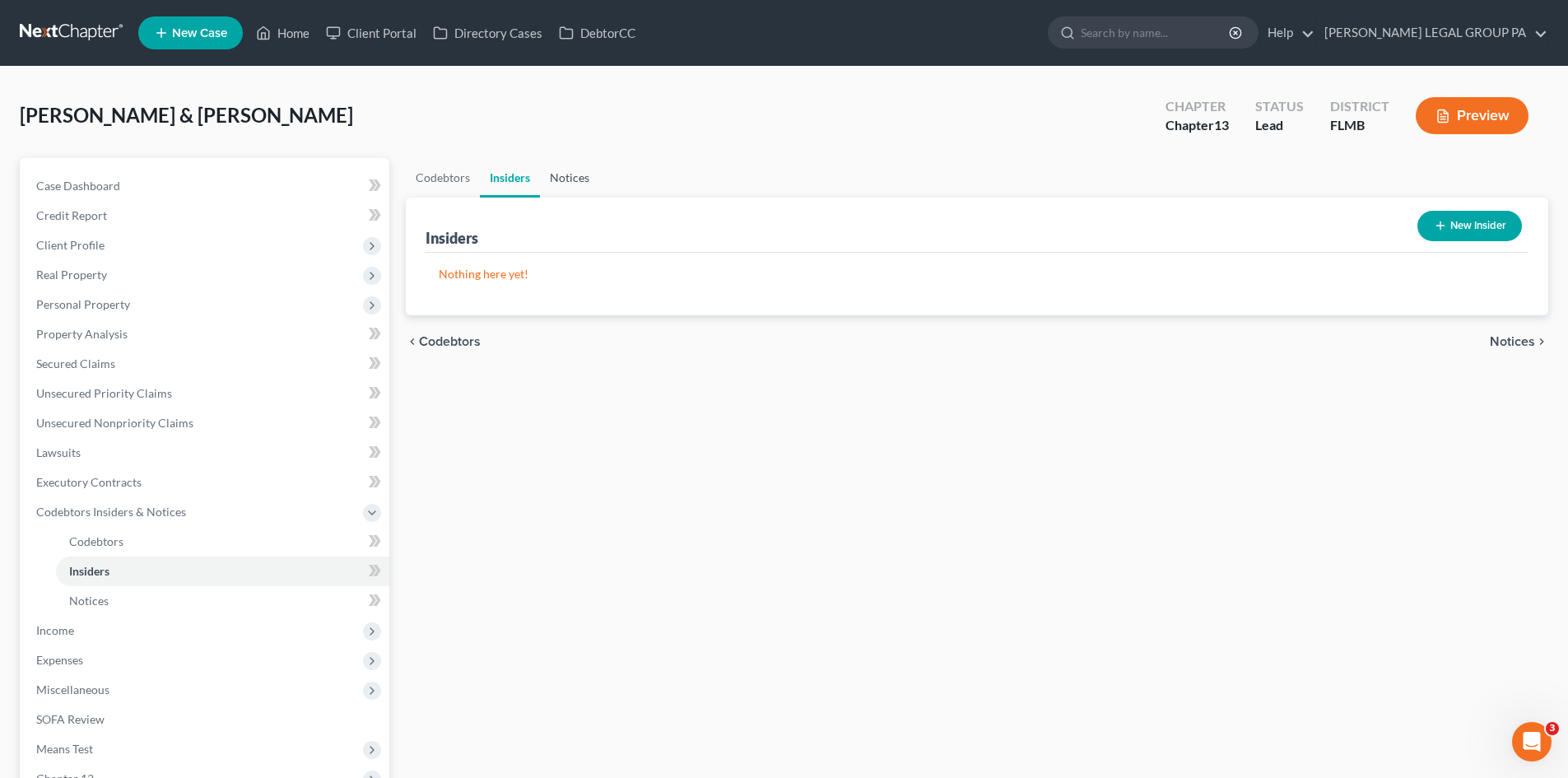
click at [562, 174] on link "Notices" at bounding box center [569, 178] width 59 height 40
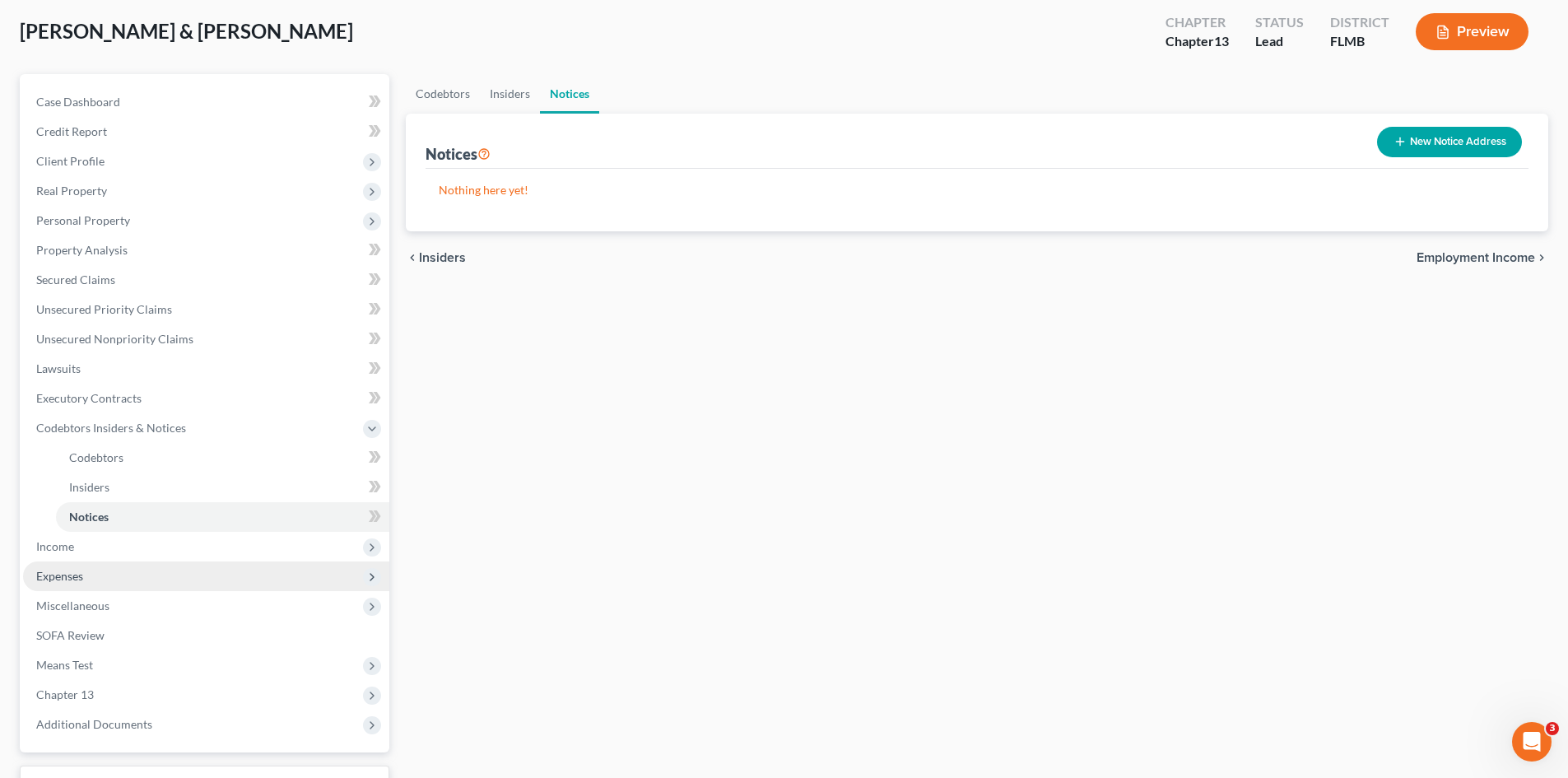
scroll to position [215, 0]
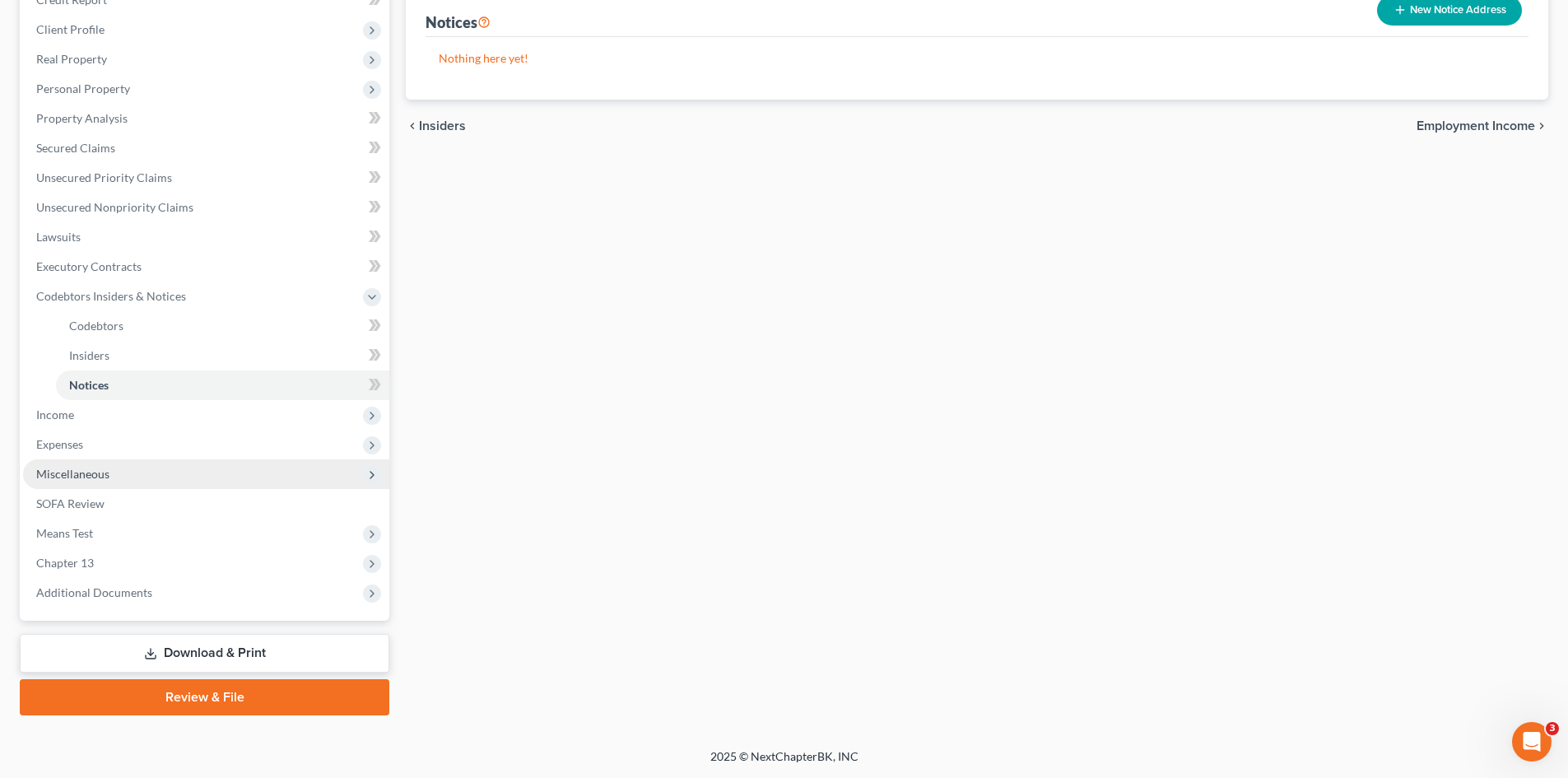
drag, startPoint x: 98, startPoint y: 473, endPoint x: 109, endPoint y: 484, distance: 15.6
click at [100, 472] on span "Miscellaneous" at bounding box center [72, 473] width 73 height 14
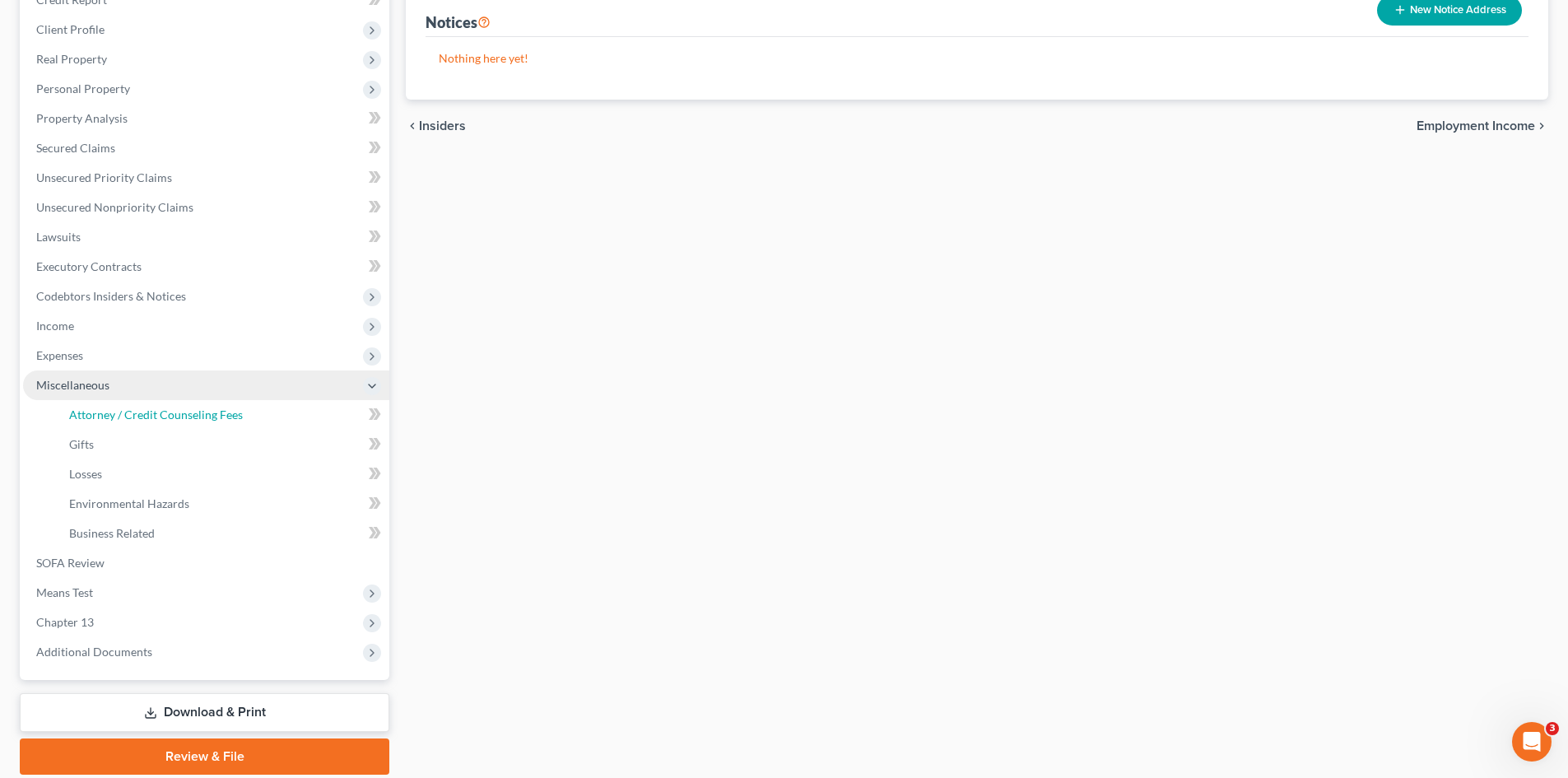
drag, startPoint x: 131, startPoint y: 418, endPoint x: 354, endPoint y: 394, distance: 224.3
click at [133, 418] on span "Attorney / Credit Counseling Fees" at bounding box center [155, 414] width 174 height 14
select select "0"
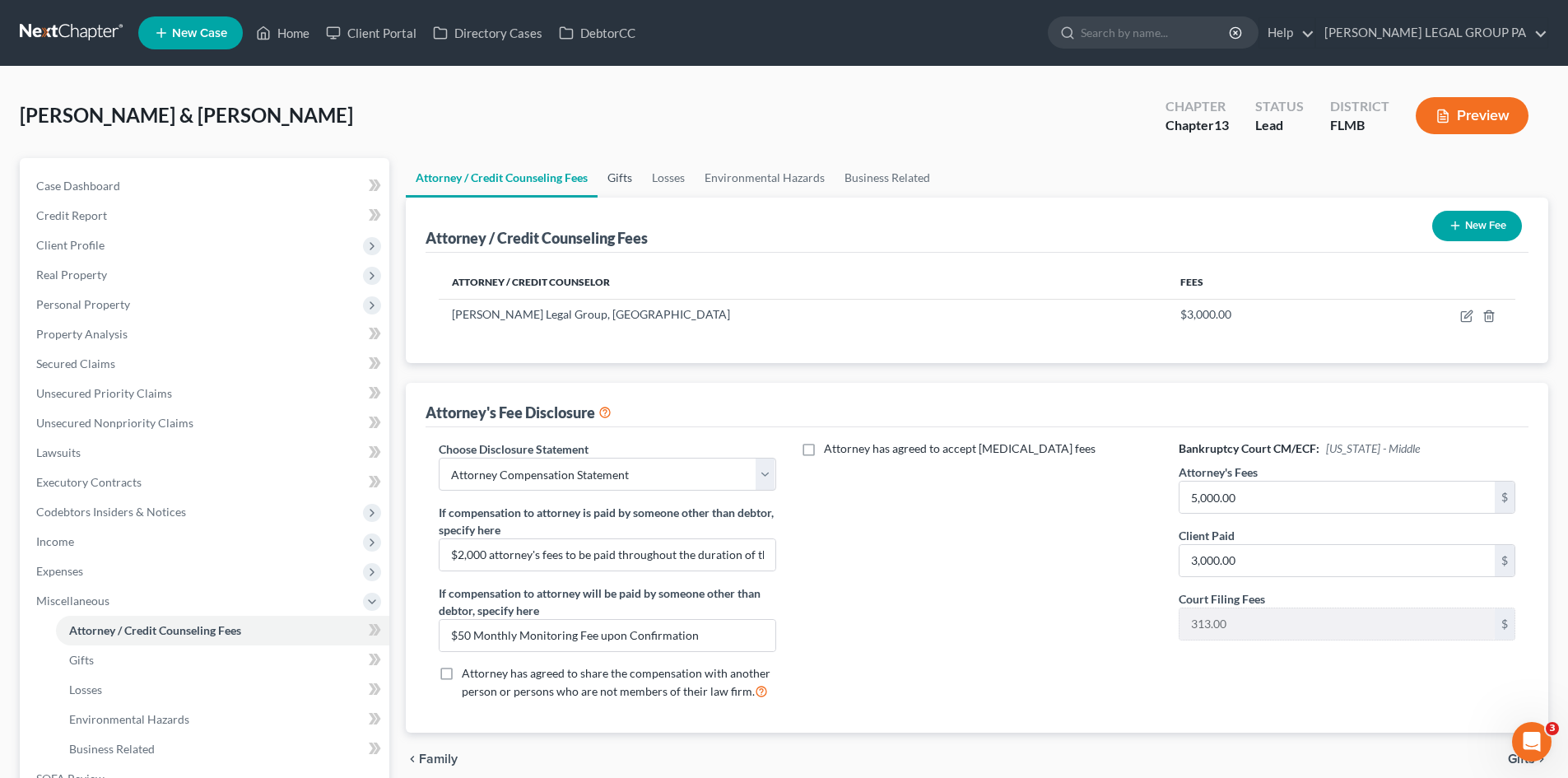
click at [634, 180] on link "Gifts" at bounding box center [619, 178] width 44 height 40
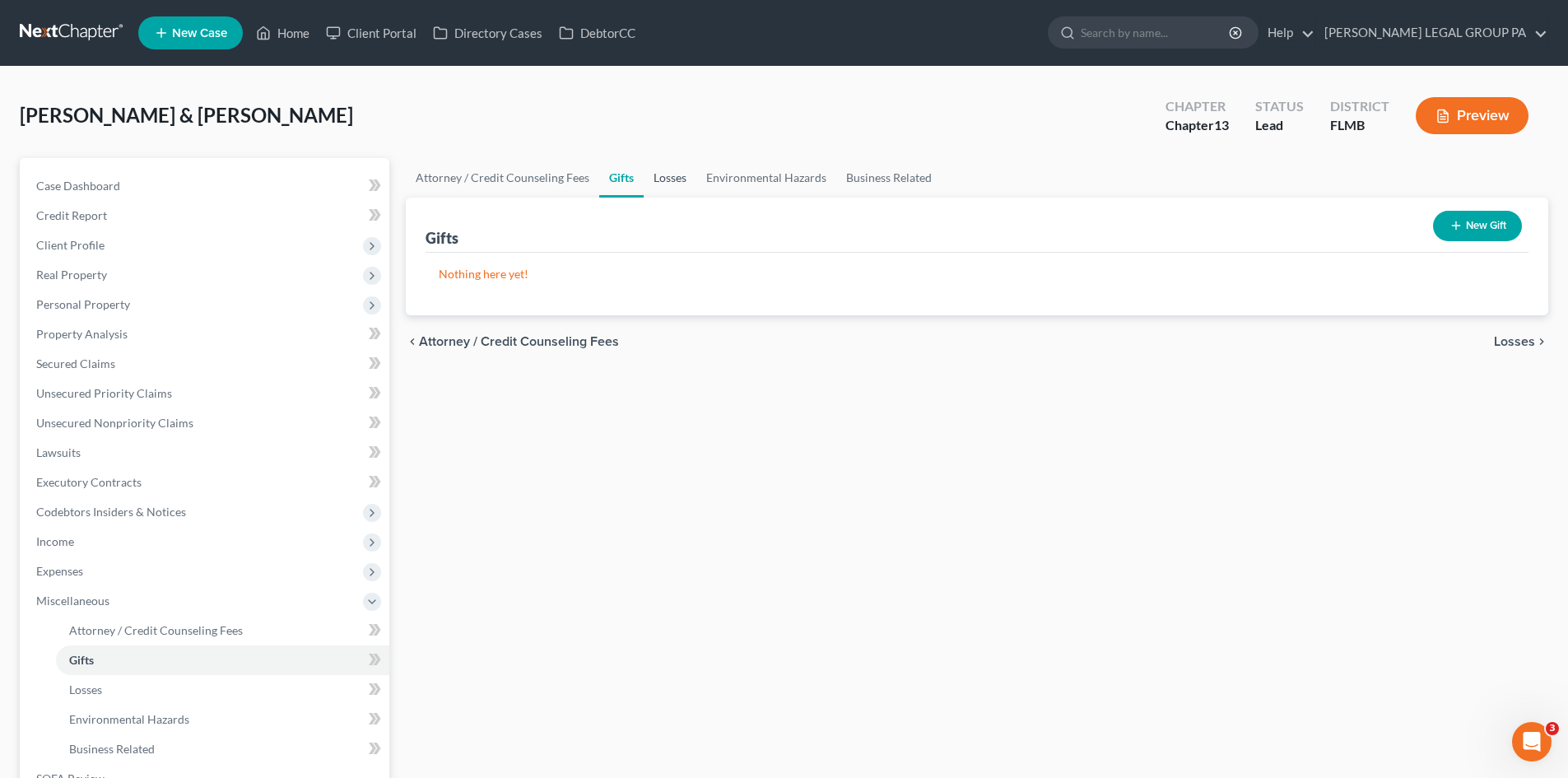
click at [684, 190] on link "Losses" at bounding box center [670, 178] width 53 height 40
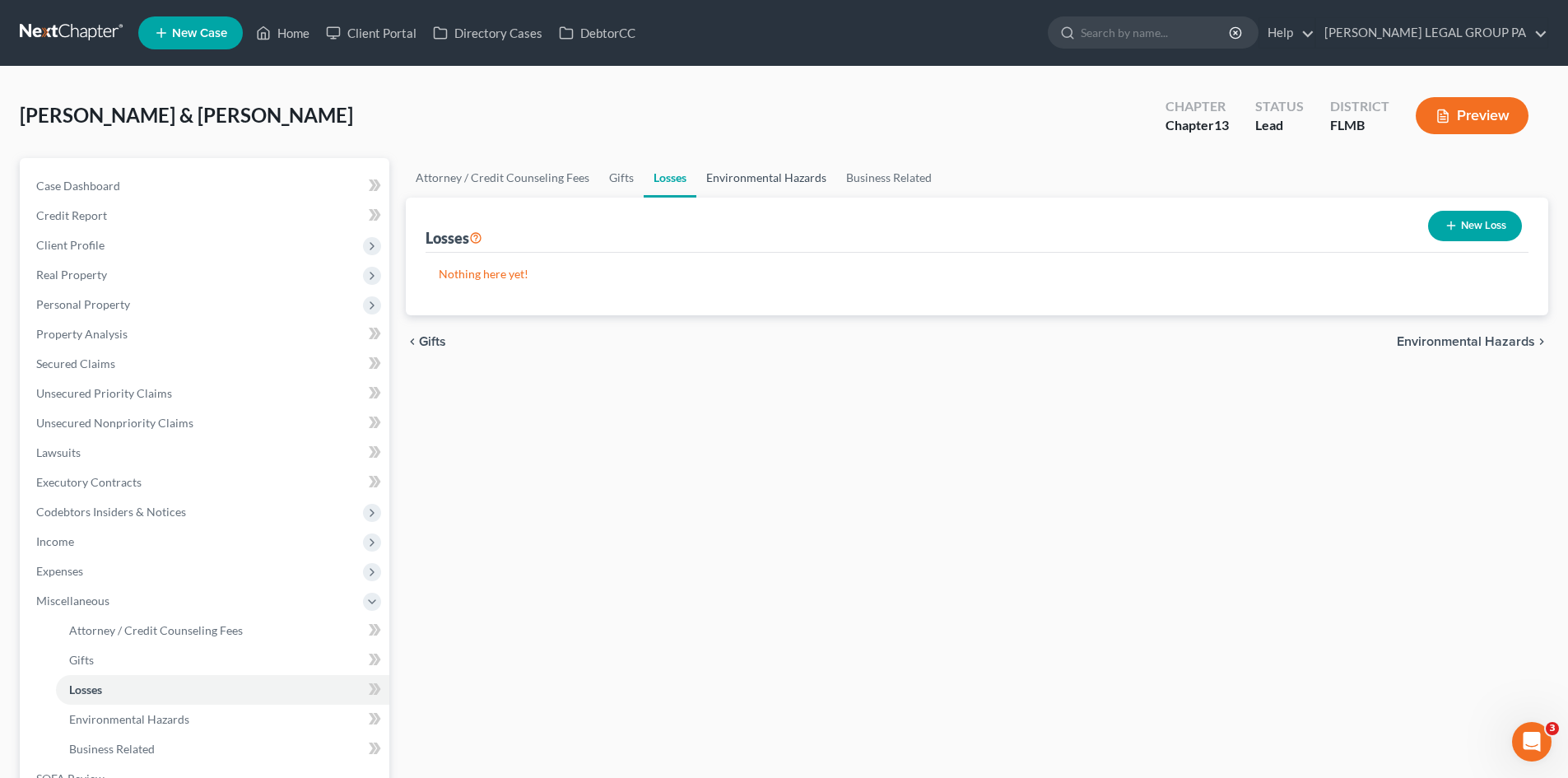
drag, startPoint x: 755, startPoint y: 183, endPoint x: 887, endPoint y: 175, distance: 132.2
click at [755, 183] on link "Environmental Hazards" at bounding box center [766, 178] width 140 height 40
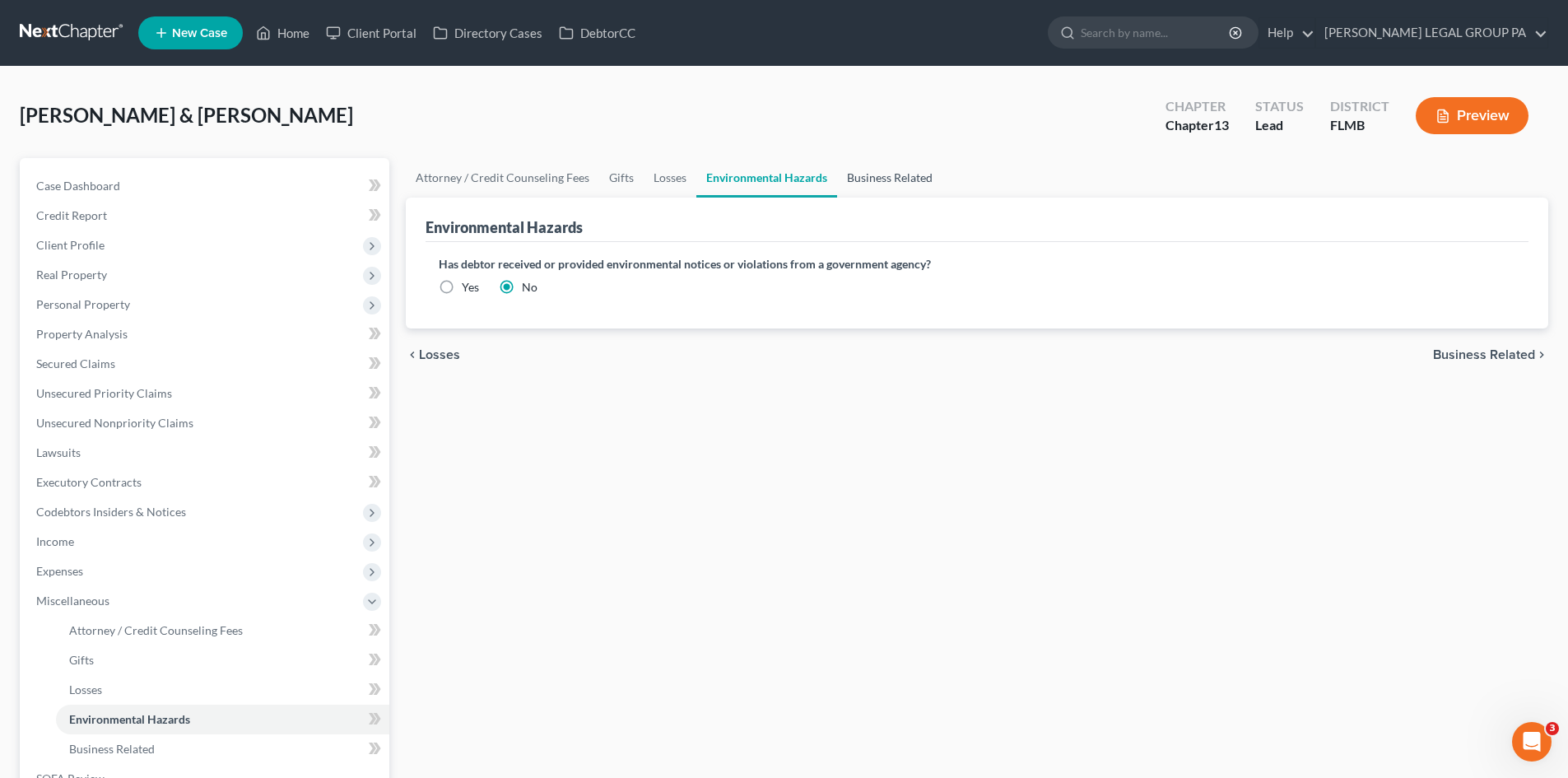
click at [896, 176] on link "Business Related" at bounding box center [890, 178] width 105 height 40
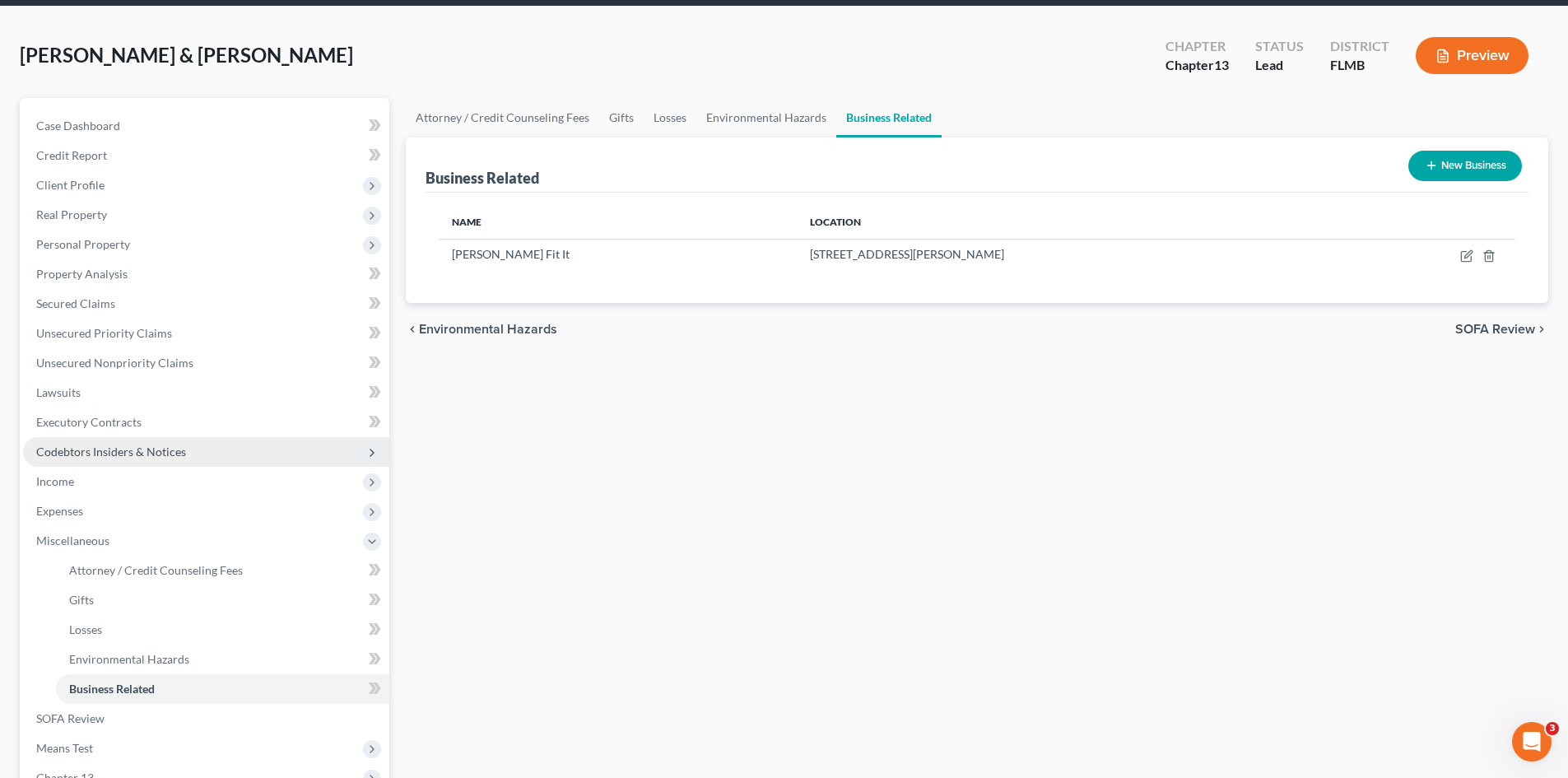
scroll to position [246, 0]
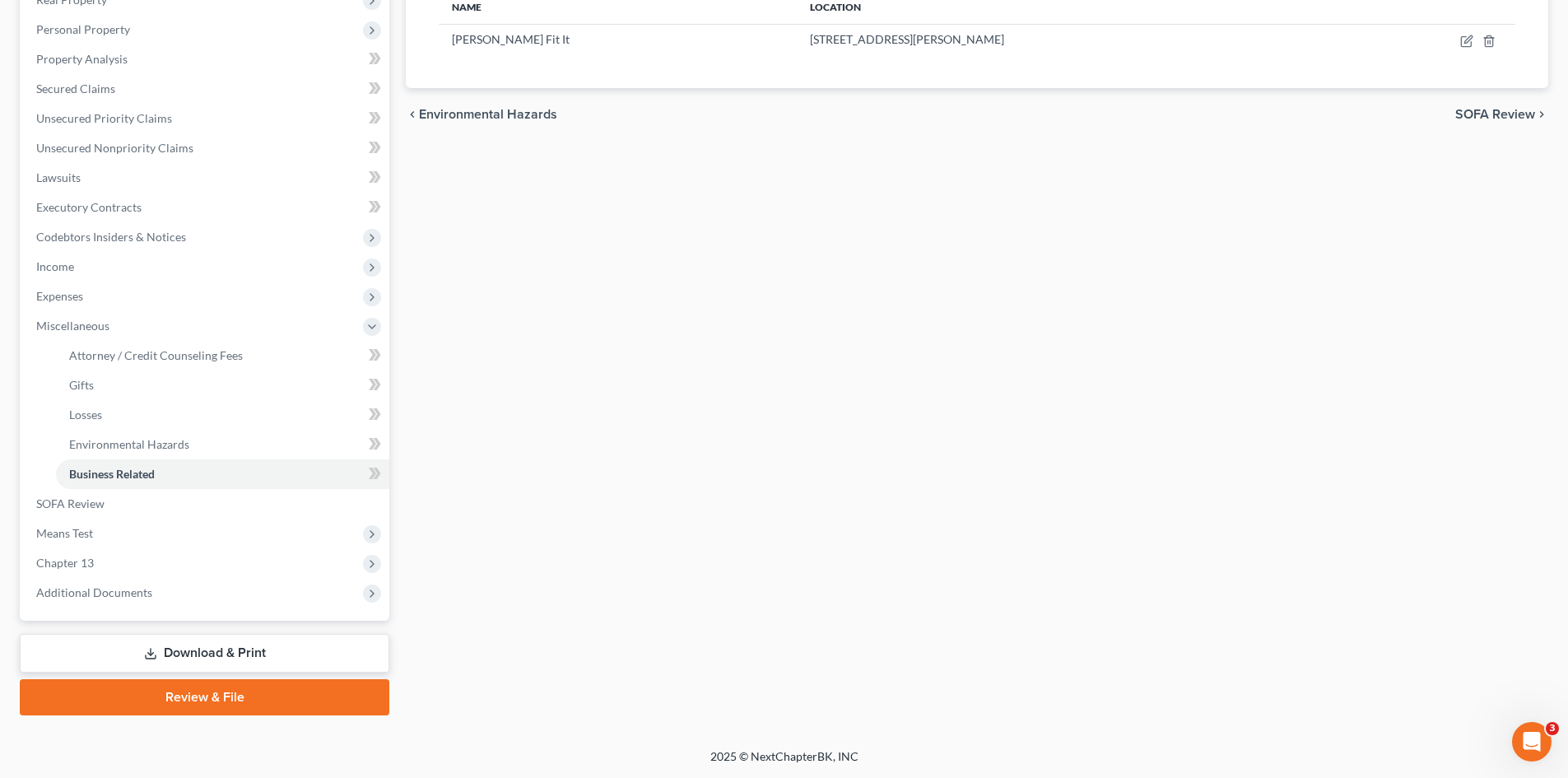
click at [280, 650] on link "Download & Print" at bounding box center [204, 652] width 370 height 39
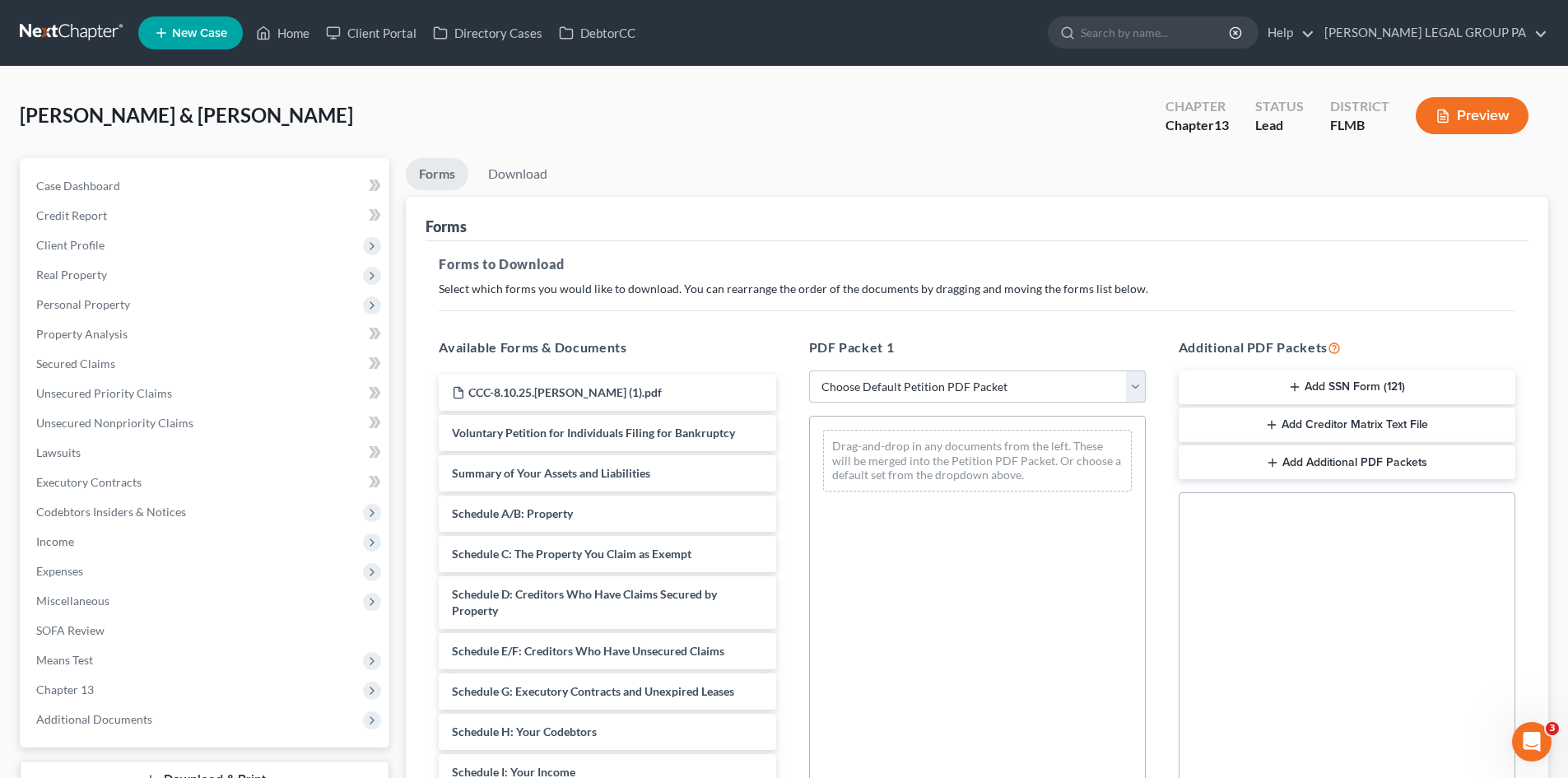
drag, startPoint x: 1110, startPoint y: 383, endPoint x: 1071, endPoint y: 402, distance: 43.4
click at [1110, 382] on select "Choose Default Petition PDF Packet Complete Bankruptcy Petition (all forms and …" at bounding box center [978, 387] width 337 height 33
select select "0"
click at [809, 371] on select "Choose Default Petition PDF Packet Complete Bankruptcy Petition (all forms and …" at bounding box center [978, 387] width 337 height 33
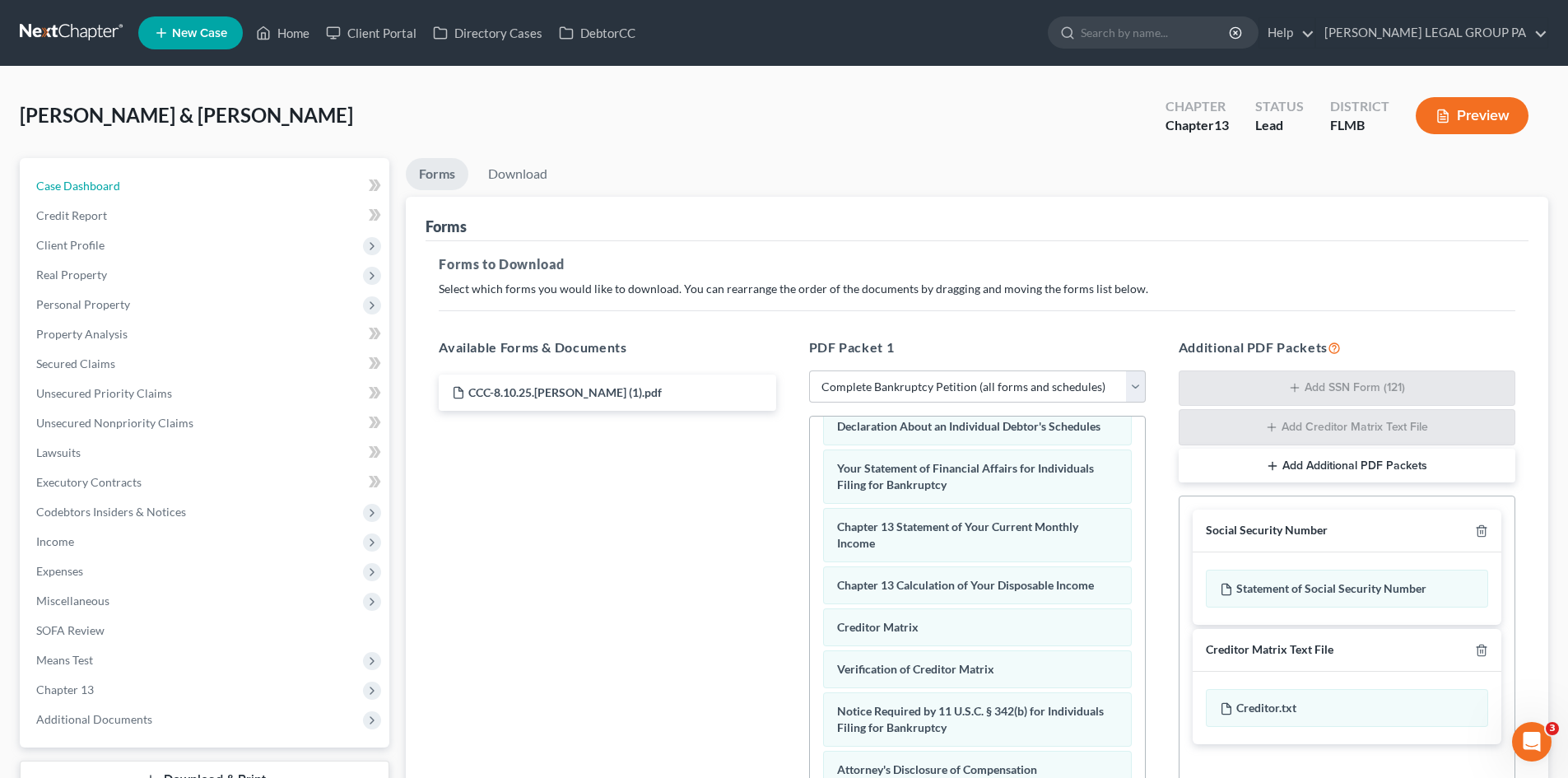
drag, startPoint x: 83, startPoint y: 183, endPoint x: 1184, endPoint y: 307, distance: 1108.0
click at [85, 183] on span "Case Dashboard" at bounding box center [77, 185] width 84 height 14
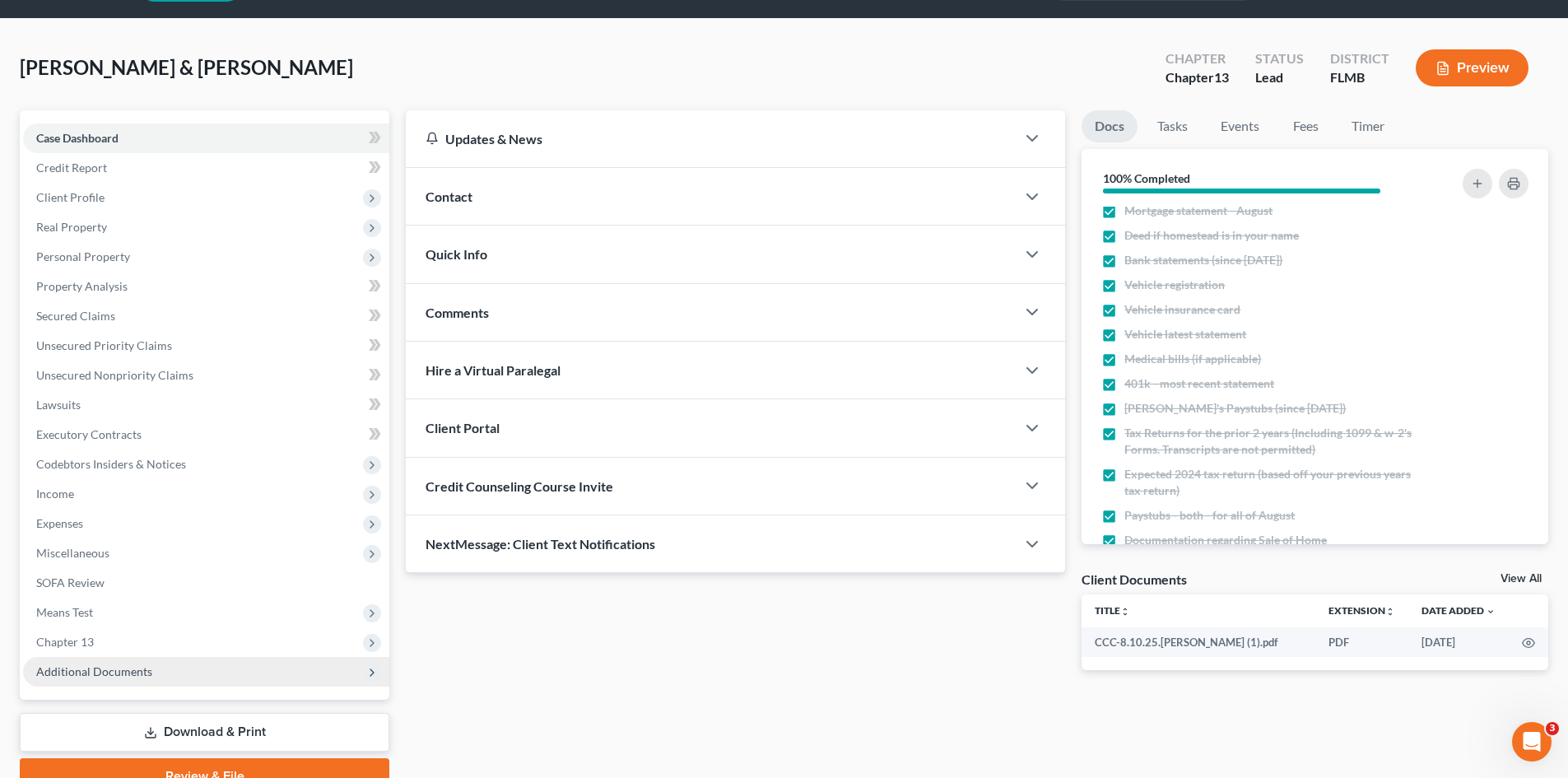
scroll to position [127, 0]
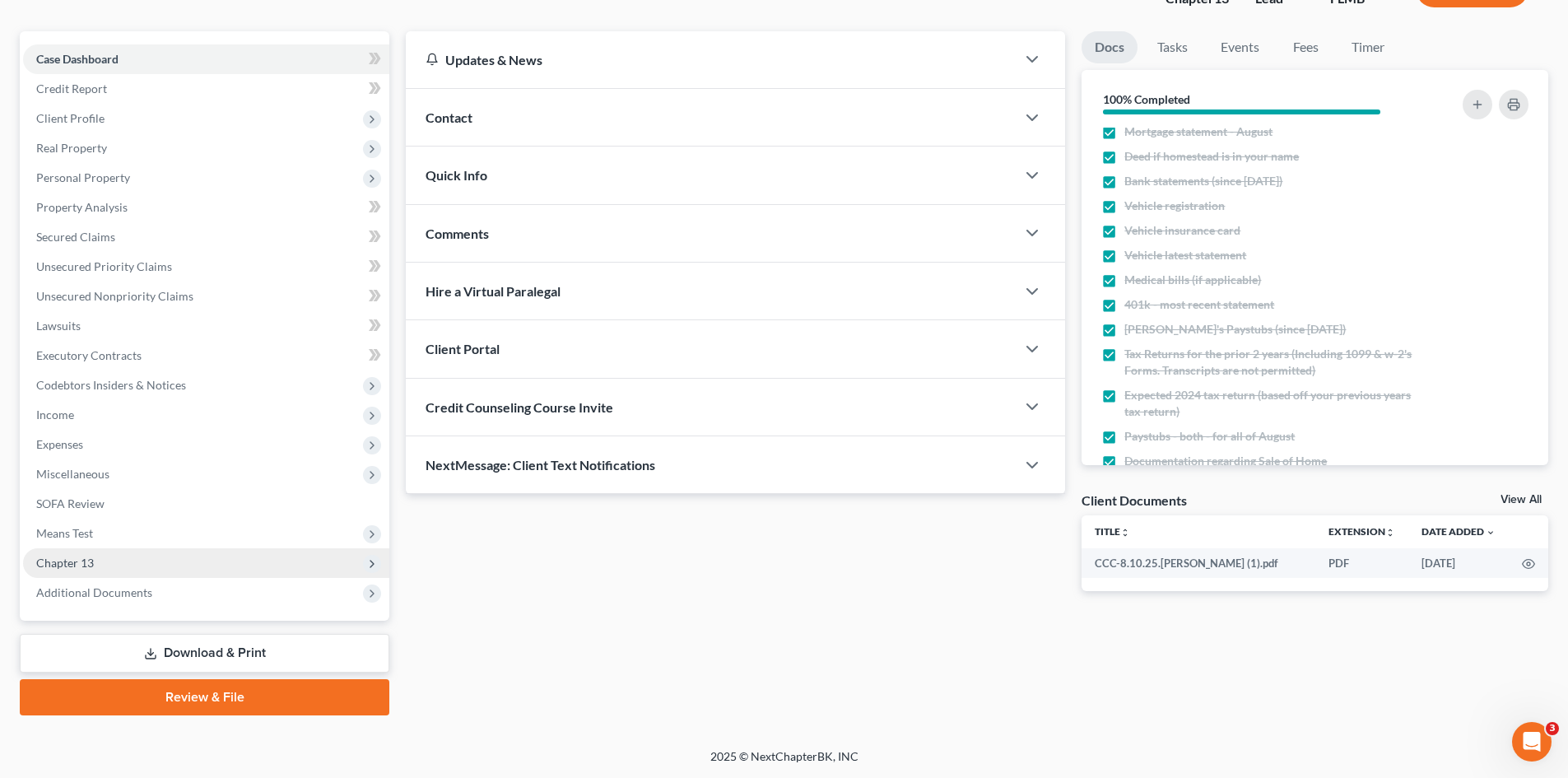
click at [104, 557] on span "Chapter 13" at bounding box center [205, 563] width 366 height 29
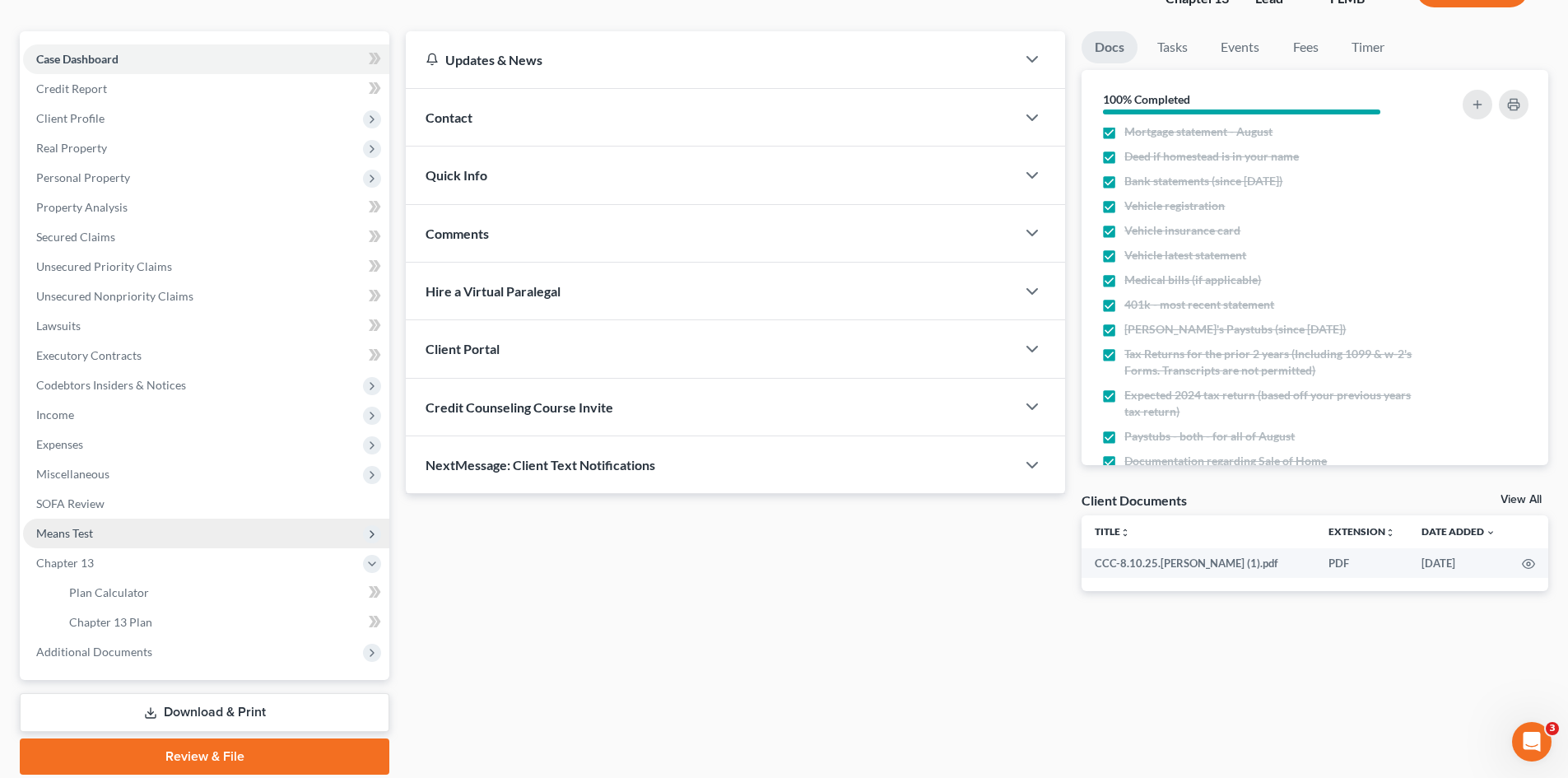
click at [106, 531] on span "Means Test" at bounding box center [205, 532] width 366 height 29
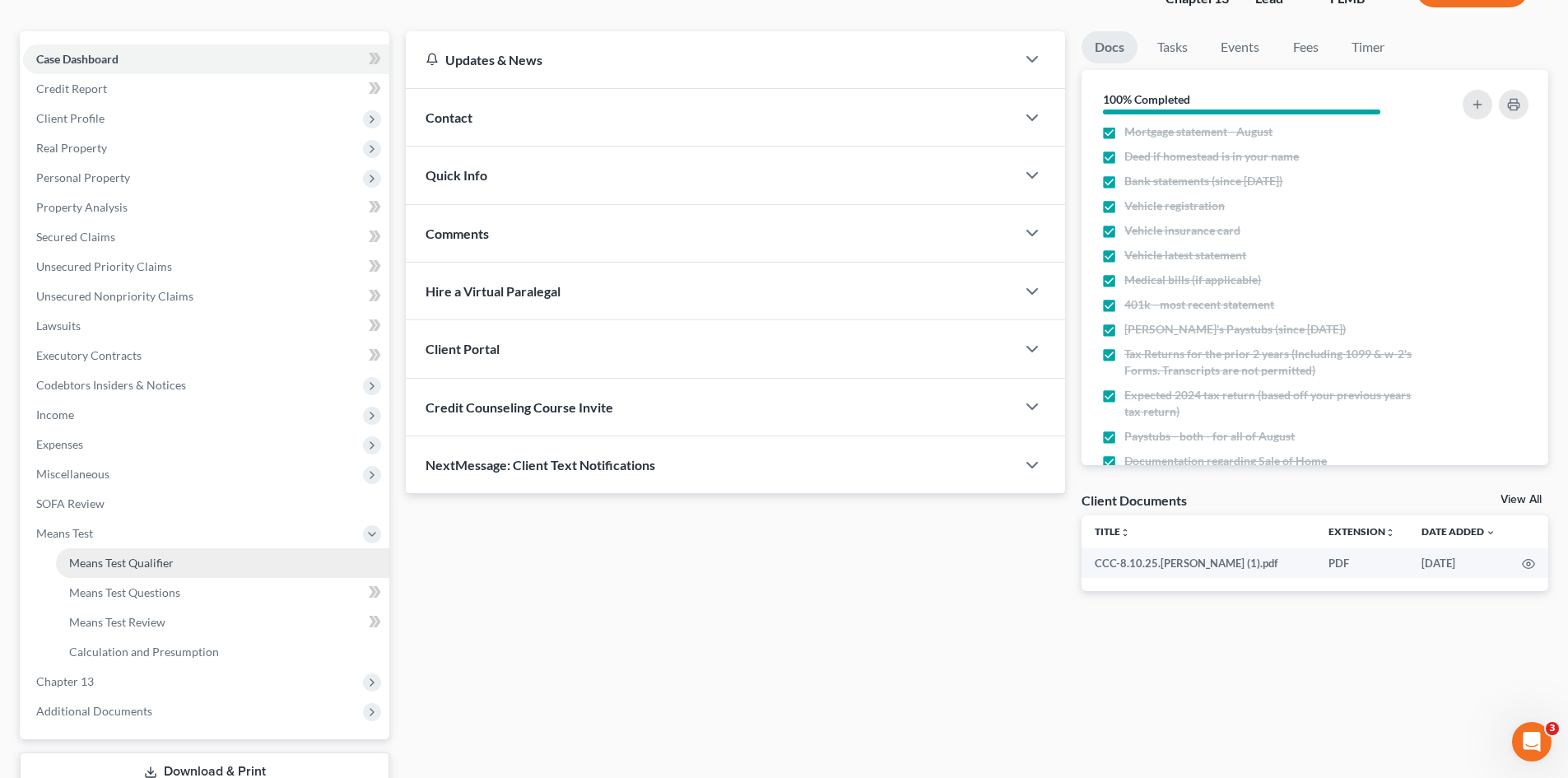
click at [135, 568] on span "Means Test Qualifier" at bounding box center [120, 562] width 104 height 14
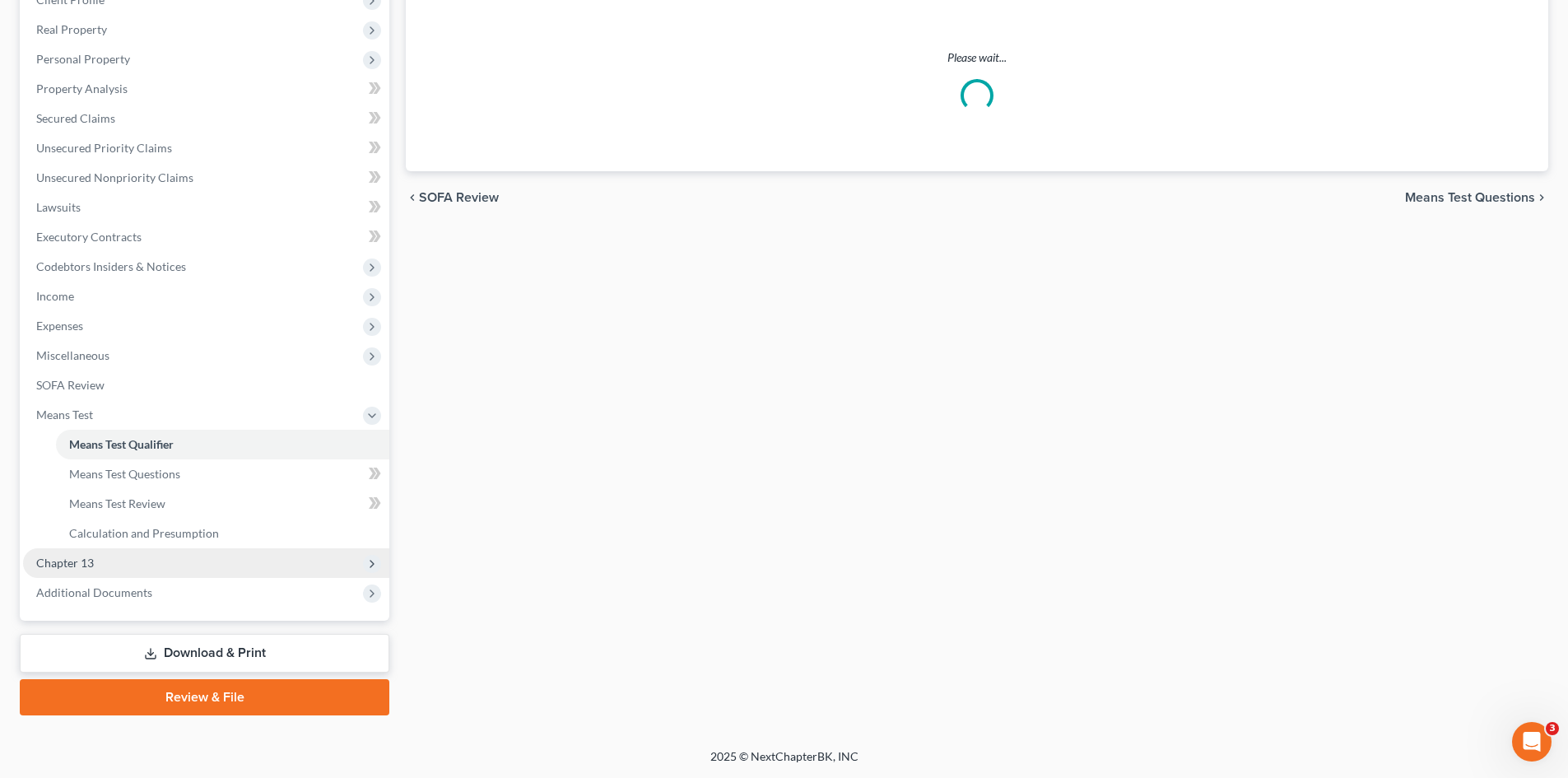
click at [76, 564] on span "Chapter 13" at bounding box center [64, 562] width 57 height 14
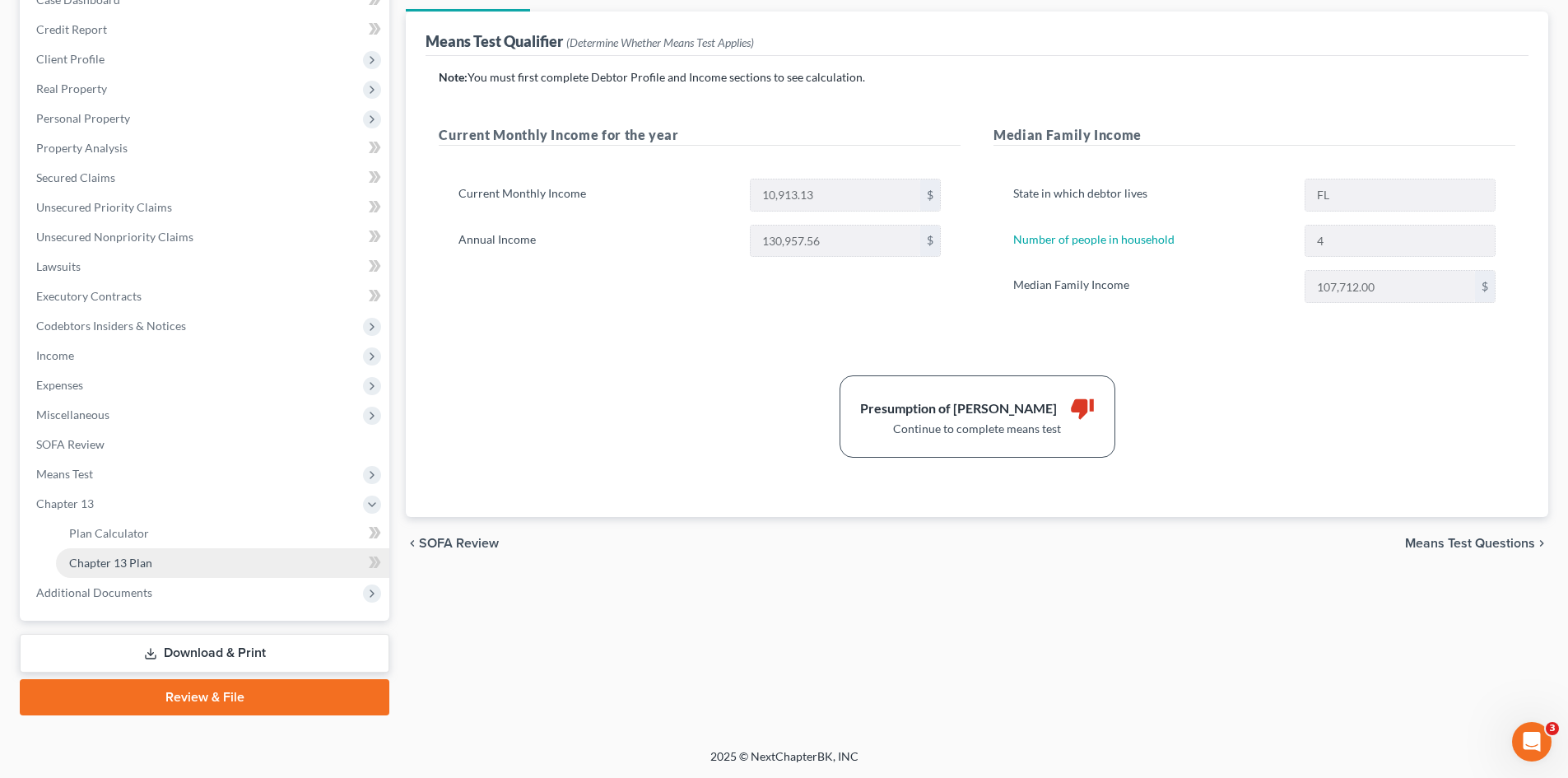
click at [128, 564] on span "Chapter 13 Plan" at bounding box center [110, 562] width 83 height 14
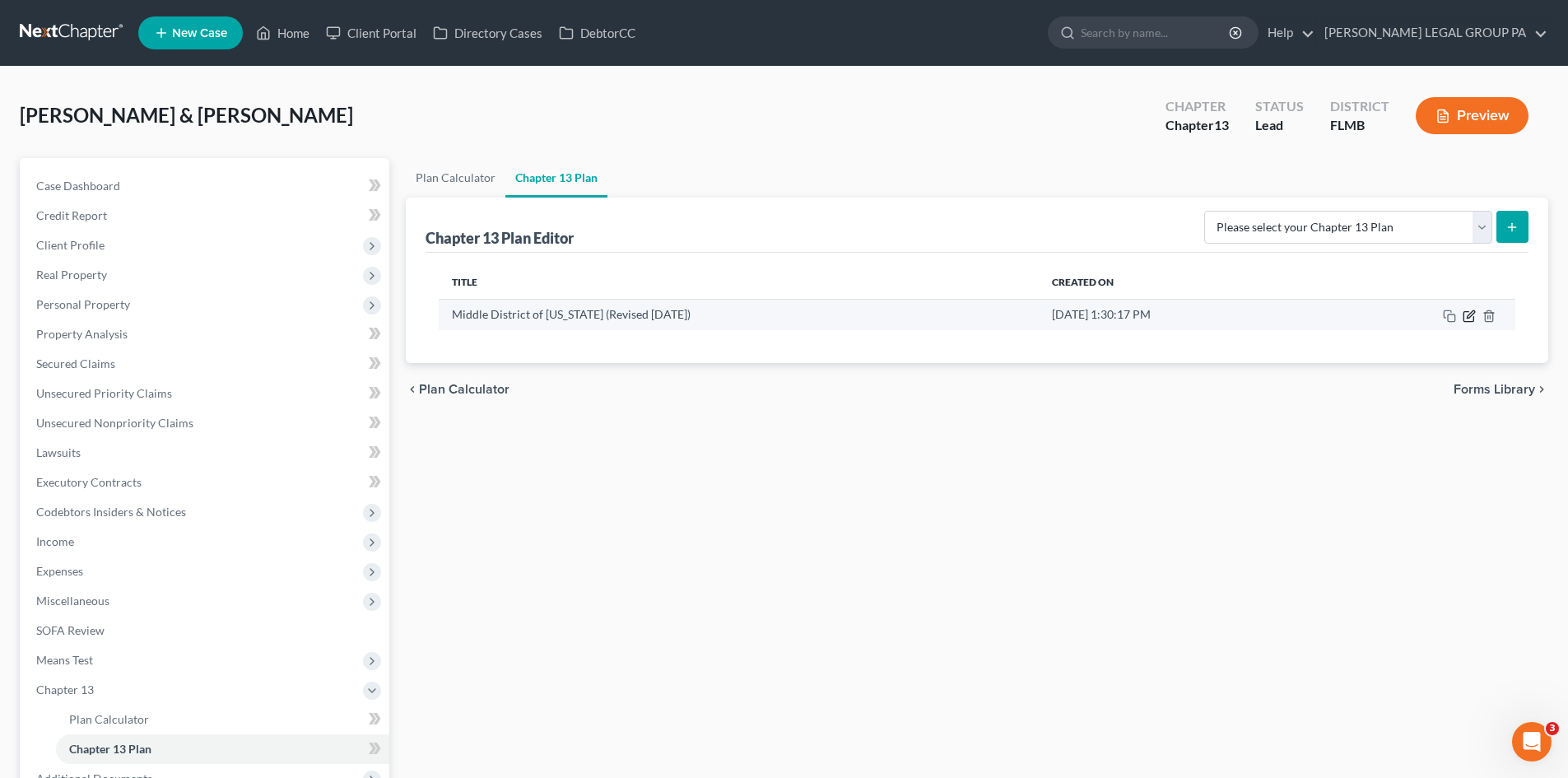
click at [1468, 318] on icon "button" at bounding box center [1469, 316] width 13 height 13
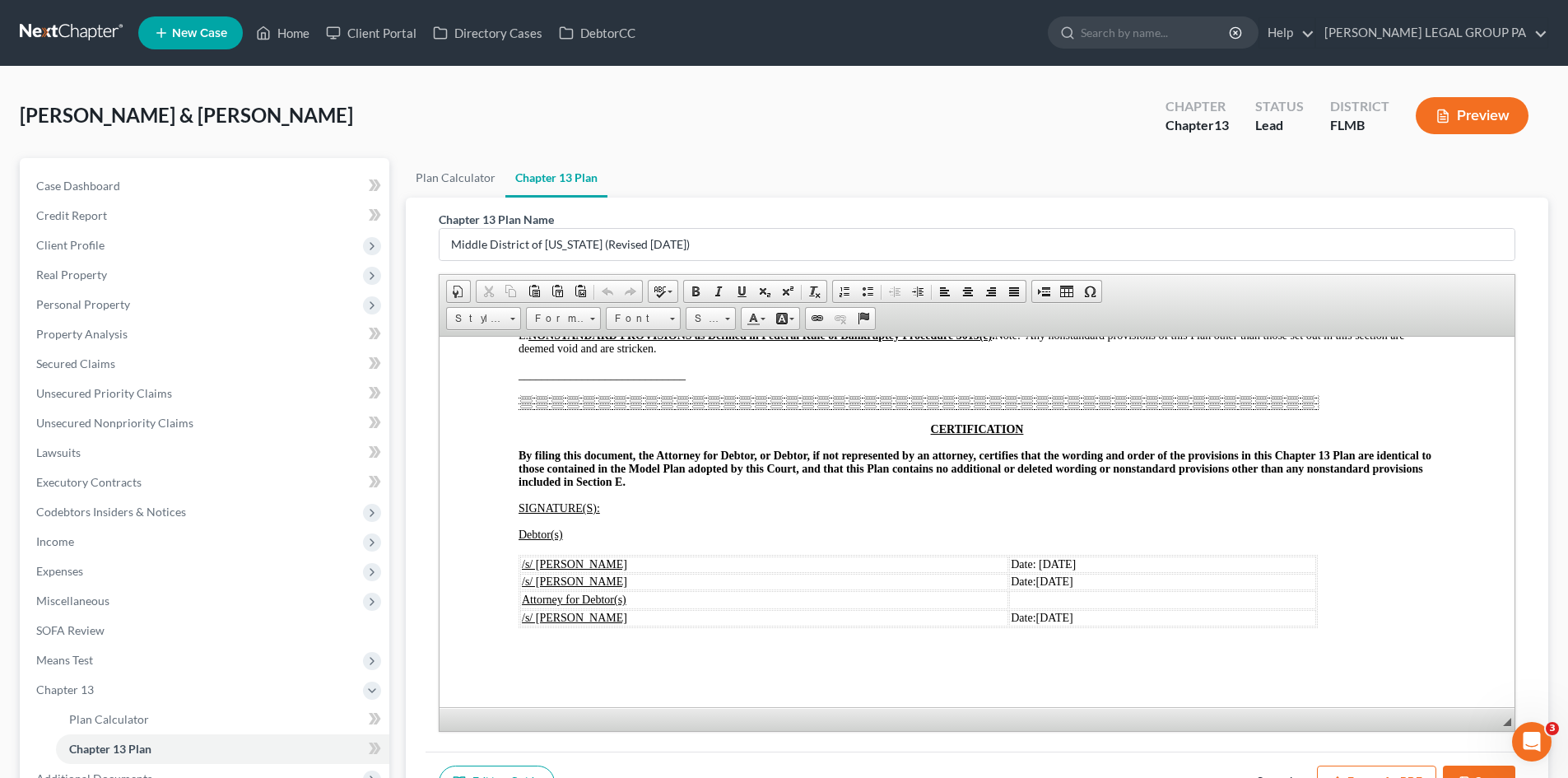
scroll to position [3456, 0]
click at [1011, 562] on span "Date: [DATE]" at bounding box center [1043, 563] width 65 height 12
click at [1036, 580] on span "[DATE]" at bounding box center [1054, 580] width 37 height 12
click at [1036, 614] on span "[DATE]" at bounding box center [1054, 616] width 37 height 12
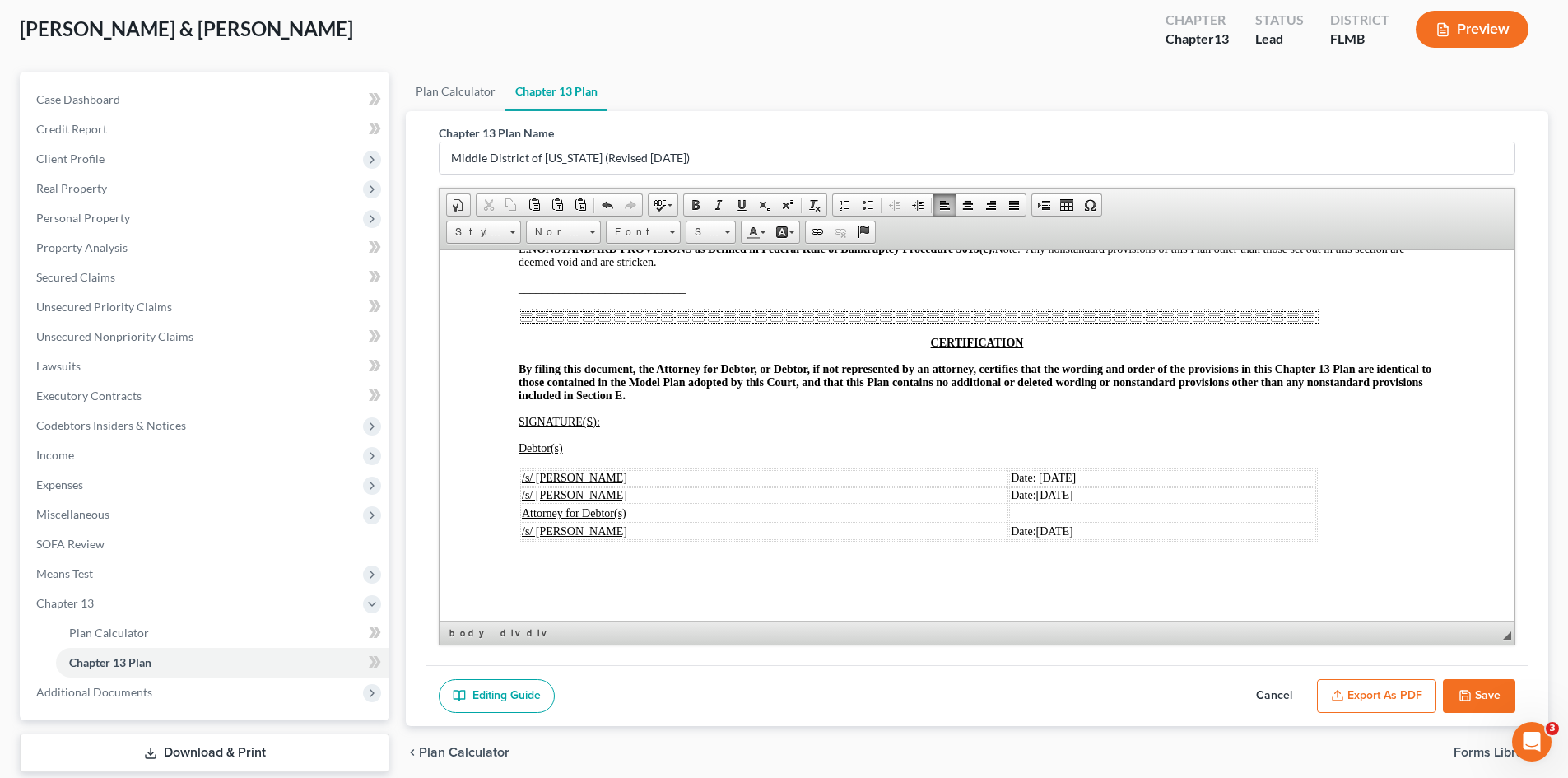
scroll to position [186, 0]
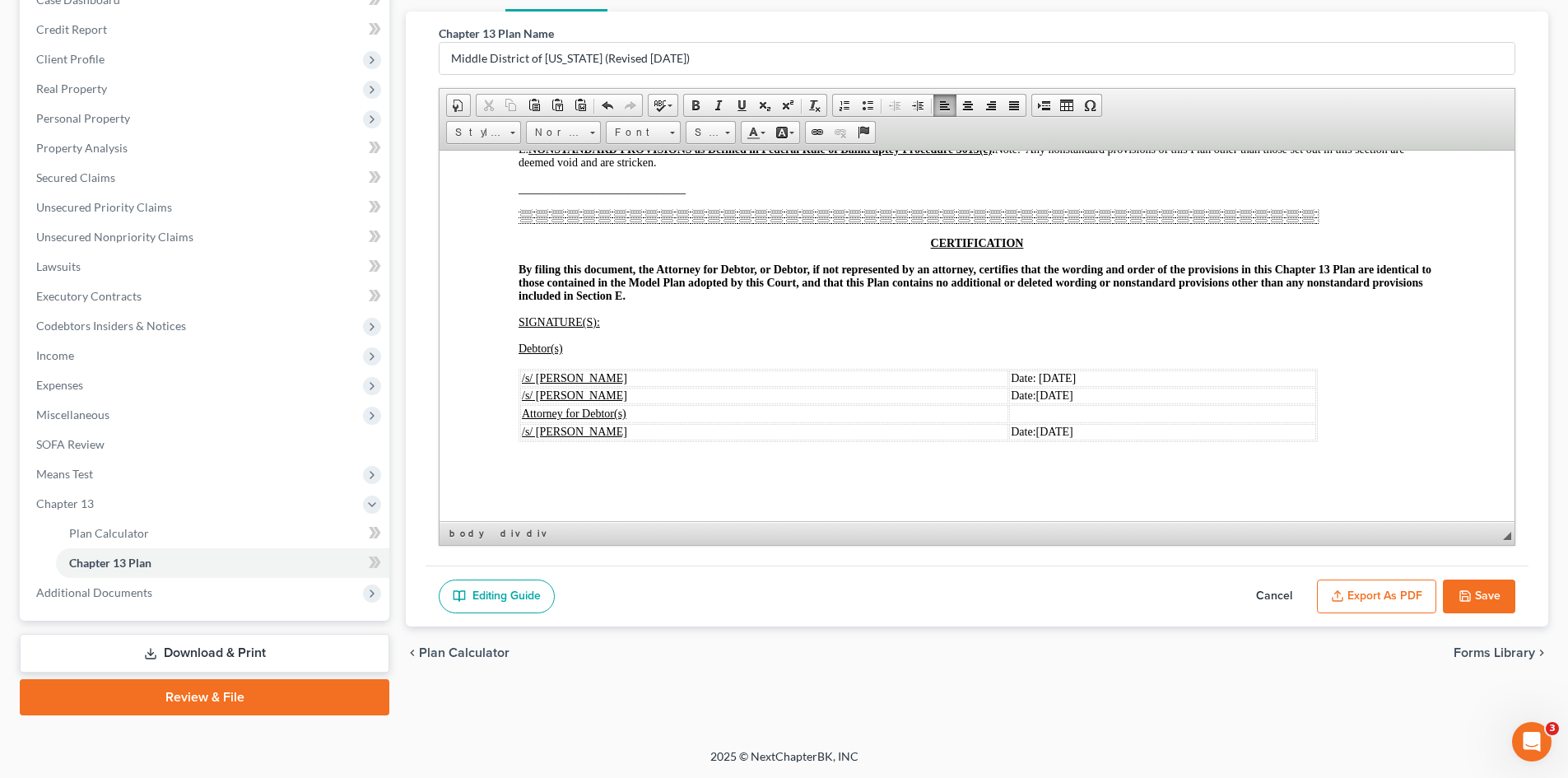
click at [1464, 591] on icon "button" at bounding box center [1465, 595] width 9 height 9
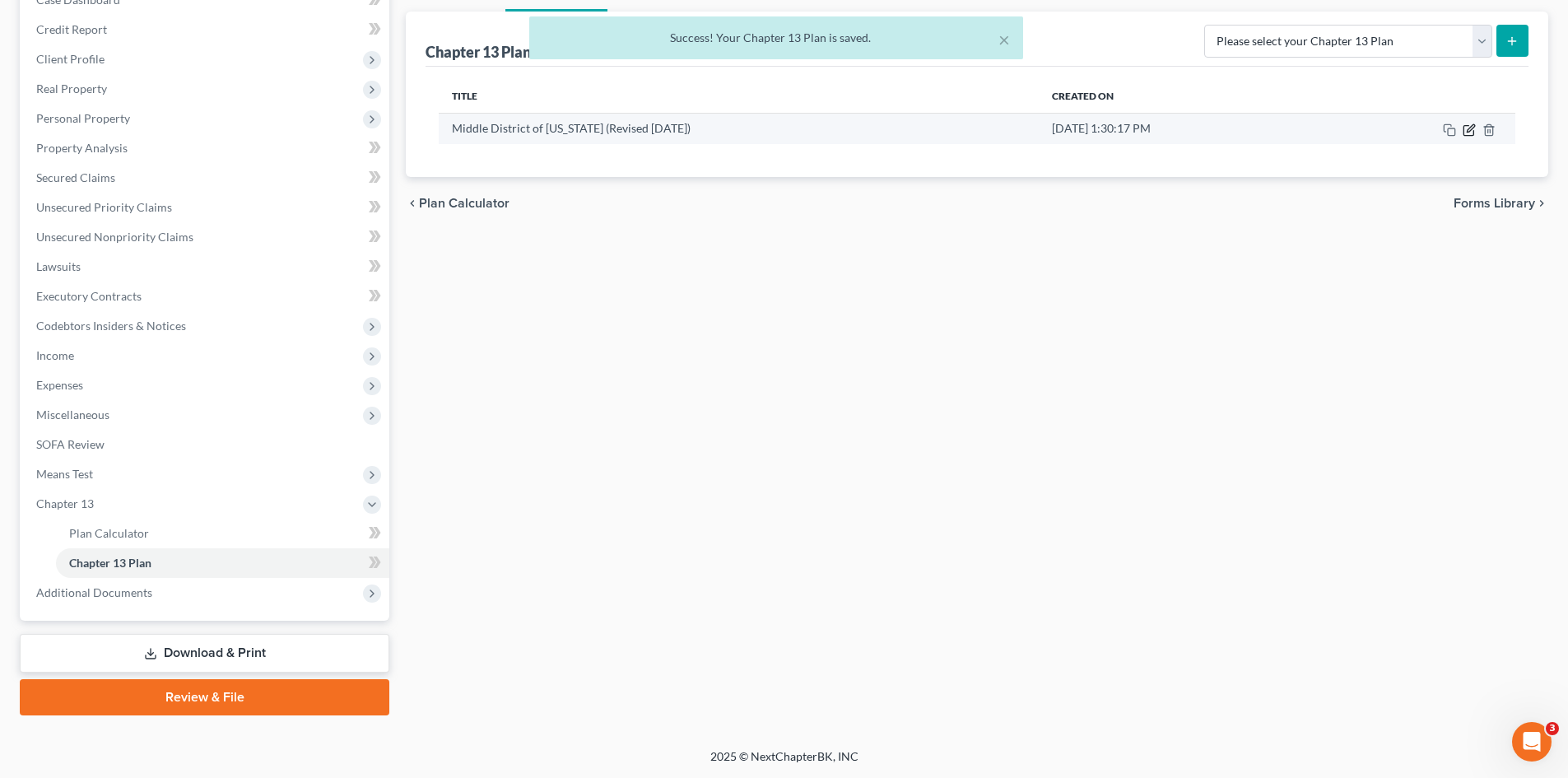
click at [1473, 134] on icon "button" at bounding box center [1469, 130] width 13 height 13
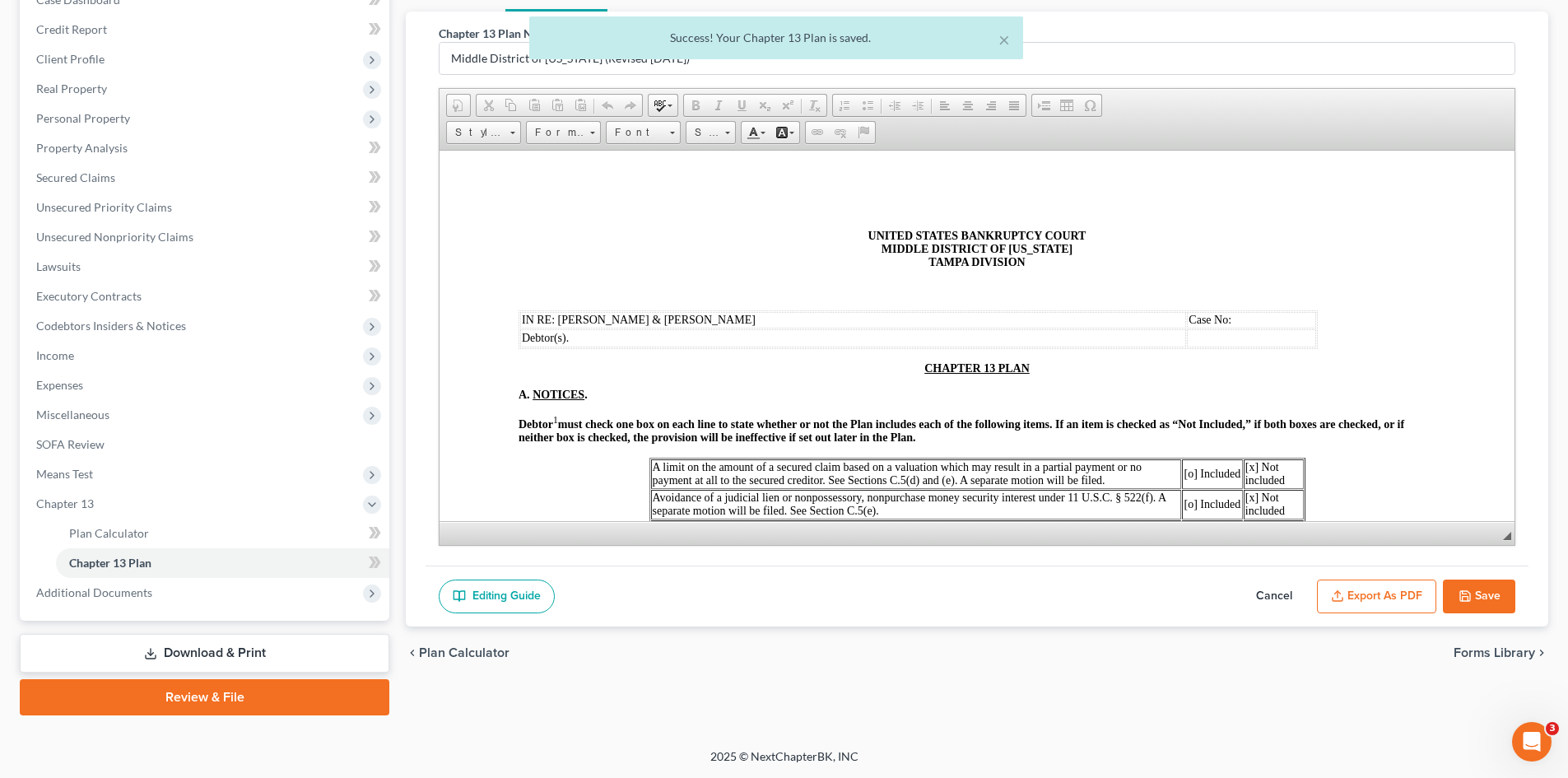
scroll to position [0, 0]
click at [1331, 585] on button "Export as PDF" at bounding box center [1376, 596] width 120 height 35
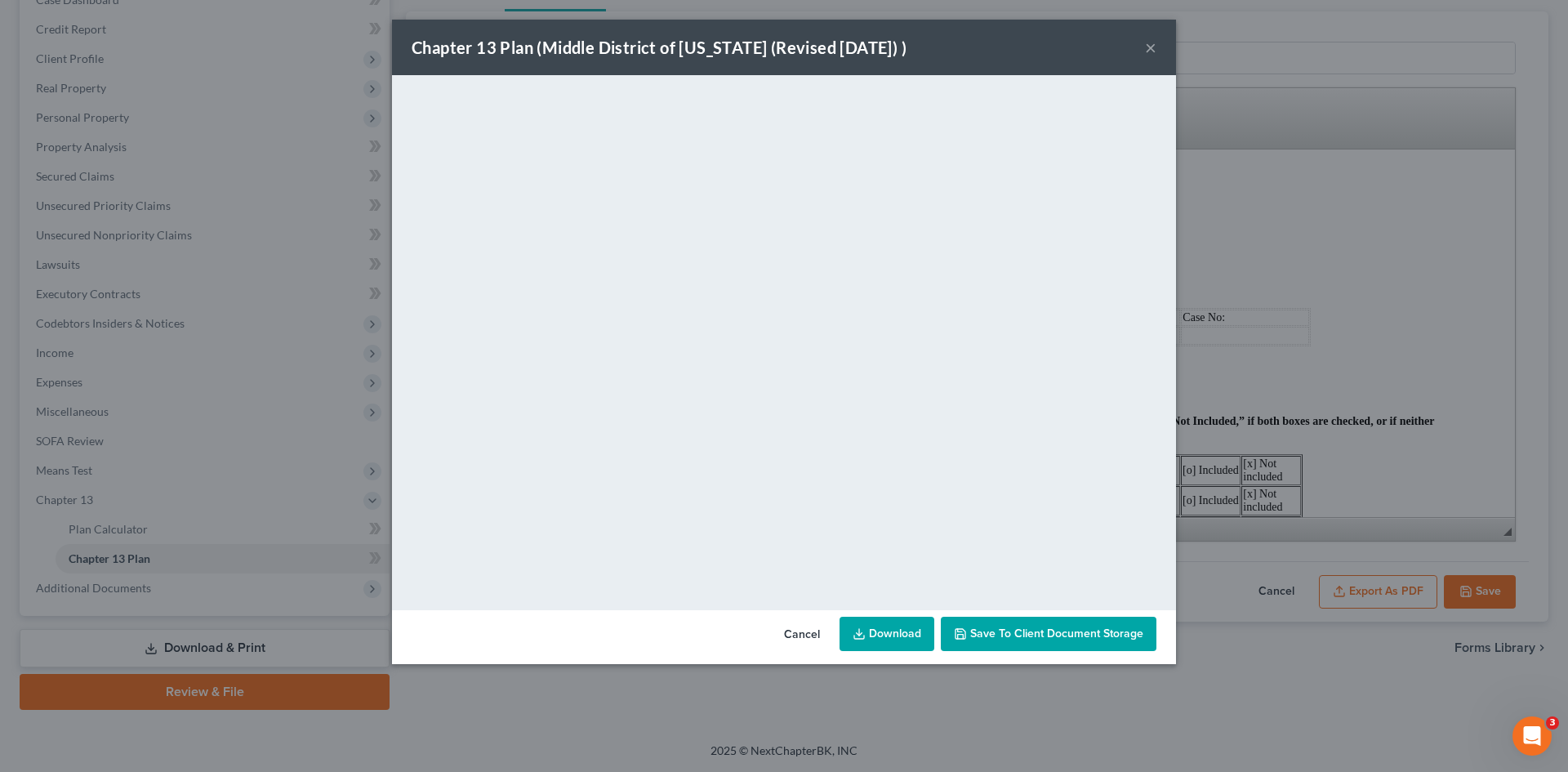
drag, startPoint x: 897, startPoint y: 636, endPoint x: 905, endPoint y: 615, distance: 22.5
click at [897, 636] on link "Download" at bounding box center [886, 633] width 94 height 35
click at [1074, 625] on button "Save to Client Document Storage" at bounding box center [1049, 633] width 216 height 35
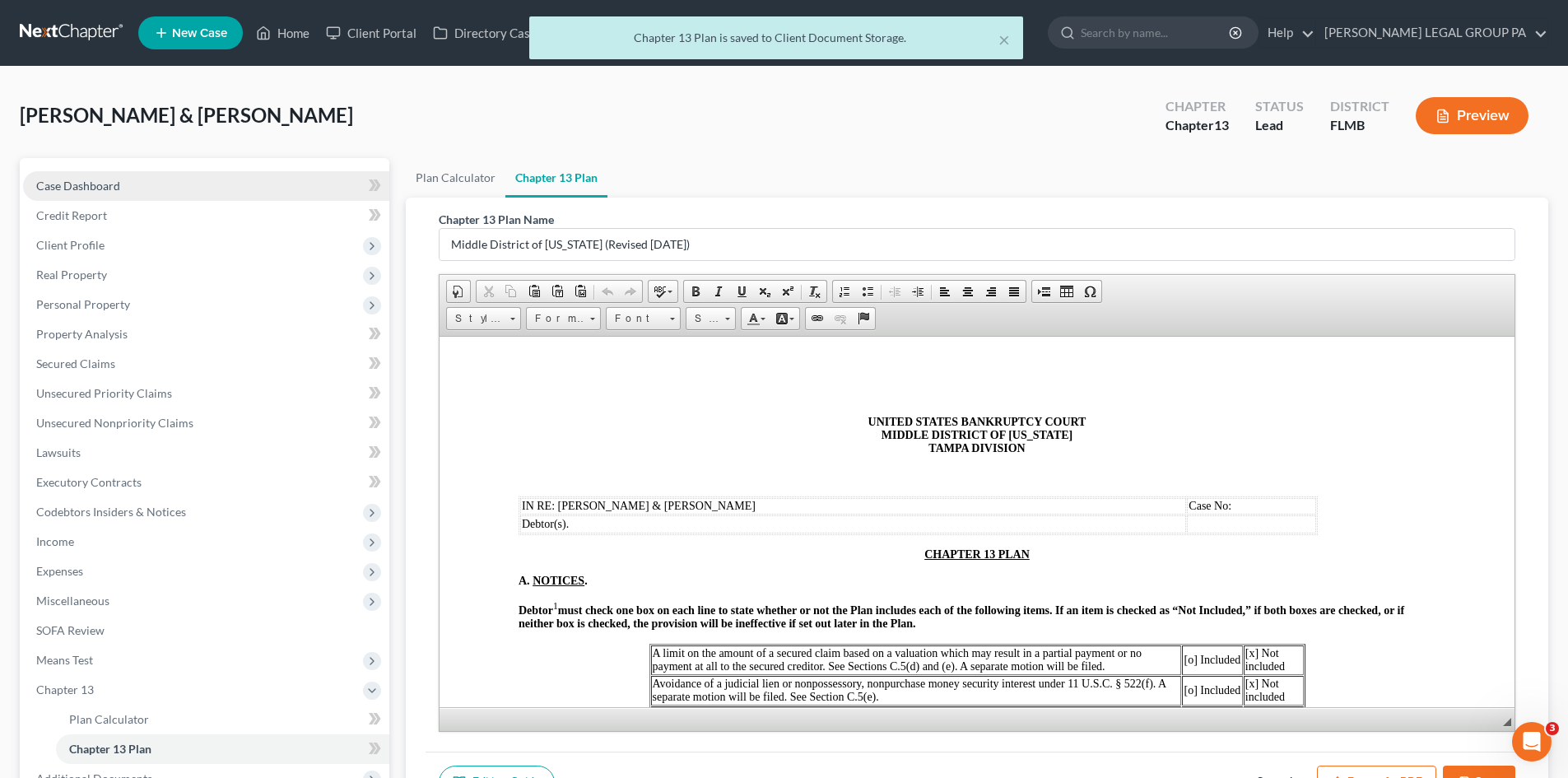
click at [124, 188] on link "Case Dashboard" at bounding box center [205, 185] width 366 height 29
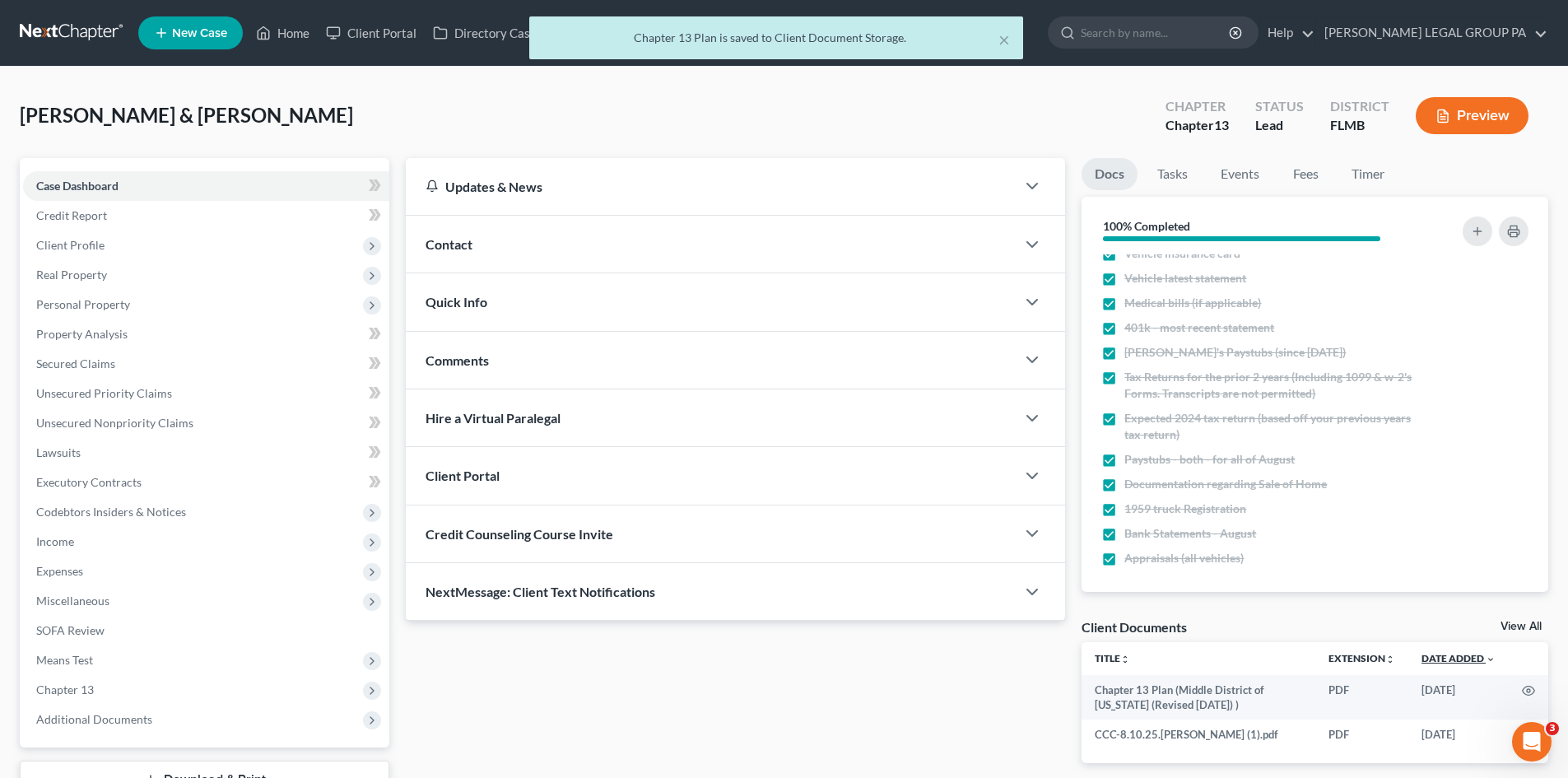
scroll to position [191, 0]
click at [1520, 622] on link "View All" at bounding box center [1521, 626] width 41 height 11
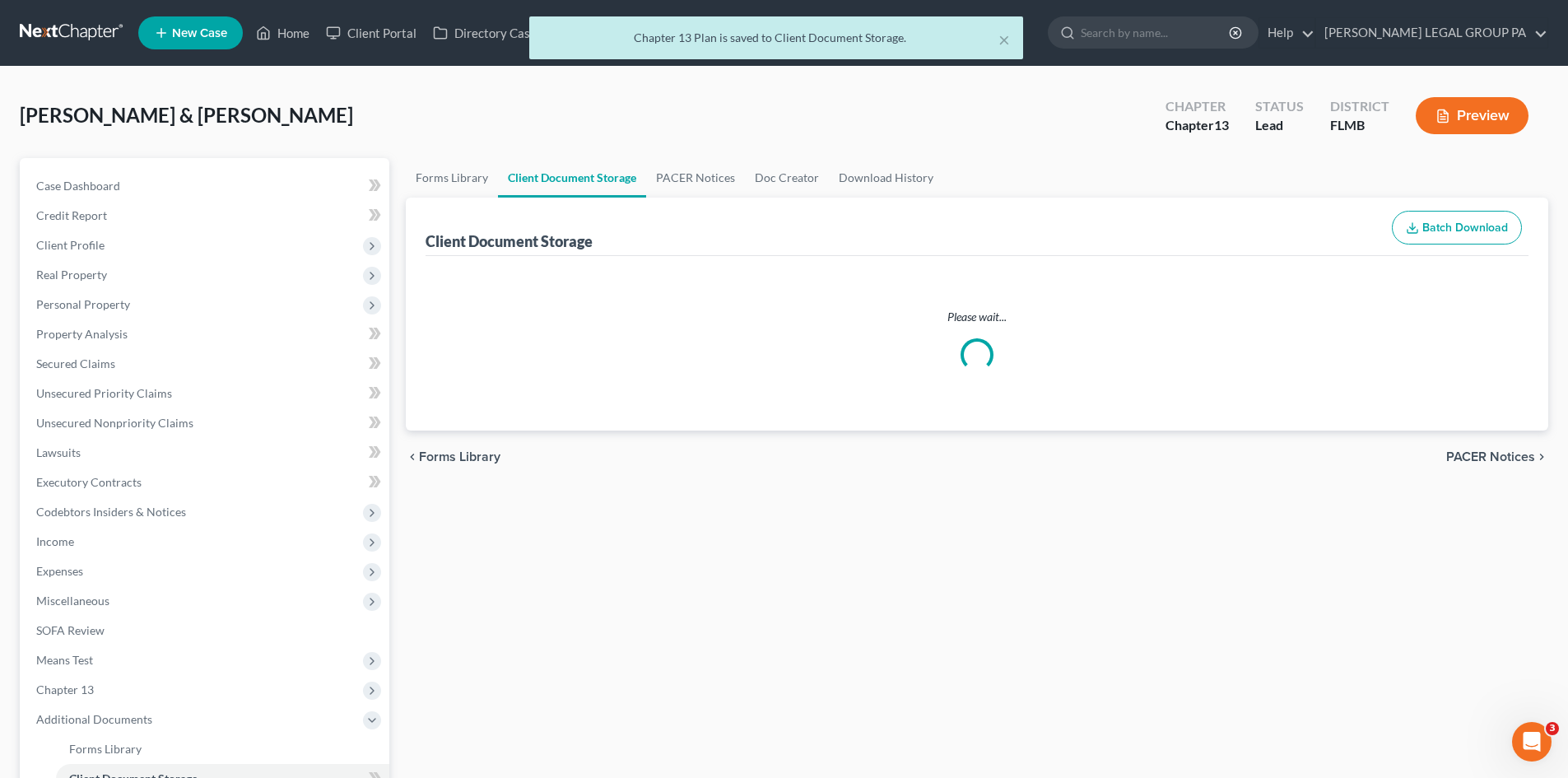
select select "9"
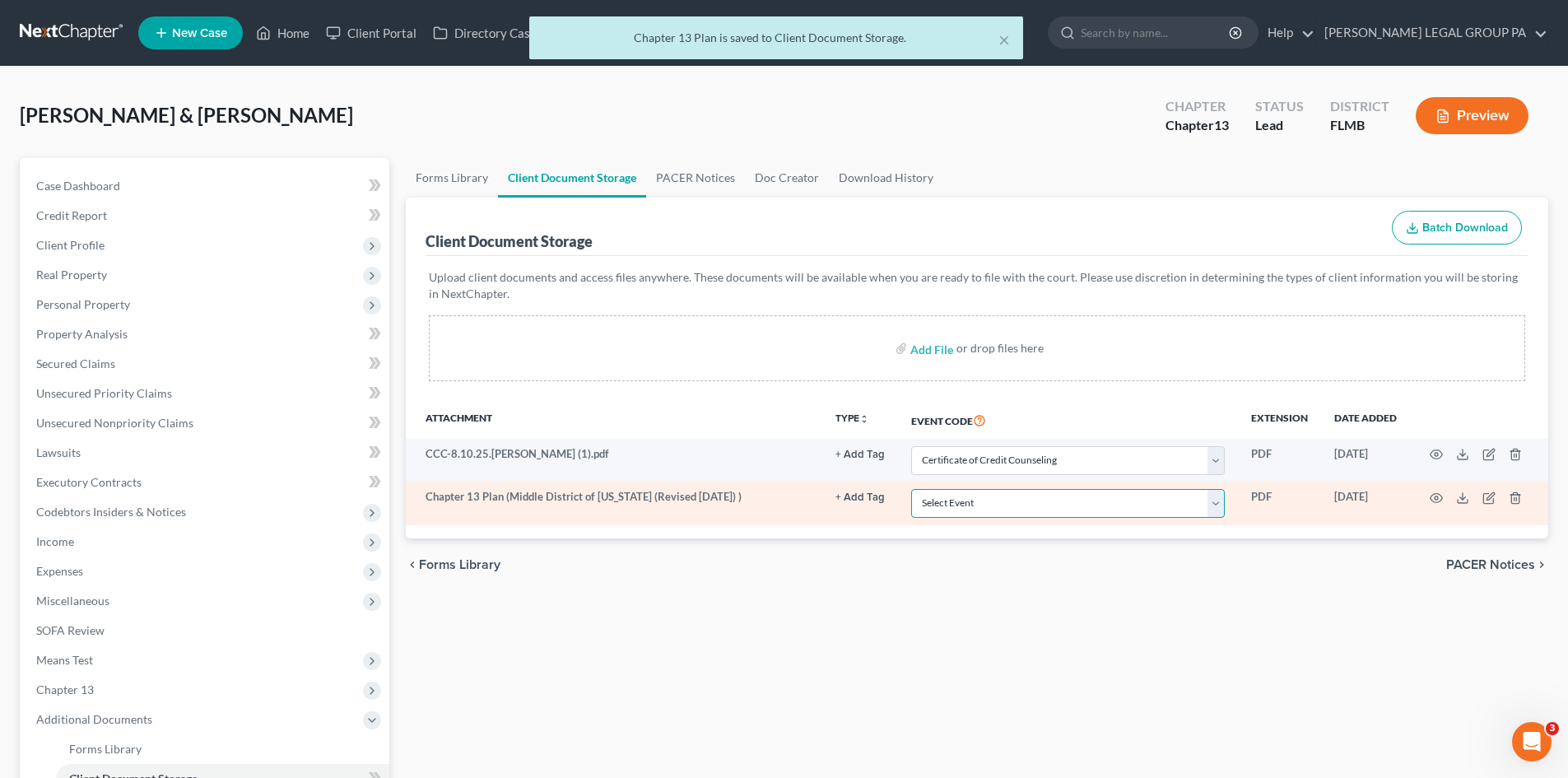
click at [1071, 506] on select "Select Event 20 Largest Unsecured Creditors Amended Chapter 13 Plan Amended Cre…" at bounding box center [1067, 503] width 313 height 29
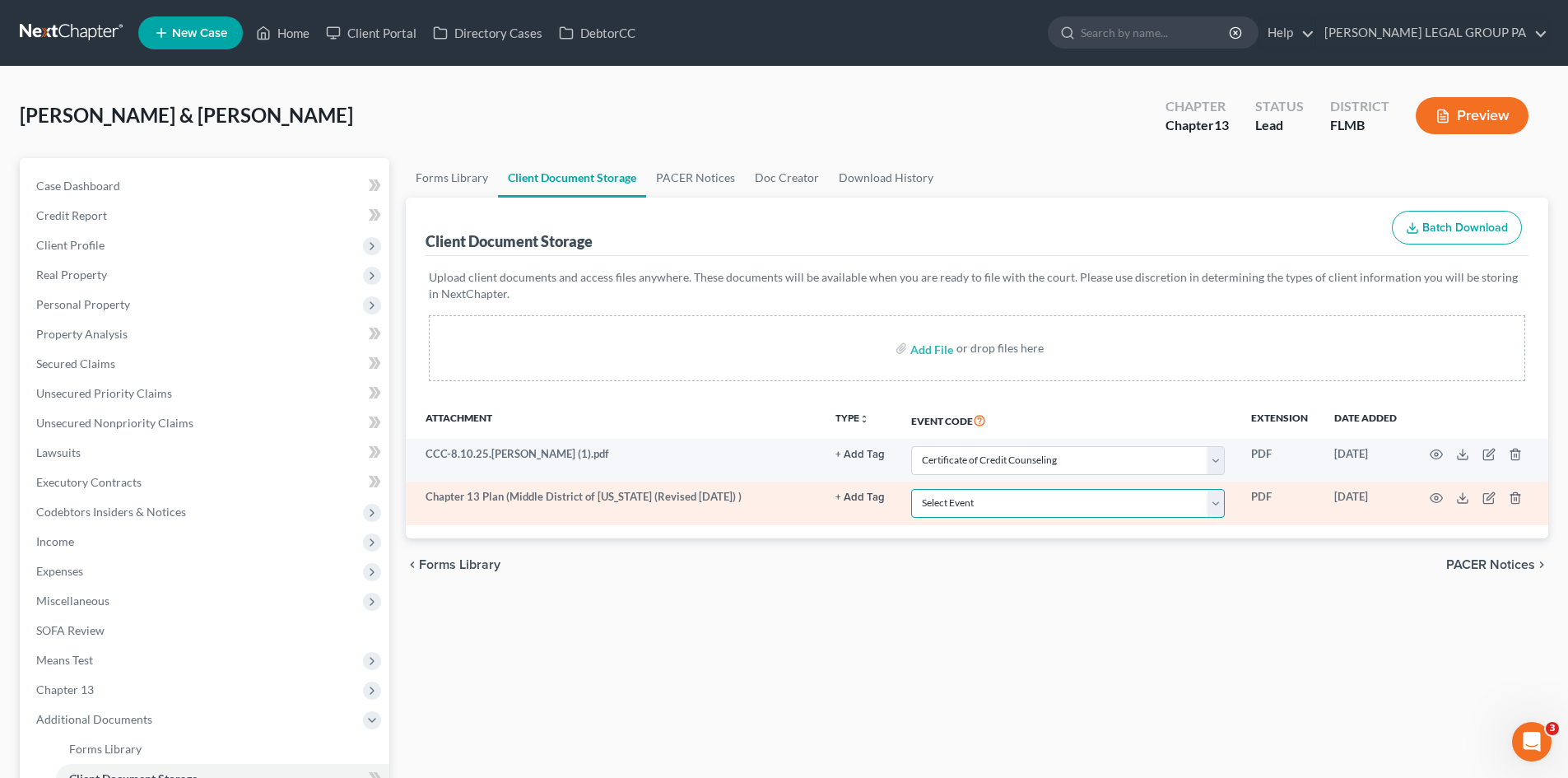
select select "12"
click at [911, 489] on select "Select Event 20 Largest Unsecured Creditors Amended Chapter 13 Plan Amended Cre…" at bounding box center [1067, 503] width 313 height 29
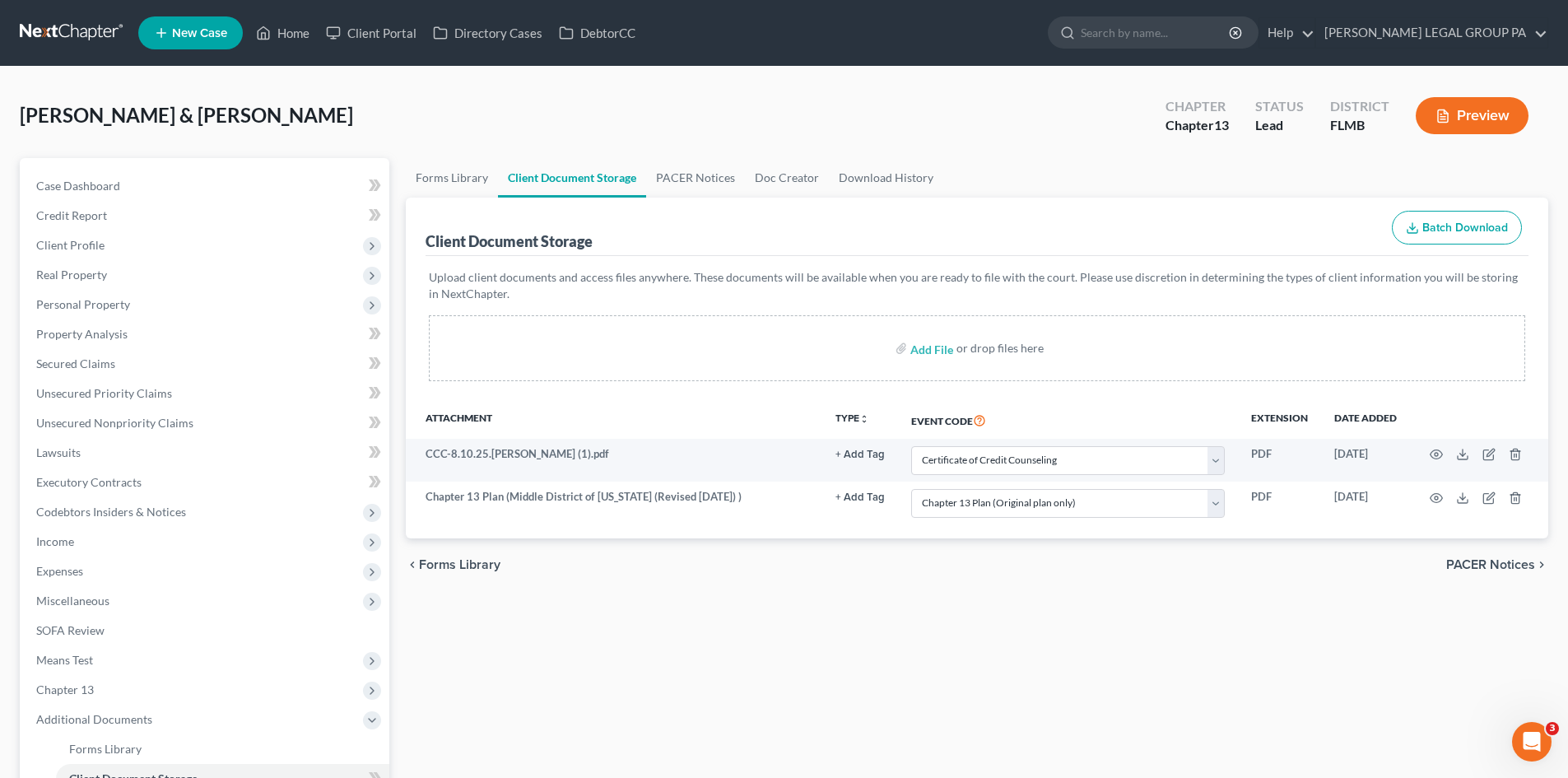
drag, startPoint x: 925, startPoint y: 678, endPoint x: 443, endPoint y: 344, distance: 586.4
click at [925, 677] on div "Forms Library Client Document Storage PACER Notices Doc Creator Download Histor…" at bounding box center [977, 574] width 1160 height 832
click at [126, 173] on link "Case Dashboard" at bounding box center [205, 185] width 366 height 29
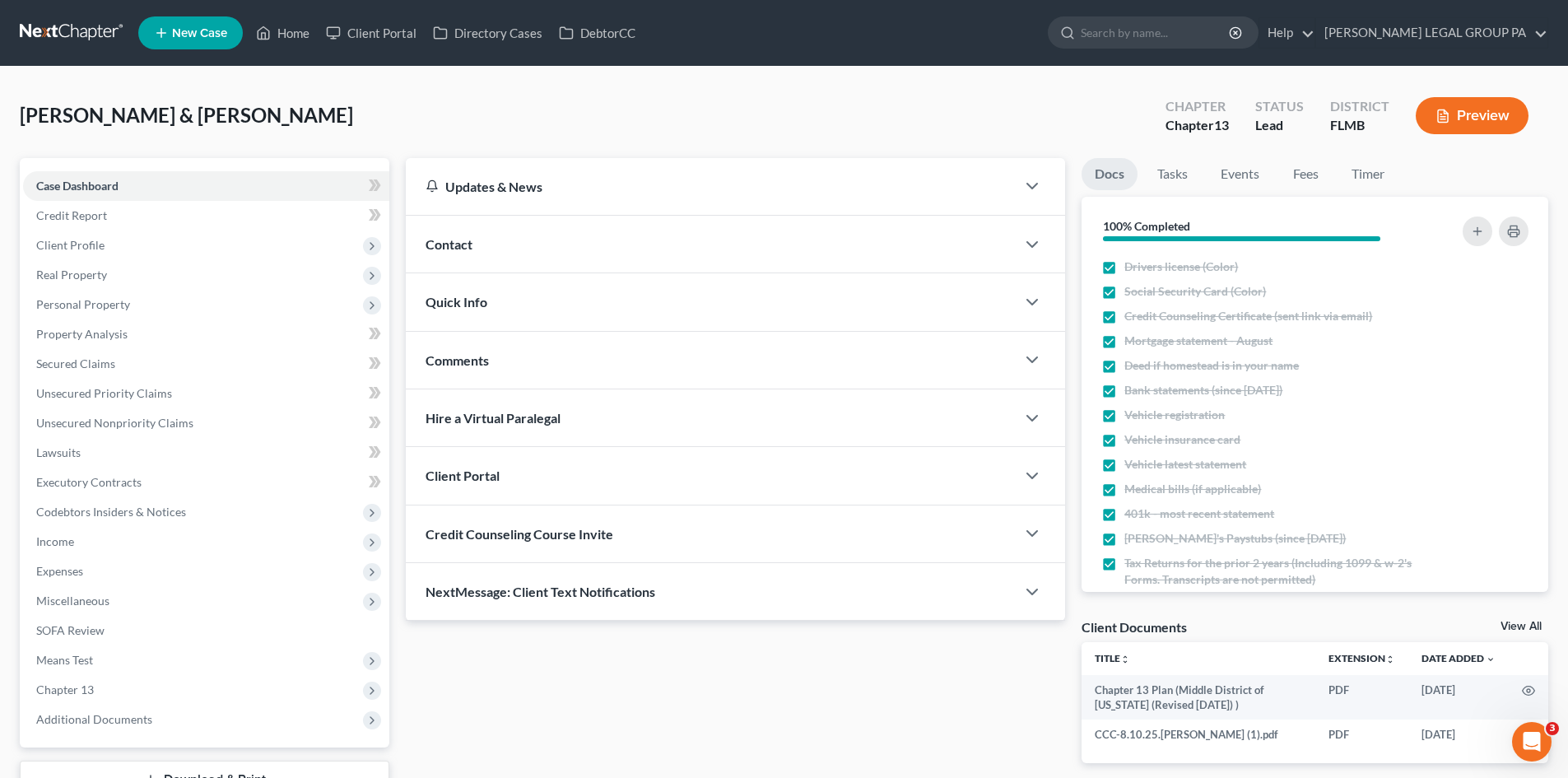
scroll to position [127, 0]
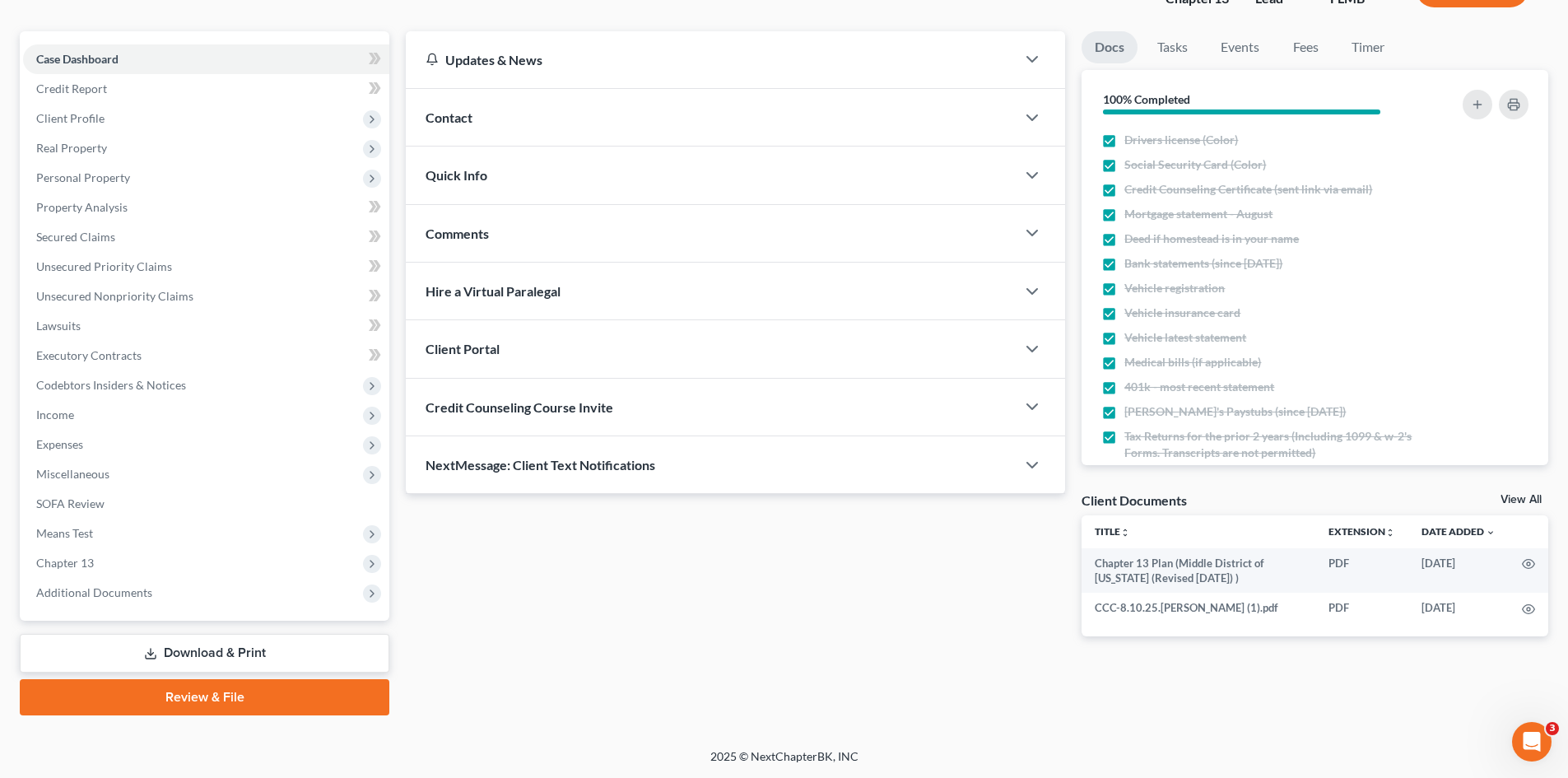
drag, startPoint x: 92, startPoint y: 646, endPoint x: 1126, endPoint y: 540, distance: 1039.4
click at [92, 646] on link "Download & Print" at bounding box center [204, 652] width 370 height 39
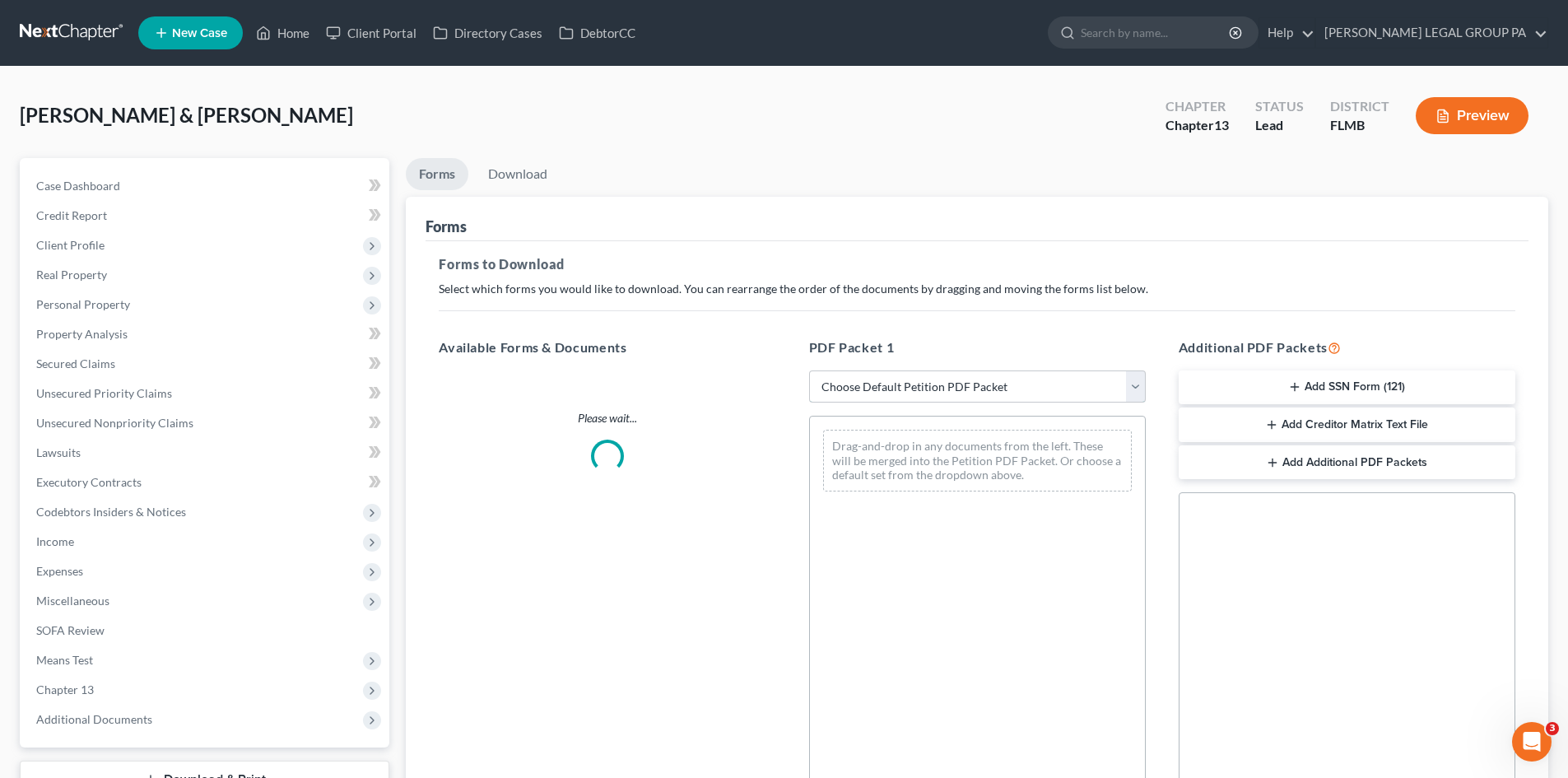
click at [1057, 402] on select "Choose Default Petition PDF Packet Complete Bankruptcy Petition (all forms and …" at bounding box center [978, 387] width 337 height 33
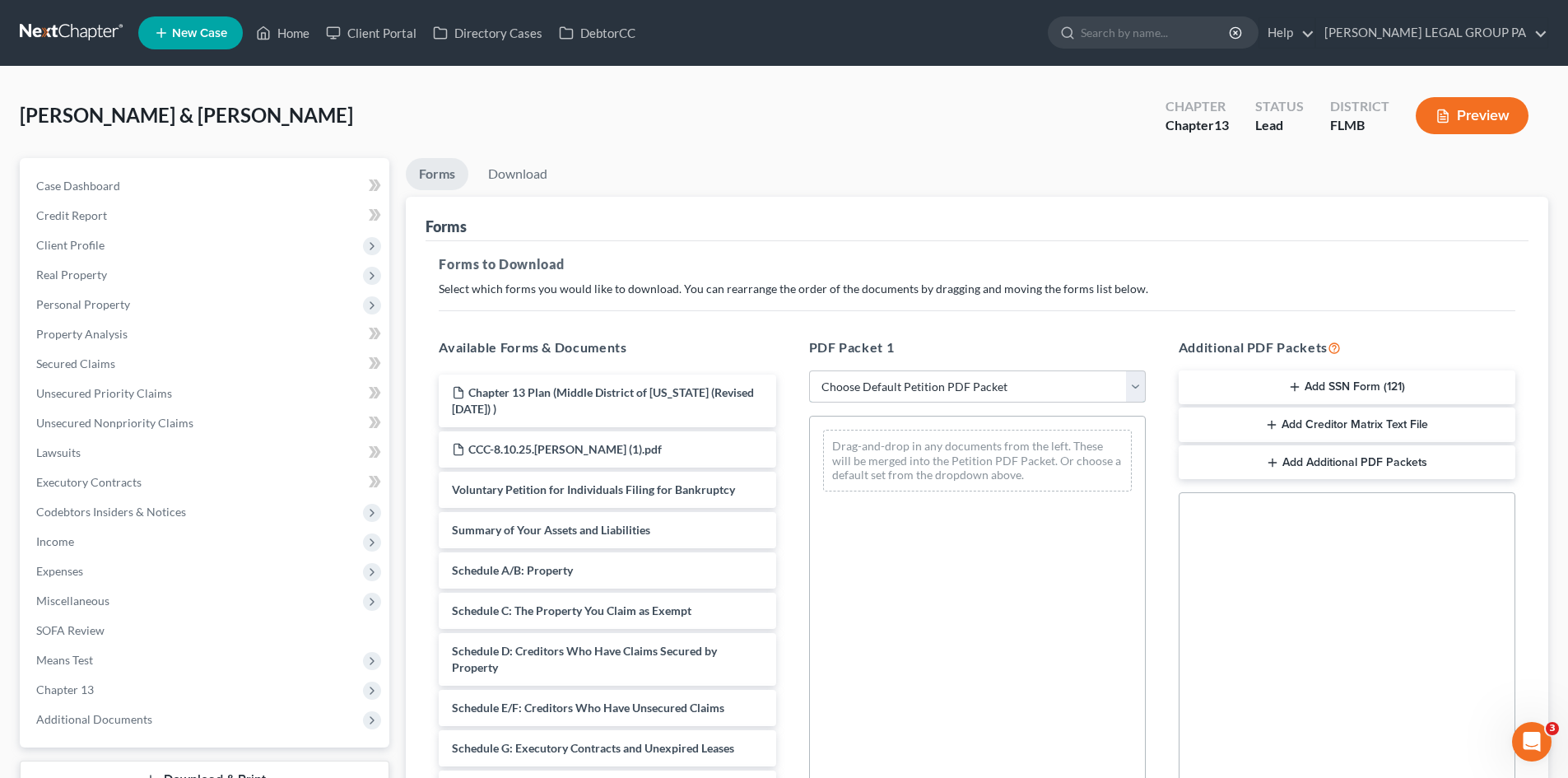
select select "0"
click at [809, 371] on select "Choose Default Petition PDF Packet Complete Bankruptcy Petition (all forms and …" at bounding box center [978, 387] width 337 height 33
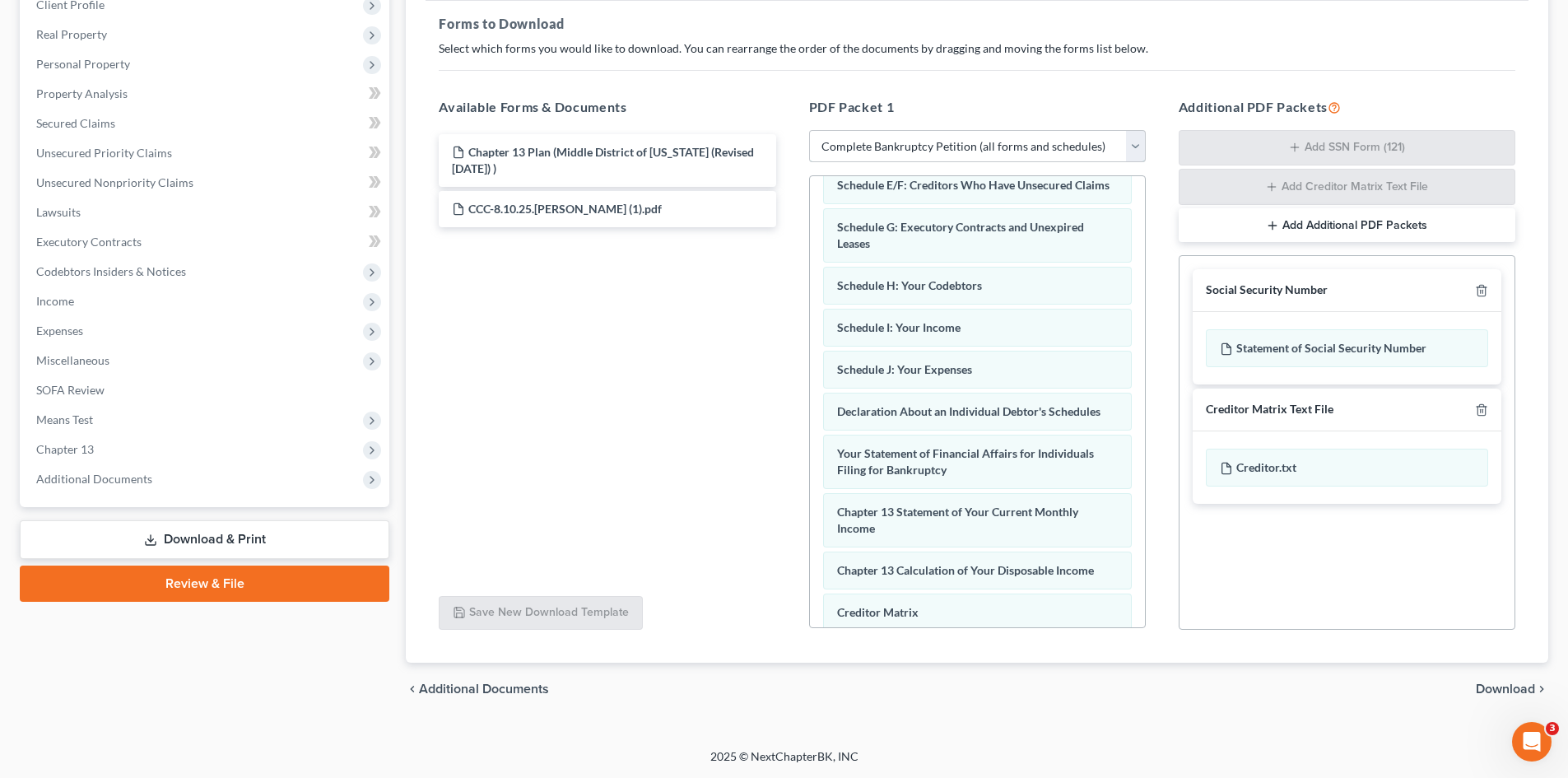
scroll to position [508, 0]
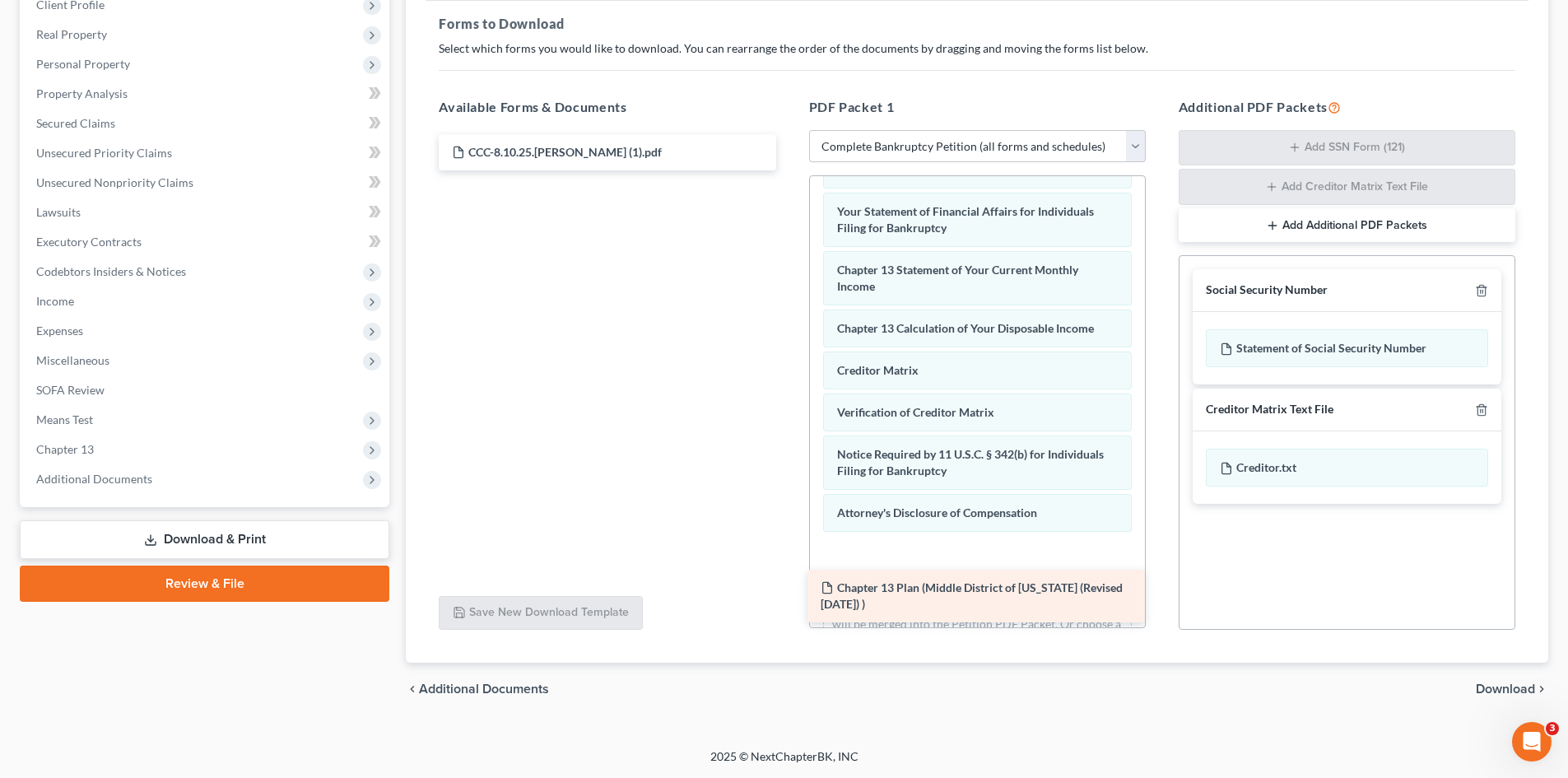
drag, startPoint x: 611, startPoint y: 161, endPoint x: 981, endPoint y: 597, distance: 571.8
click at [789, 170] on div "Chapter 13 Plan (Middle District of [US_STATE] (Revised [DATE]) ) Chapter 13 Pl…" at bounding box center [607, 152] width 363 height 36
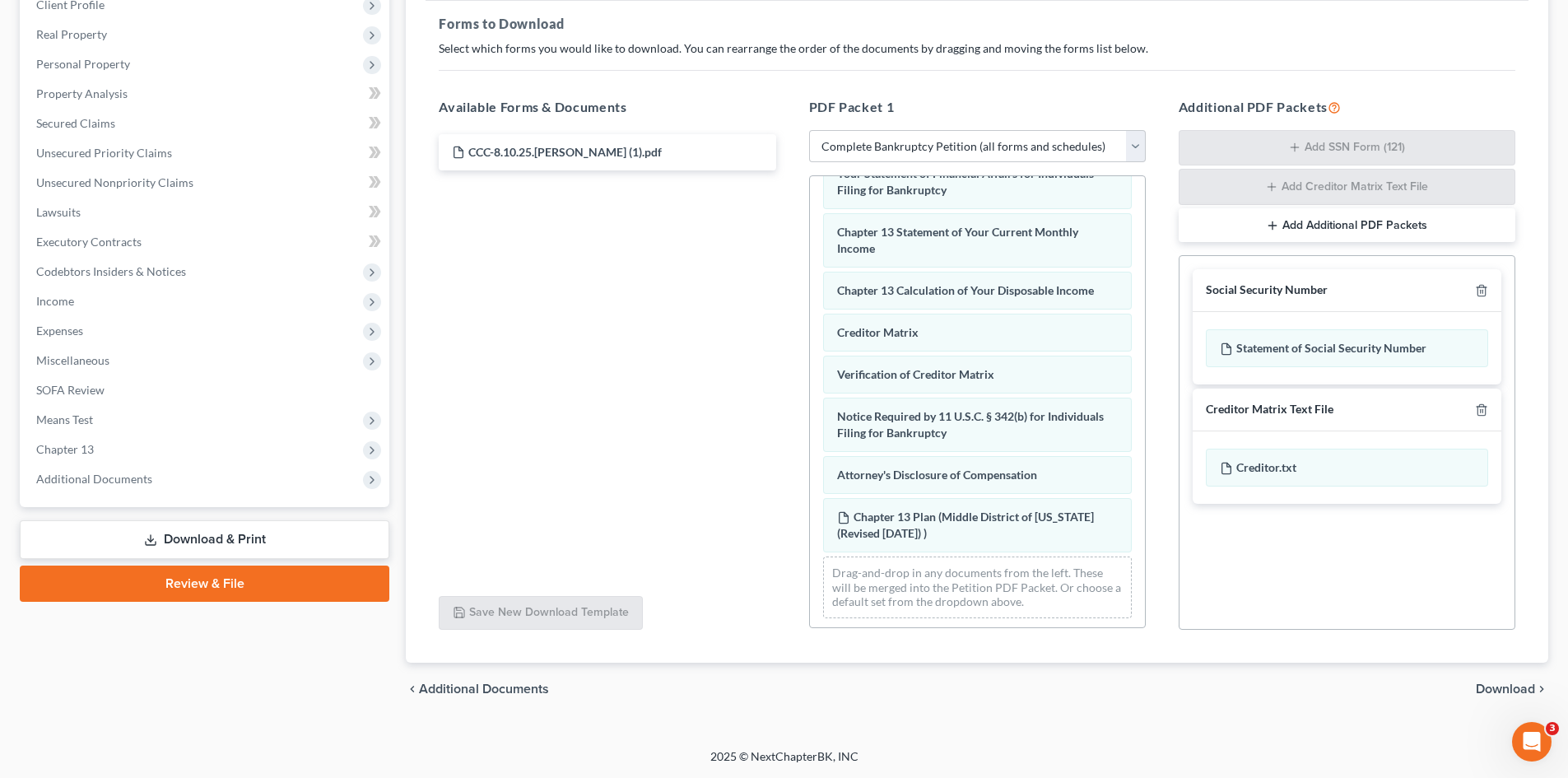
scroll to position [566, 0]
click at [1528, 685] on span "Download" at bounding box center [1505, 689] width 59 height 13
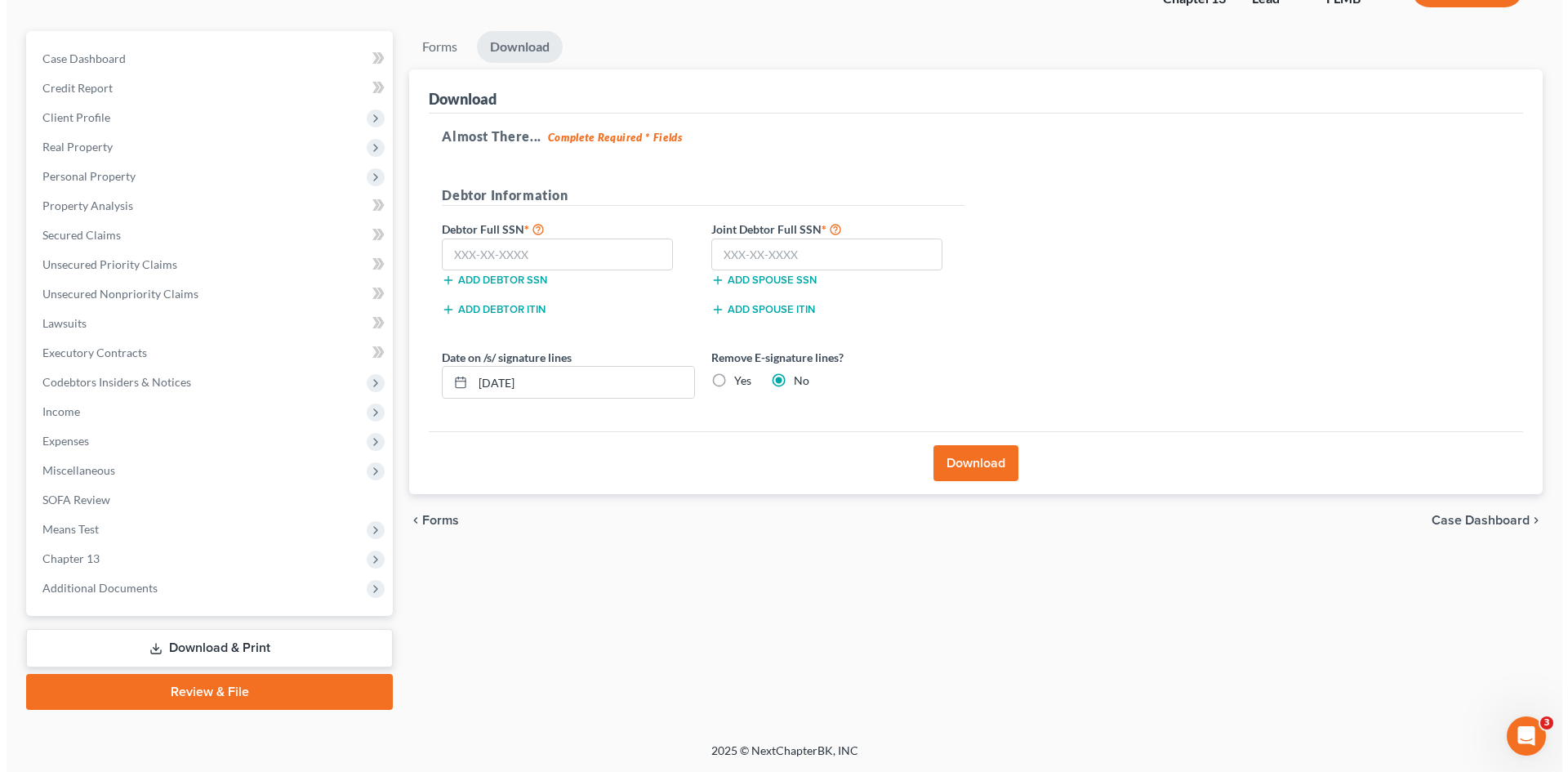
scroll to position [126, 0]
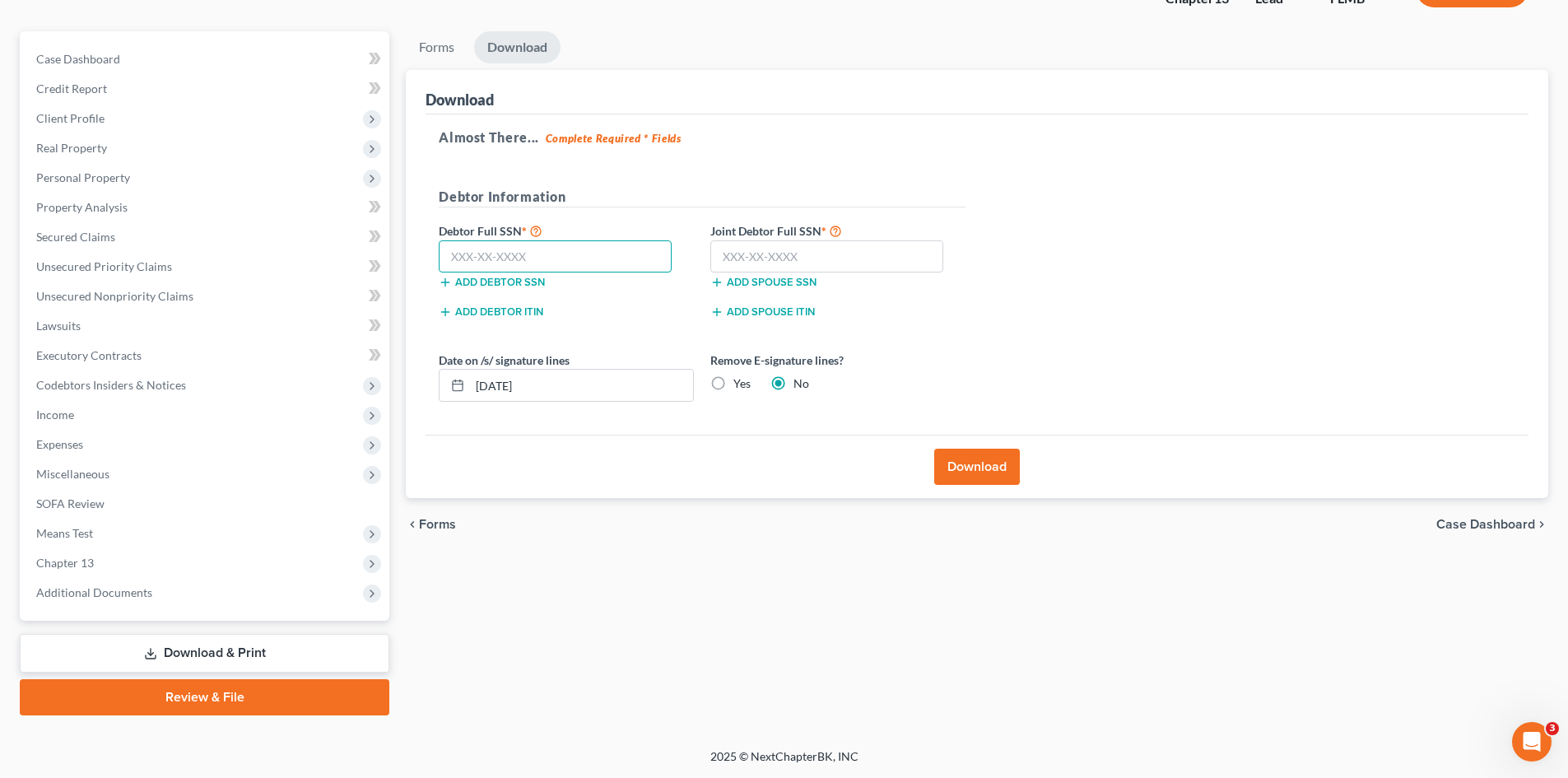
click at [571, 243] on input "text" at bounding box center [555, 256] width 233 height 33
type input "581-93-8460"
drag, startPoint x: 808, startPoint y: 253, endPoint x: 792, endPoint y: 254, distance: 16.0
click at [805, 256] on input "text" at bounding box center [827, 256] width 233 height 33
type input "133-66-7204"
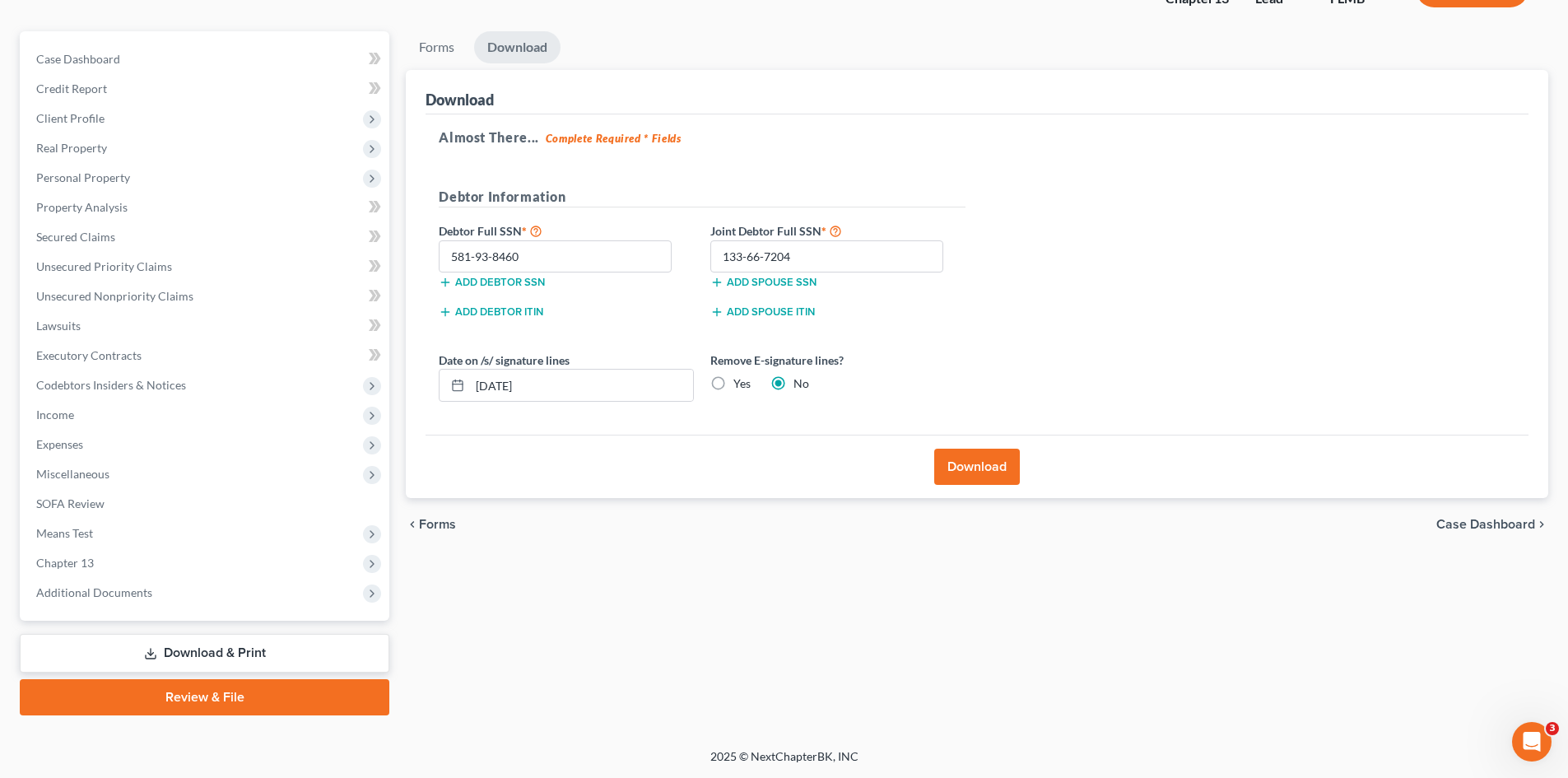
click at [992, 463] on button "Download" at bounding box center [977, 467] width 86 height 36
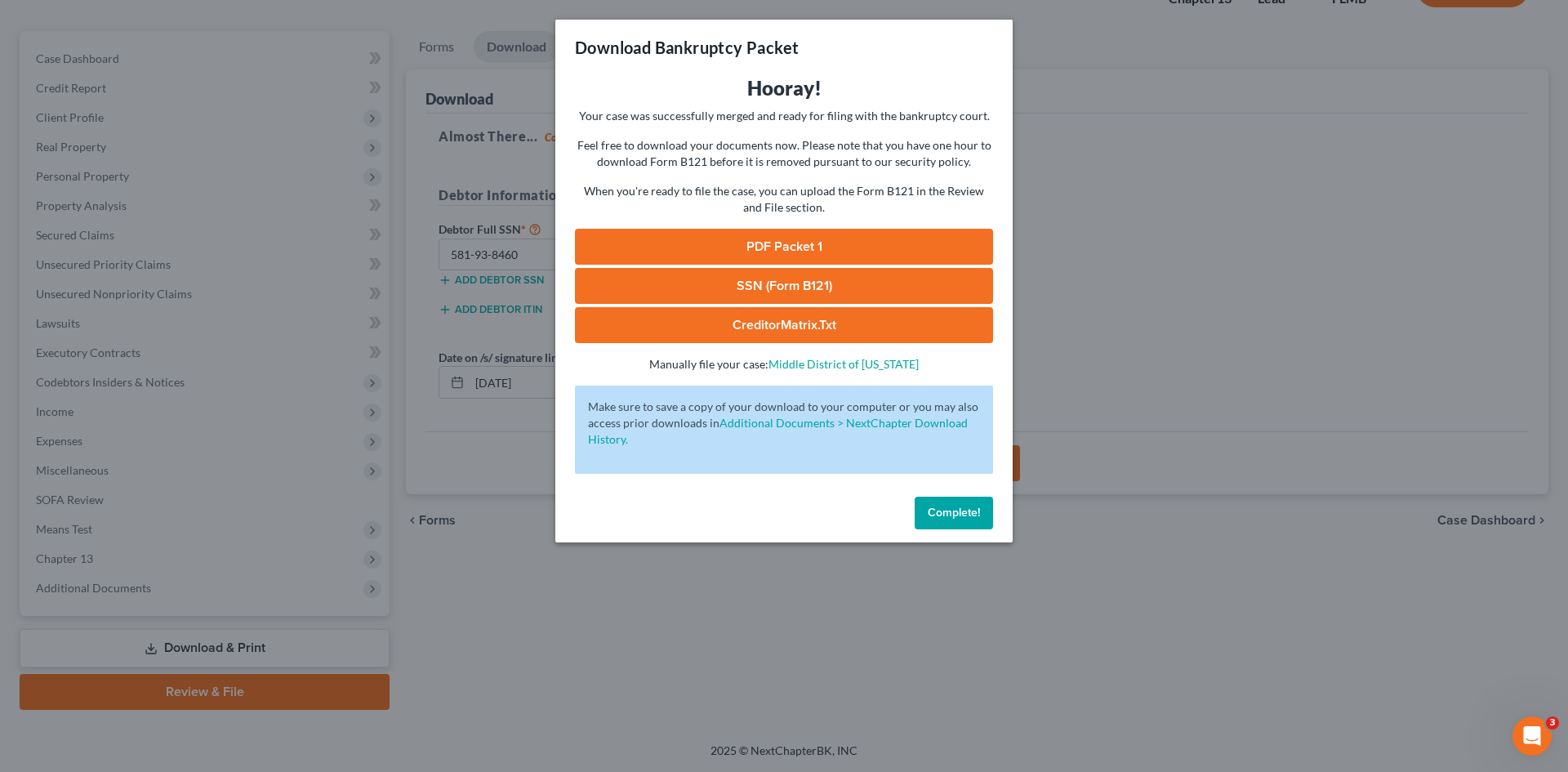
click at [808, 278] on link "SSN (Form B121)" at bounding box center [784, 286] width 418 height 35
click at [787, 249] on link "PDF Packet 1" at bounding box center [784, 246] width 418 height 35
